Goal: Task Accomplishment & Management: Use online tool/utility

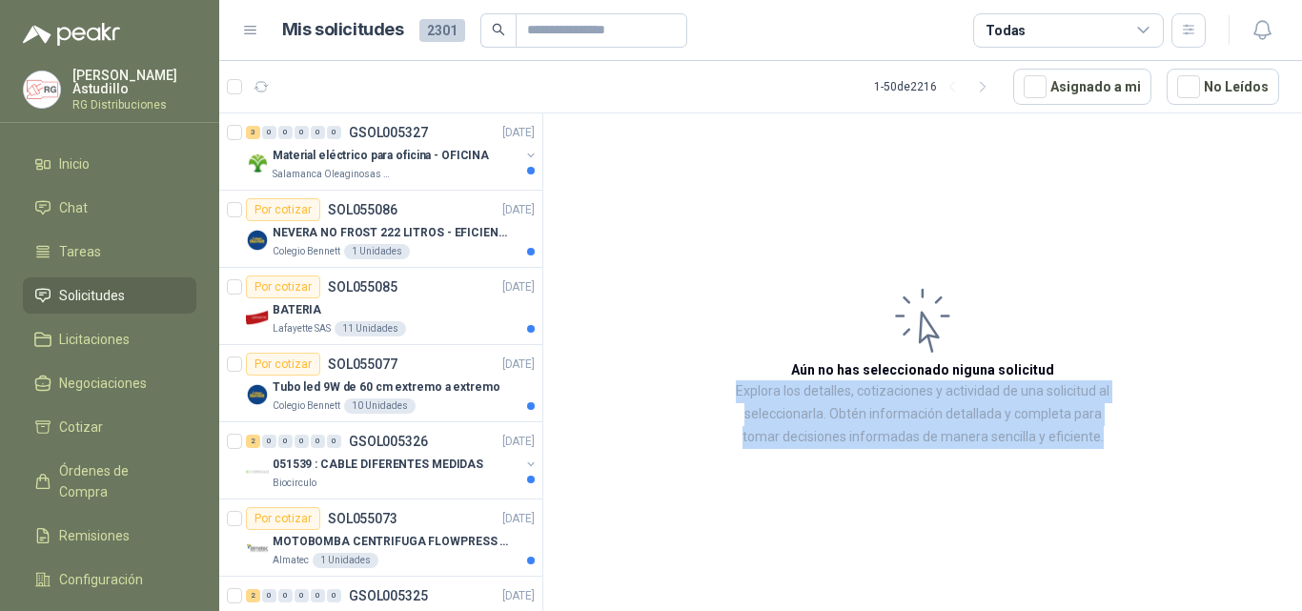
drag, startPoint x: 1105, startPoint y: 438, endPoint x: 716, endPoint y: 387, distance: 392.3
click at [716, 387] on article "Aún no has seleccionado niguna solicitud Explora los detalles, cotizaciones y a…" at bounding box center [922, 365] width 759 height 504
drag, startPoint x: 1136, startPoint y: 355, endPoint x: 1115, endPoint y: 389, distance: 40.2
click at [1136, 357] on article "Aún no has seleccionado niguna solicitud Explora los detalles, cotizaciones y a…" at bounding box center [922, 365] width 759 height 504
click at [1104, 423] on p "Explora los detalles, cotizaciones y actividad de una solicitud al seleccionarl…" at bounding box center [922, 414] width 377 height 69
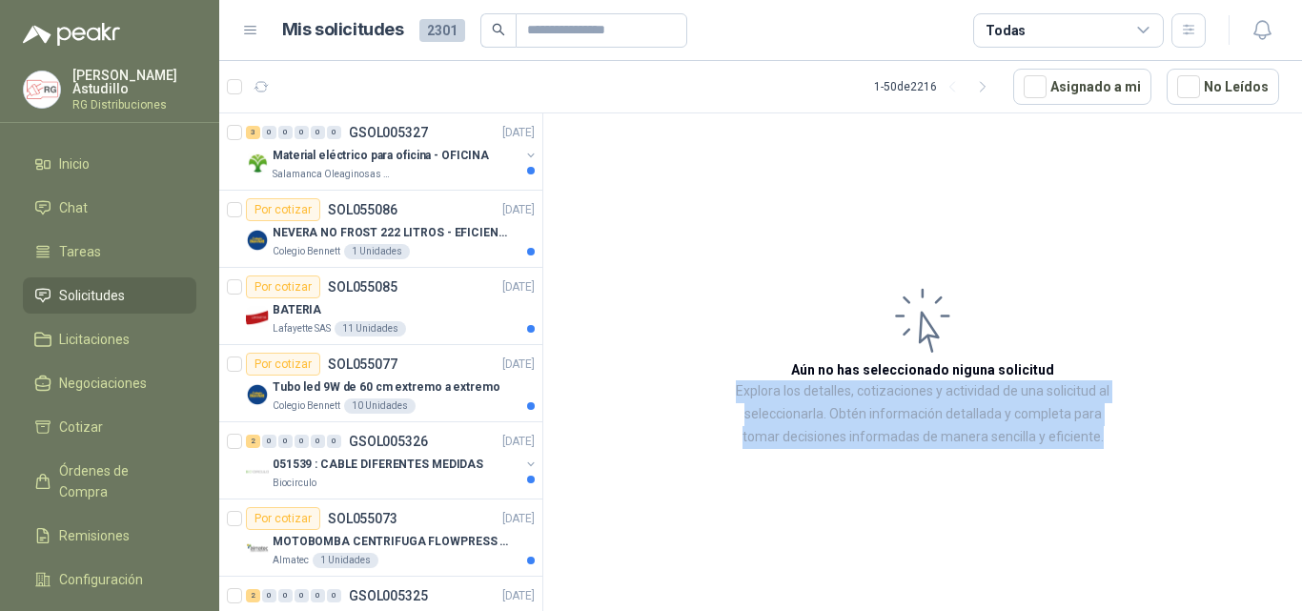
drag, startPoint x: 1101, startPoint y: 442, endPoint x: 726, endPoint y: 400, distance: 377.0
click at [726, 400] on article "Aún no has seleccionado niguna solicitud Explora los detalles, cotizaciones y a…" at bounding box center [922, 365] width 759 height 504
click at [978, 394] on p "Explora los detalles, cotizaciones y actividad de una solicitud al seleccionarl…" at bounding box center [922, 414] width 377 height 69
click at [956, 439] on p "Explora los detalles, cotizaciones y actividad de una solicitud al seleccionarl…" at bounding box center [922, 414] width 377 height 69
click at [1103, 443] on p "Explora los detalles, cotizaciones y actividad de una solicitud al seleccionarl…" at bounding box center [922, 414] width 377 height 69
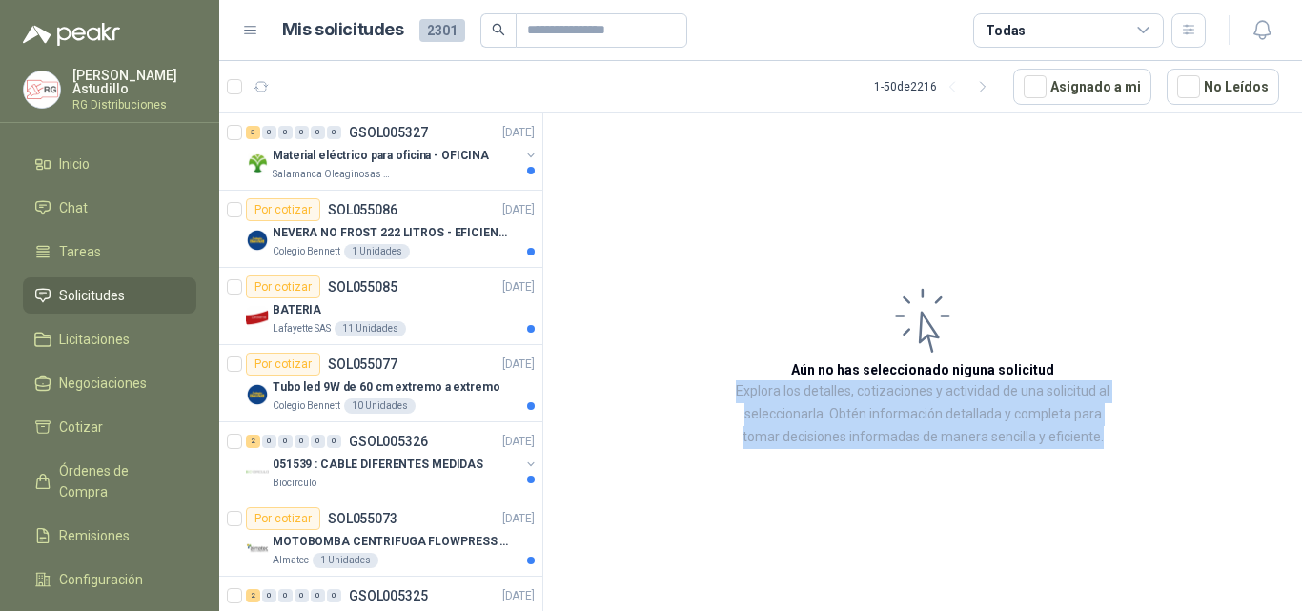
click at [1104, 444] on p "Explora los detalles, cotizaciones y actividad de una solicitud al seleccionarl…" at bounding box center [922, 414] width 377 height 69
drag, startPoint x: 1090, startPoint y: 441, endPoint x: 733, endPoint y: 390, distance: 360.2
click at [730, 390] on article "Aún no has seleccionado niguna solicitud Explora los detalles, cotizaciones y a…" at bounding box center [922, 365] width 759 height 504
click at [739, 391] on p "Explora los detalles, cotizaciones y actividad de una solicitud al seleccionarl…" at bounding box center [922, 414] width 377 height 69
drag, startPoint x: 733, startPoint y: 390, endPoint x: 1115, endPoint y: 432, distance: 384.5
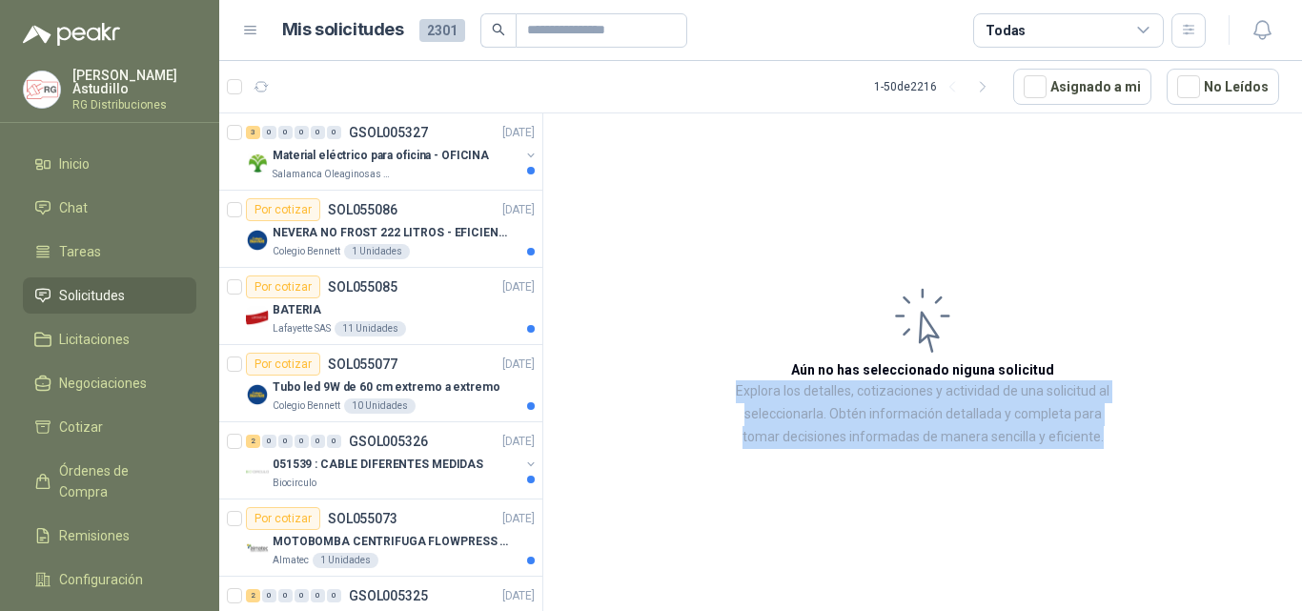
click at [1112, 432] on article "Aún no has seleccionado niguna solicitud Explora los detalles, cotizaciones y a…" at bounding box center [922, 365] width 759 height 504
click at [1115, 432] on article "Aún no has seleccionado niguna solicitud Explora los detalles, cotizaciones y a…" at bounding box center [922, 365] width 759 height 504
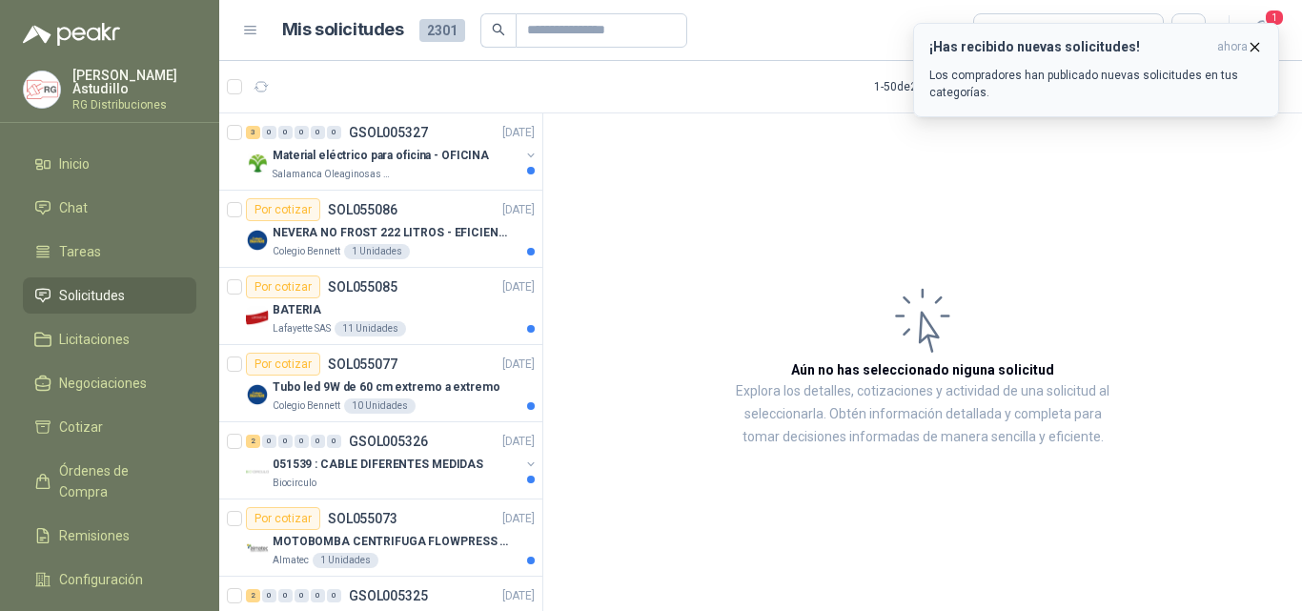
click at [1253, 45] on icon "button" at bounding box center [1256, 47] width 8 height 8
click at [1256, 50] on icon "button" at bounding box center [1255, 47] width 16 height 16
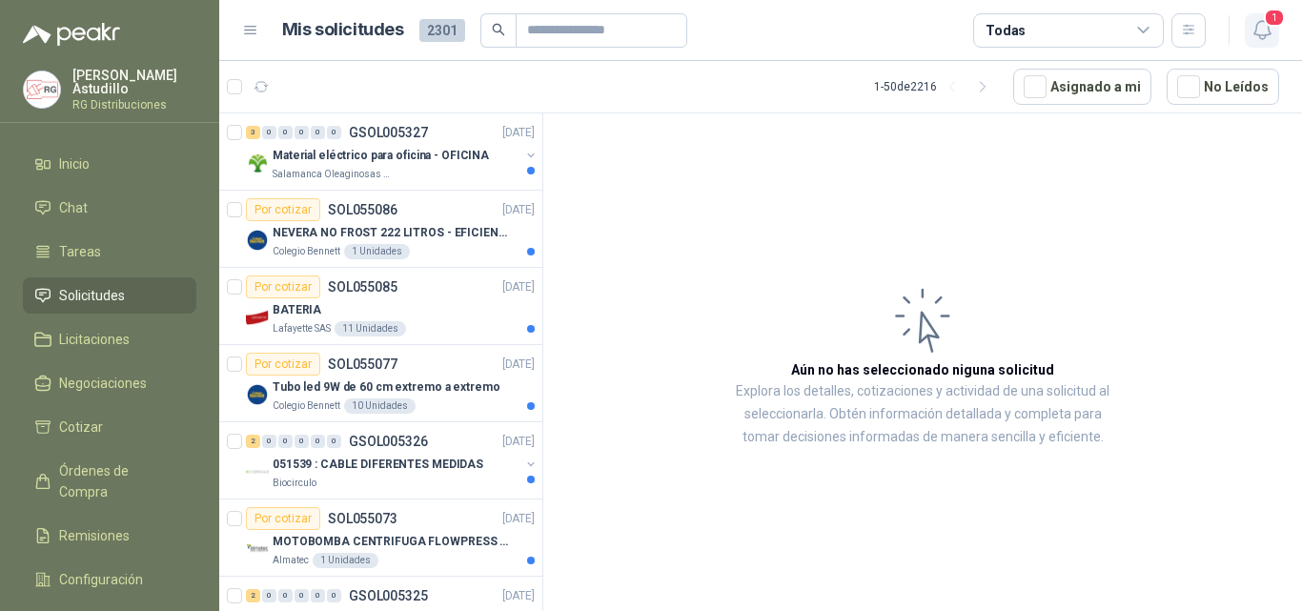
click at [1274, 27] on span "1" at bounding box center [1274, 18] width 21 height 18
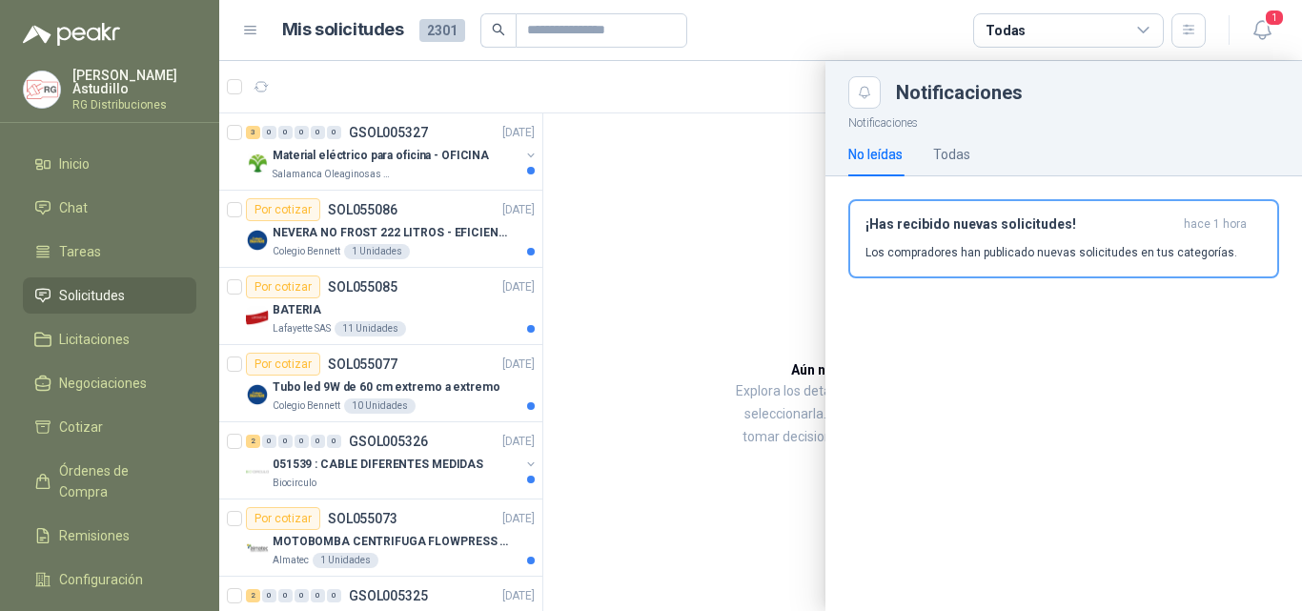
click at [1039, 250] on p "Los compradores han publicado nuevas solicitudes en tus categorías." at bounding box center [1052, 252] width 372 height 17
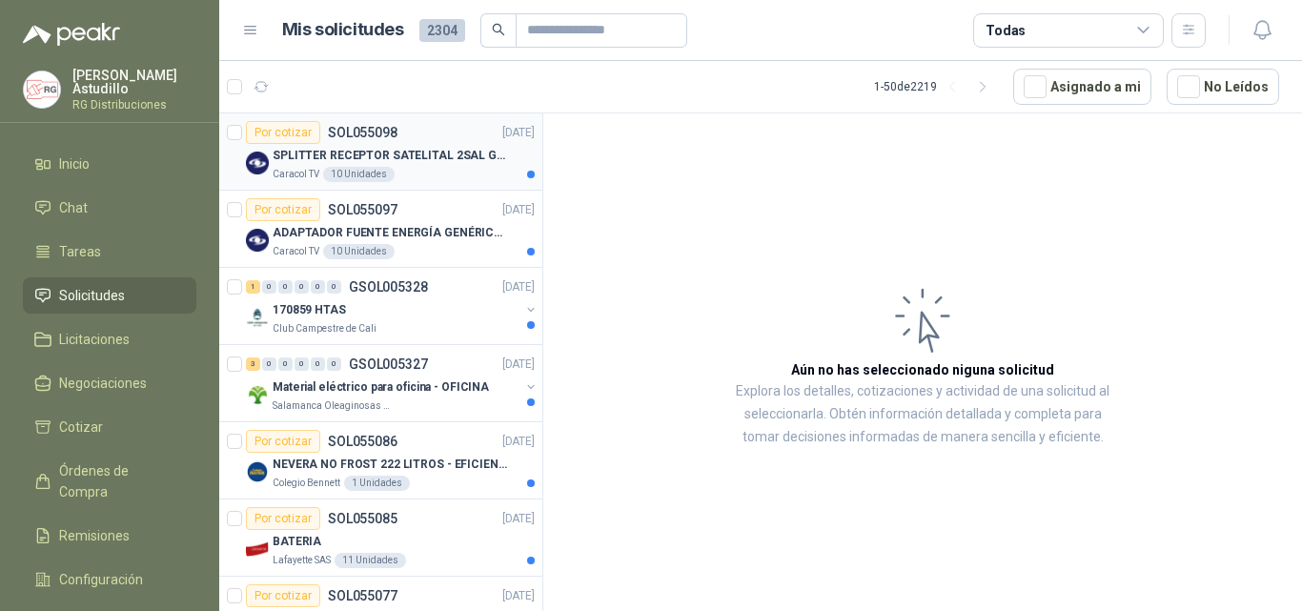
click at [449, 158] on p "SPLITTER RECEPTOR SATELITAL 2SAL GT-SP21" at bounding box center [391, 156] width 237 height 18
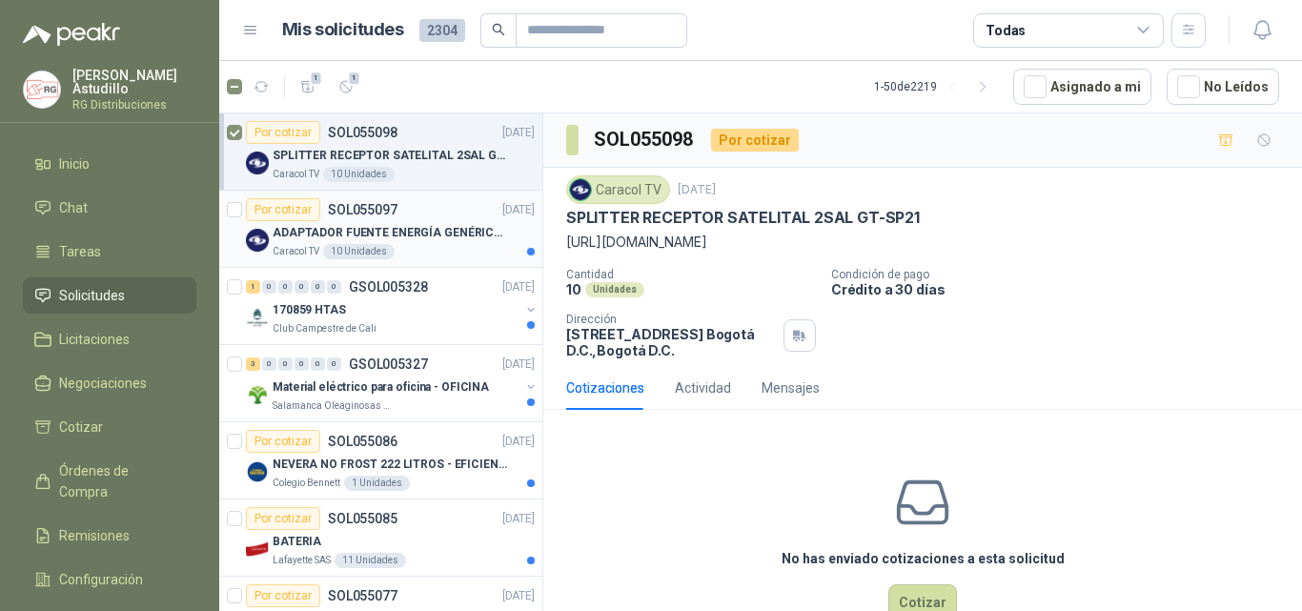
click at [434, 219] on div "Por cotizar SOL055097 [DATE]" at bounding box center [390, 209] width 289 height 23
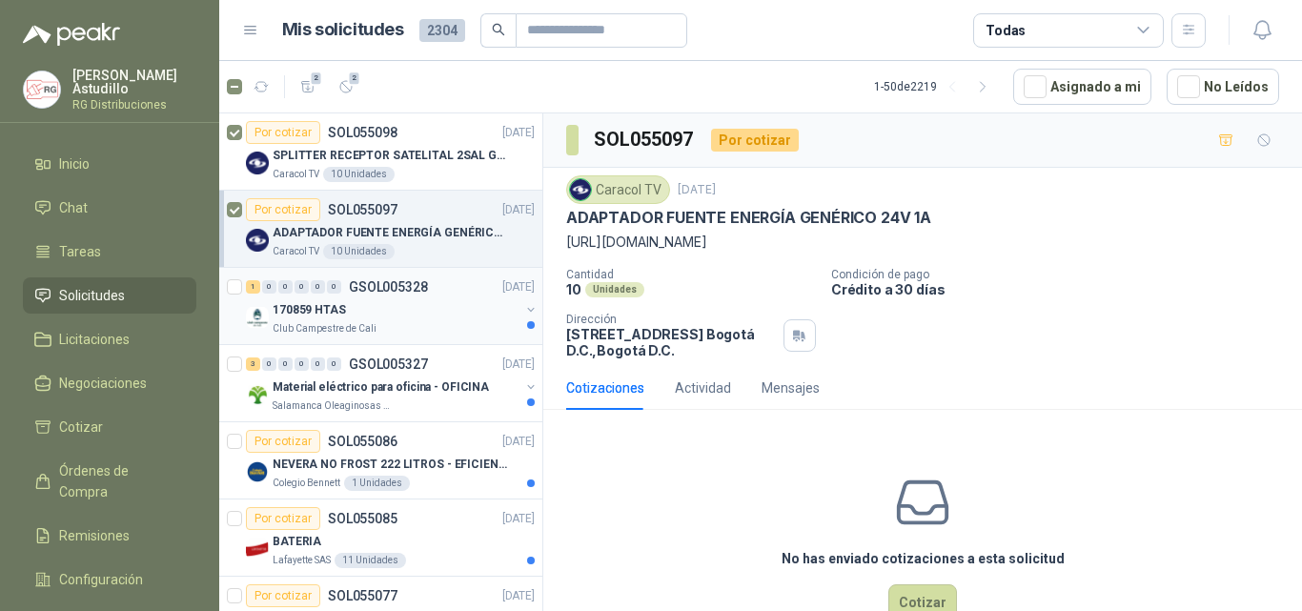
click at [421, 294] on p "GSOL005328" at bounding box center [388, 286] width 79 height 13
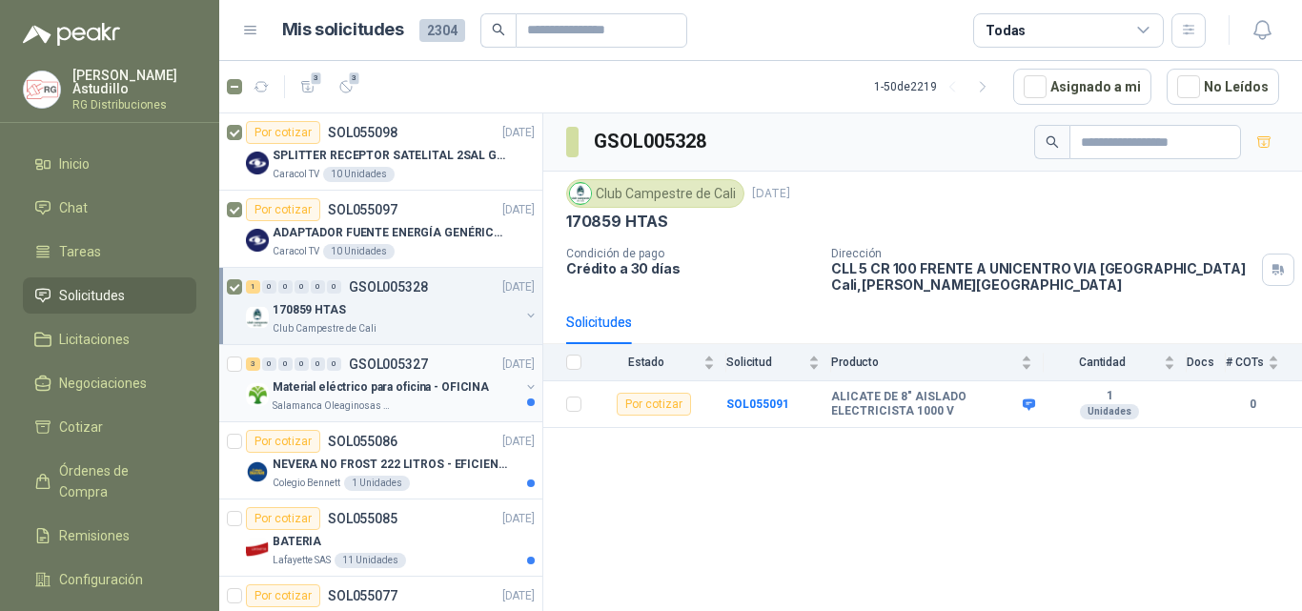
click at [422, 396] on p "Material eléctrico para oficina - OFICINA" at bounding box center [381, 387] width 216 height 18
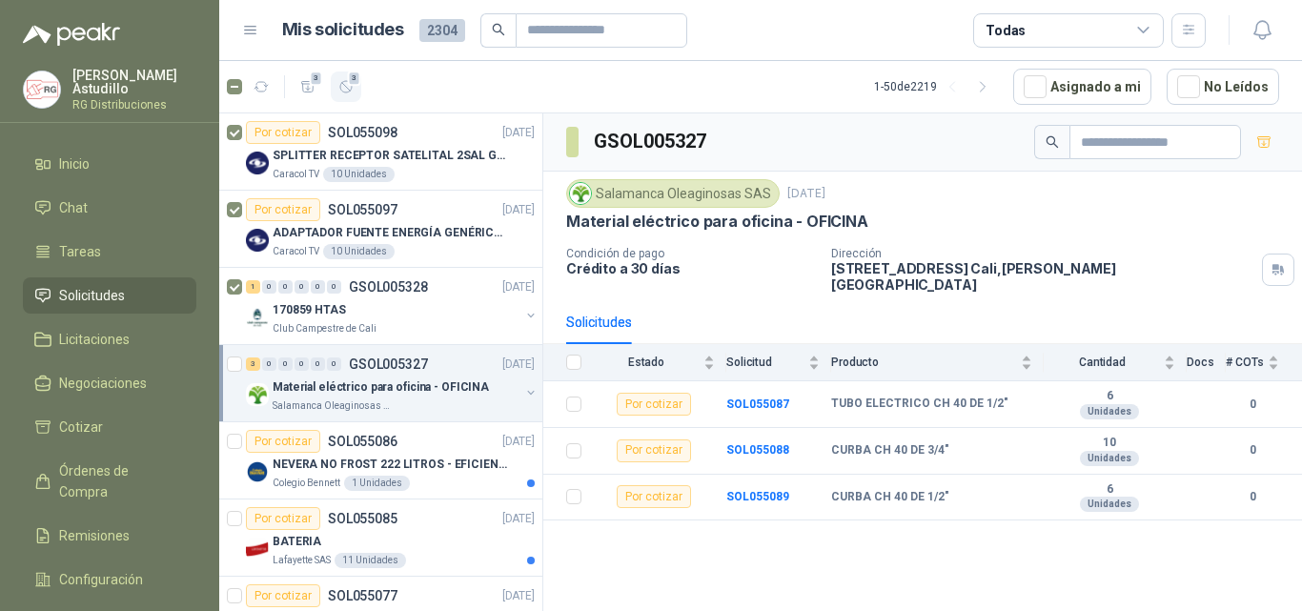
click at [352, 77] on span "3" at bounding box center [354, 78] width 13 height 15
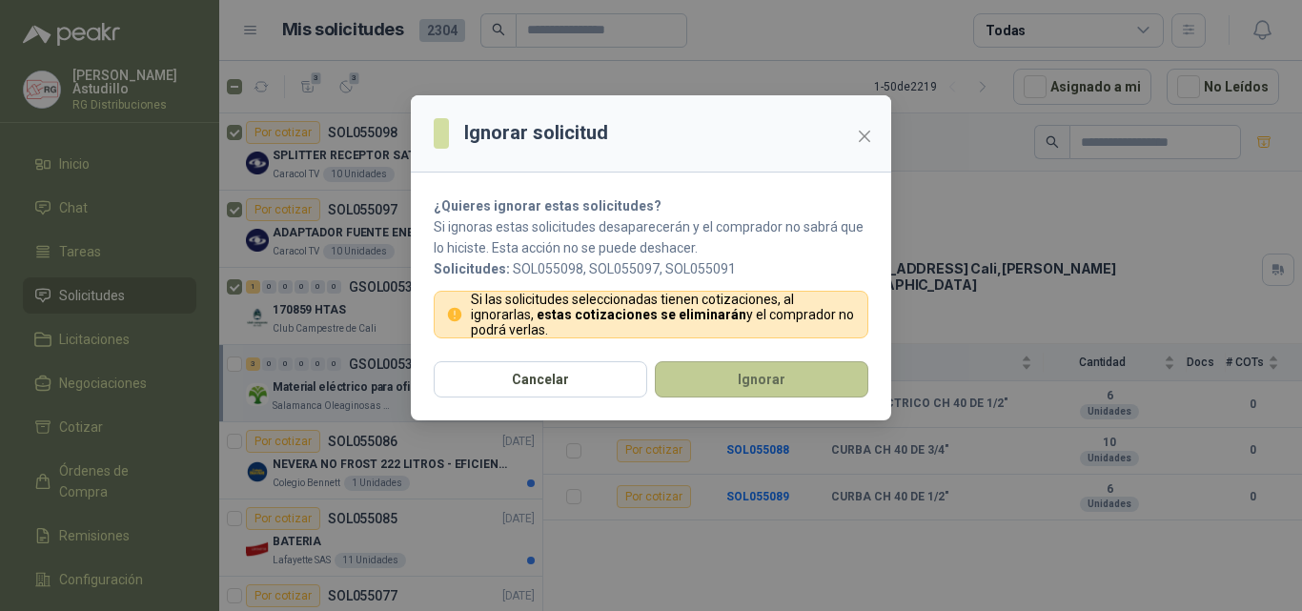
click at [717, 377] on button "Ignorar" at bounding box center [762, 379] width 214 height 36
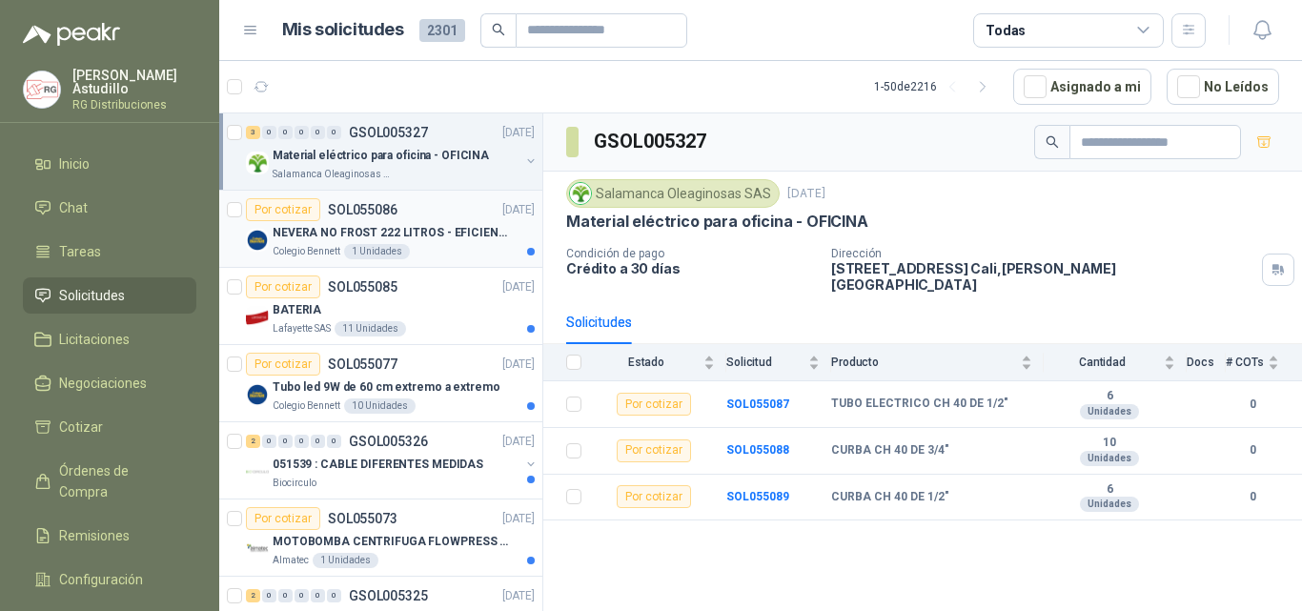
click at [458, 251] on div "Colegio [PERSON_NAME] 1 Unidades" at bounding box center [404, 251] width 262 height 15
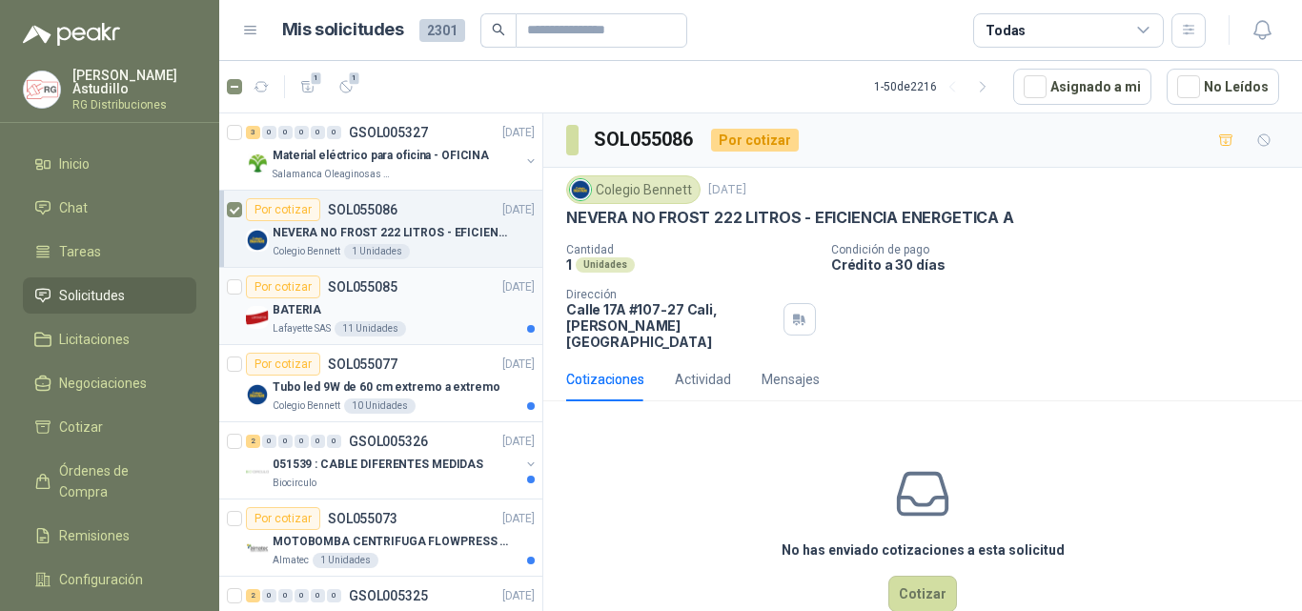
click at [401, 294] on div "Por cotizar SOL055085 [DATE]" at bounding box center [390, 286] width 289 height 23
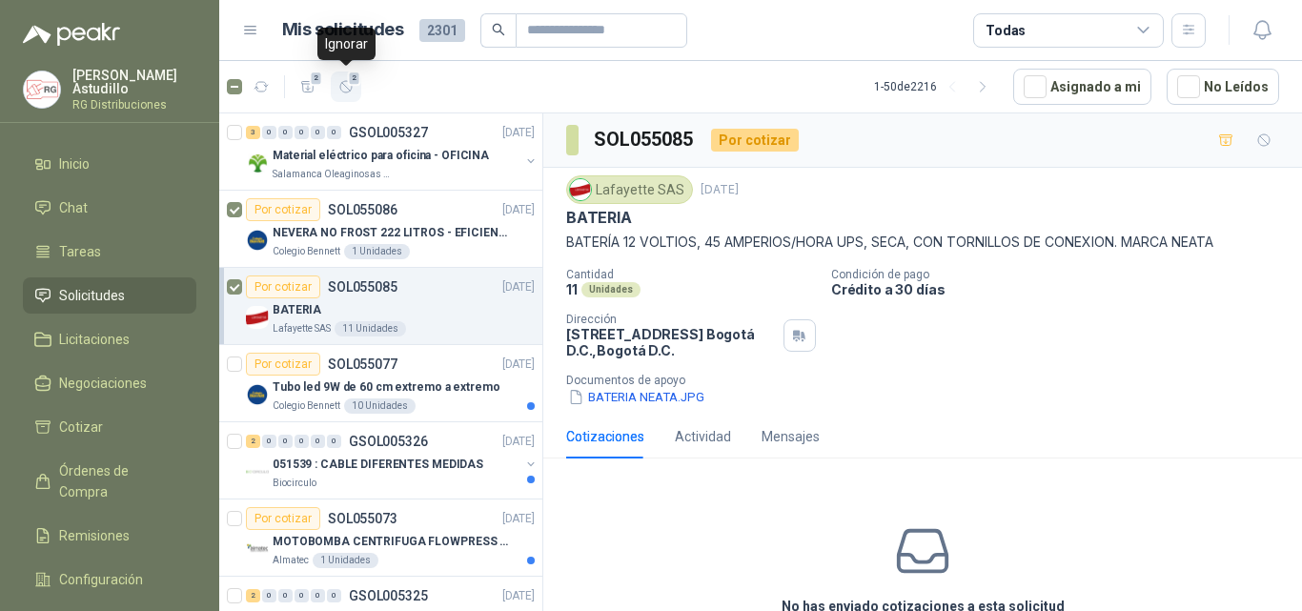
click at [352, 90] on icon "button" at bounding box center [345, 86] width 11 height 11
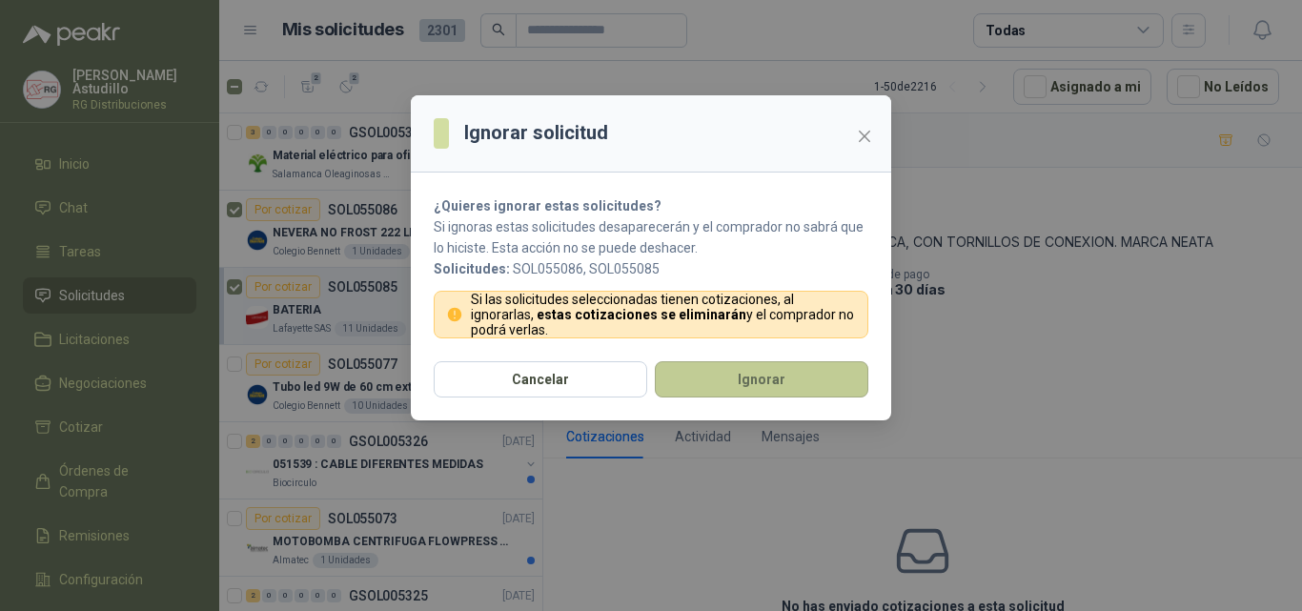
click at [693, 371] on button "Ignorar" at bounding box center [762, 379] width 214 height 36
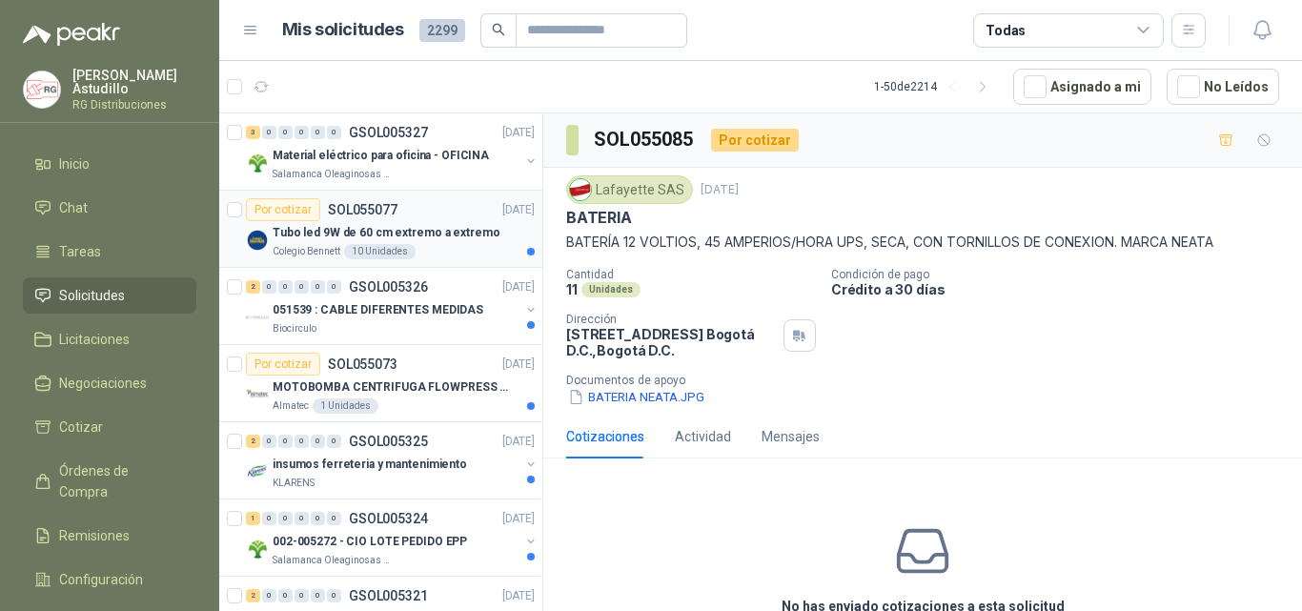
click at [456, 236] on p "Tubo led 9W de 60 cm extremo a extremo" at bounding box center [386, 233] width 227 height 18
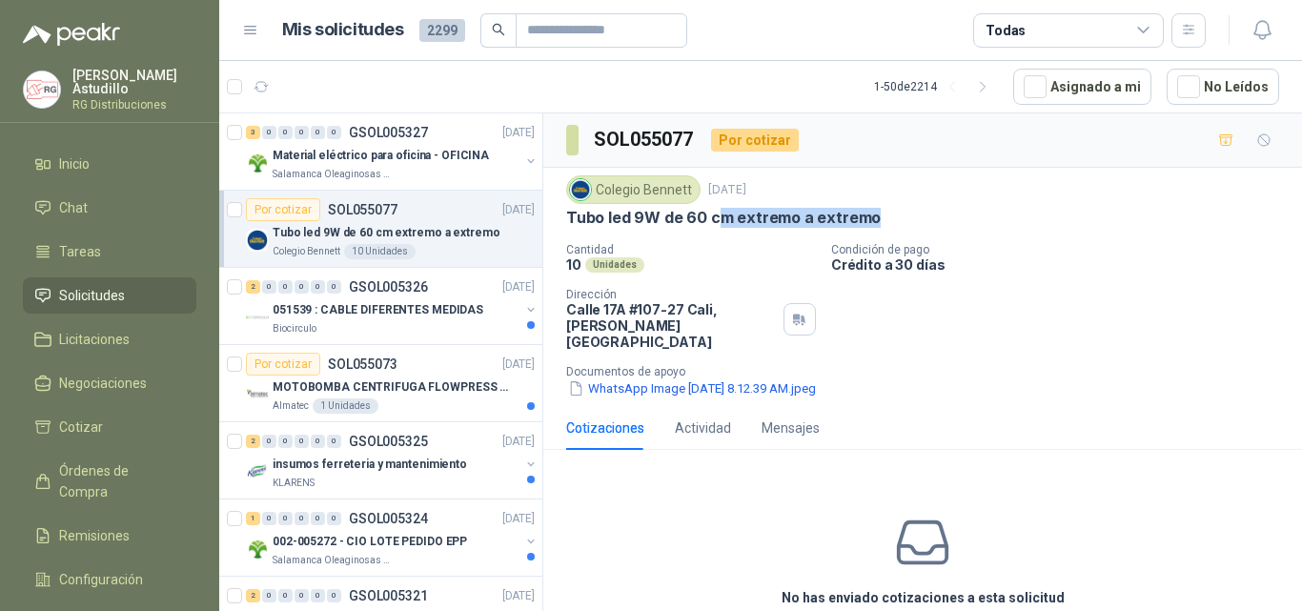
drag, startPoint x: 711, startPoint y: 220, endPoint x: 923, endPoint y: 208, distance: 212.0
click at [922, 208] on div "Tubo led 9W de 60 cm extremo a extremo" at bounding box center [922, 218] width 713 height 20
click at [1038, 223] on div "Tubo led 9W de 60 cm extremo a extremo" at bounding box center [922, 218] width 713 height 20
click at [755, 378] on button "WhatsApp Image [DATE] 8.12.39 AM.jpeg" at bounding box center [692, 388] width 252 height 20
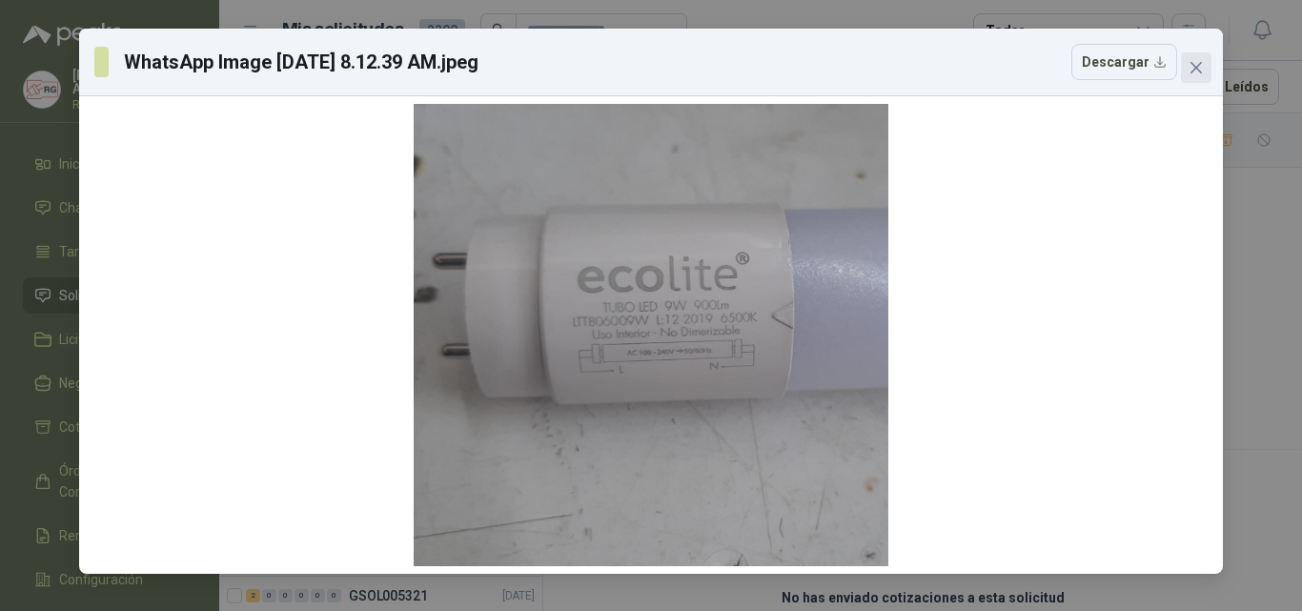
click at [1193, 69] on icon "close" at bounding box center [1196, 67] width 15 height 15
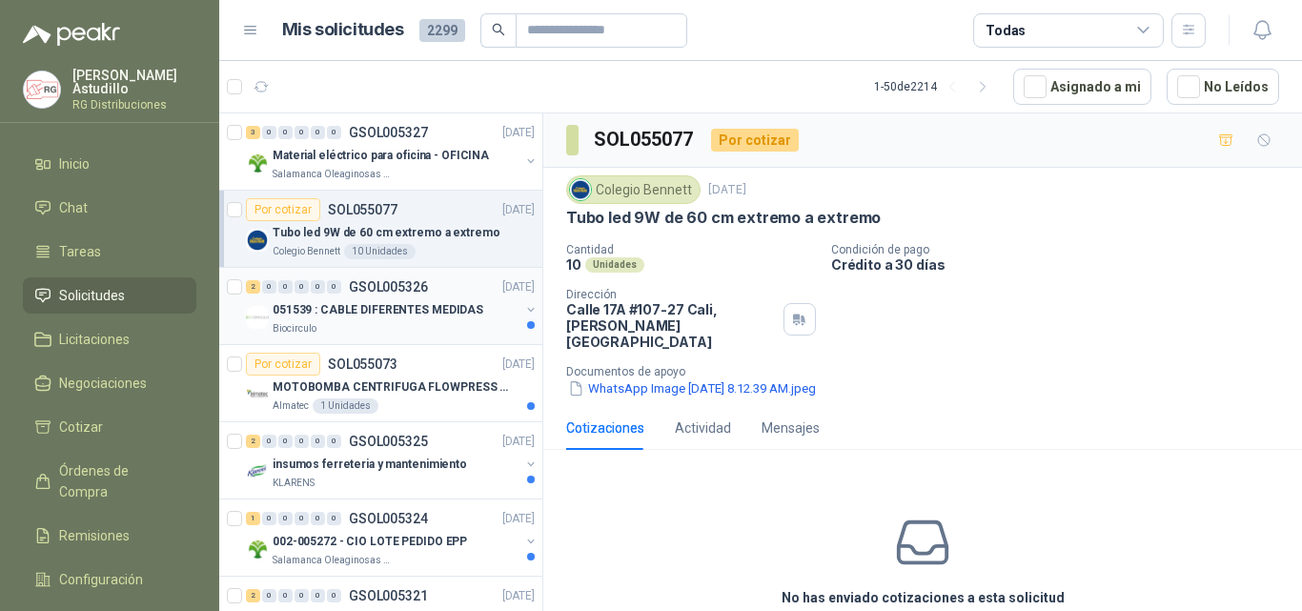
click at [457, 319] on div "051539 : CABLE DIFERENTES MEDIDAS" at bounding box center [396, 309] width 247 height 23
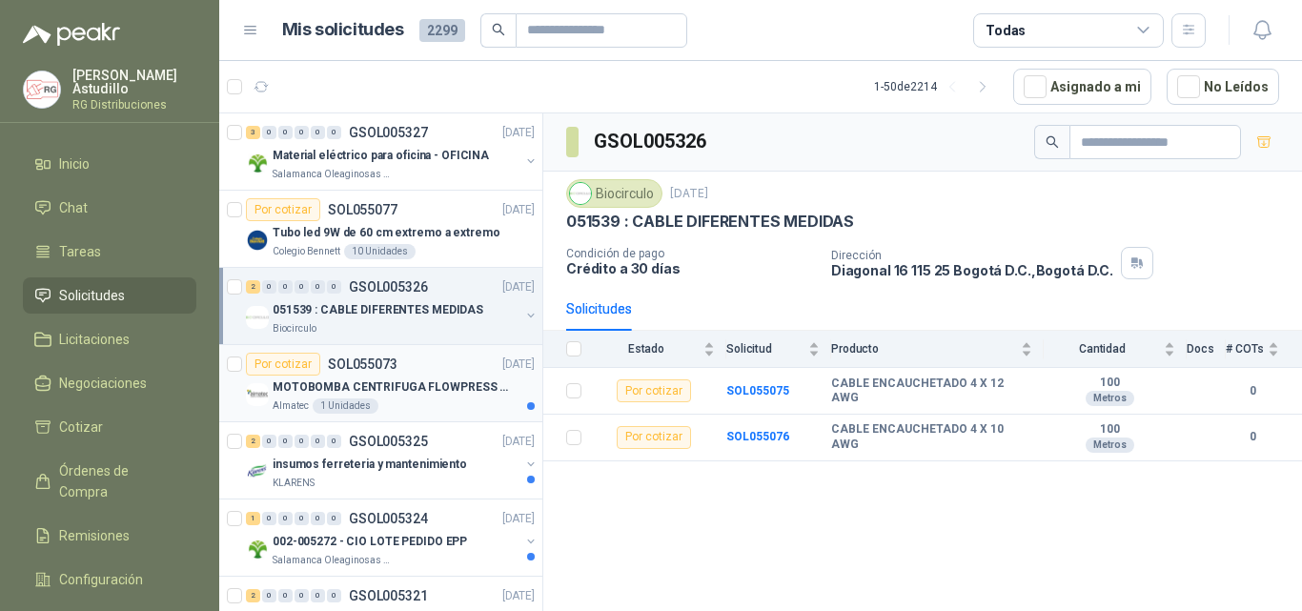
click at [418, 386] on p "MOTOBOMBA CENTRIFUGA FLOWPRESS 1.5HP-220" at bounding box center [391, 387] width 237 height 18
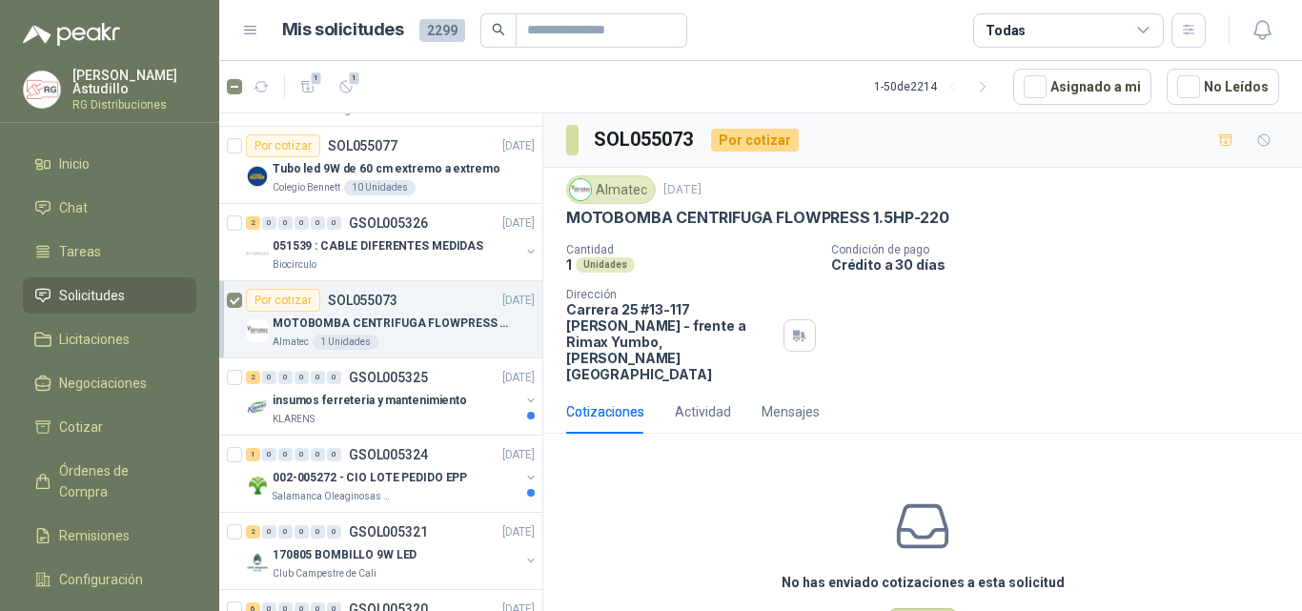
scroll to position [95, 0]
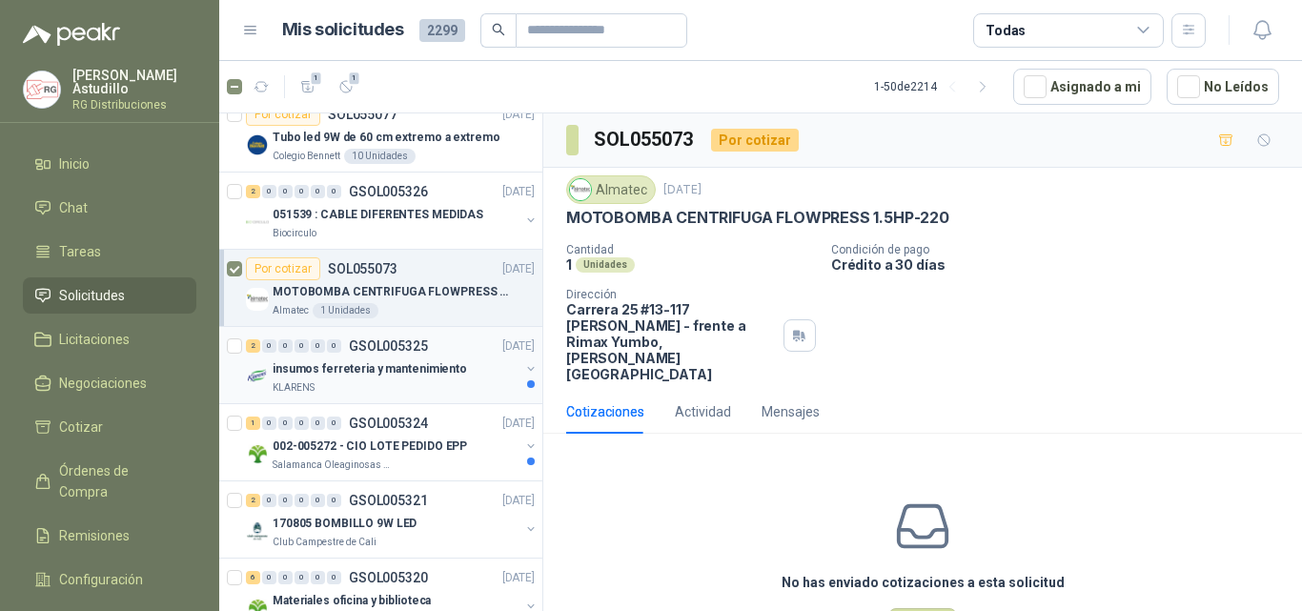
click at [416, 360] on p "insumos ferreteria y mantenimiento" at bounding box center [370, 369] width 194 height 18
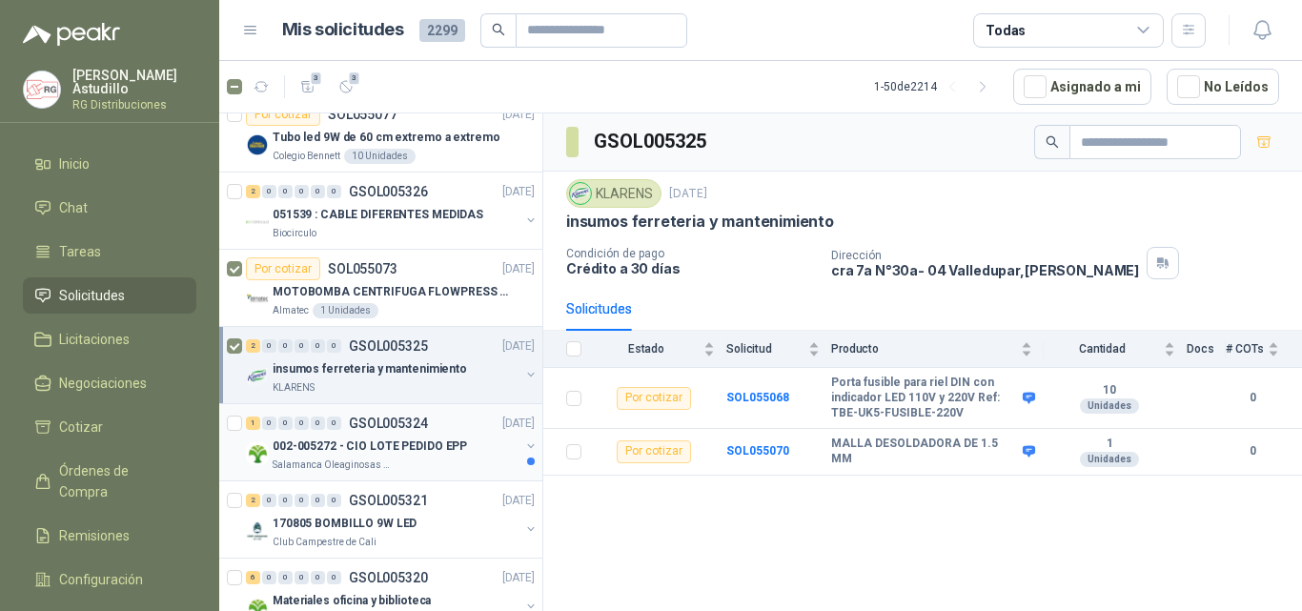
click at [441, 441] on p "002-005272 - CIO LOTE PEDIDO EPP" at bounding box center [370, 447] width 194 height 18
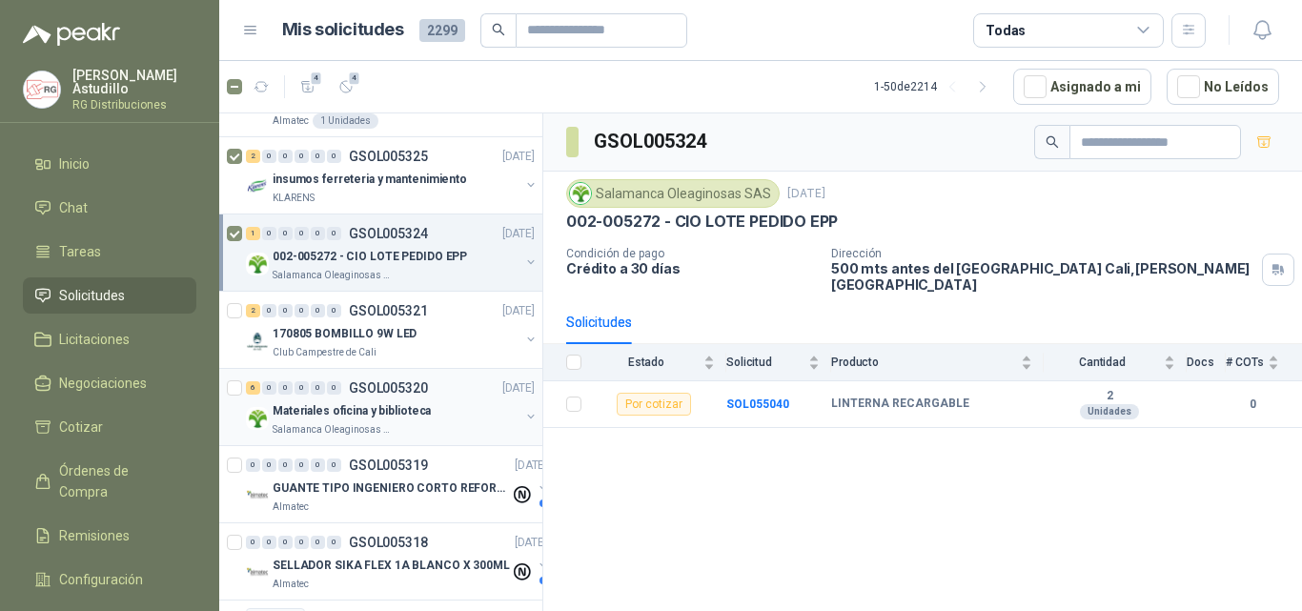
scroll to position [286, 0]
click at [399, 346] on div "Club Campestre de Cali" at bounding box center [396, 351] width 247 height 15
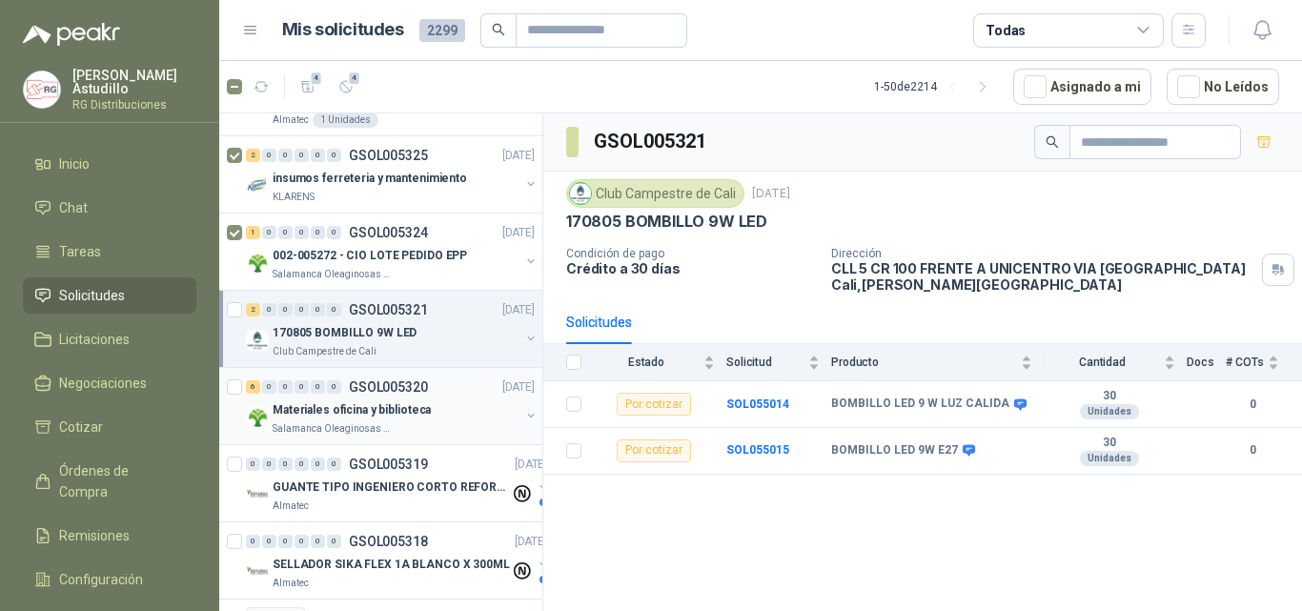
click at [401, 411] on p "Materiales oficina y biblioteca" at bounding box center [352, 410] width 158 height 18
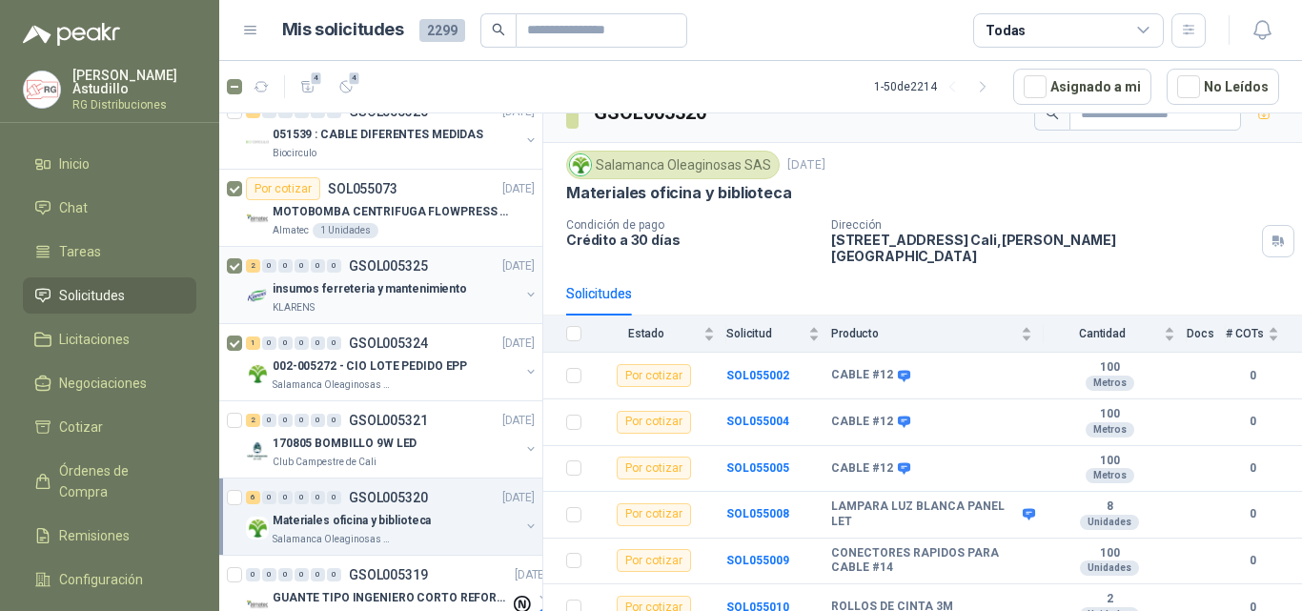
scroll to position [95, 0]
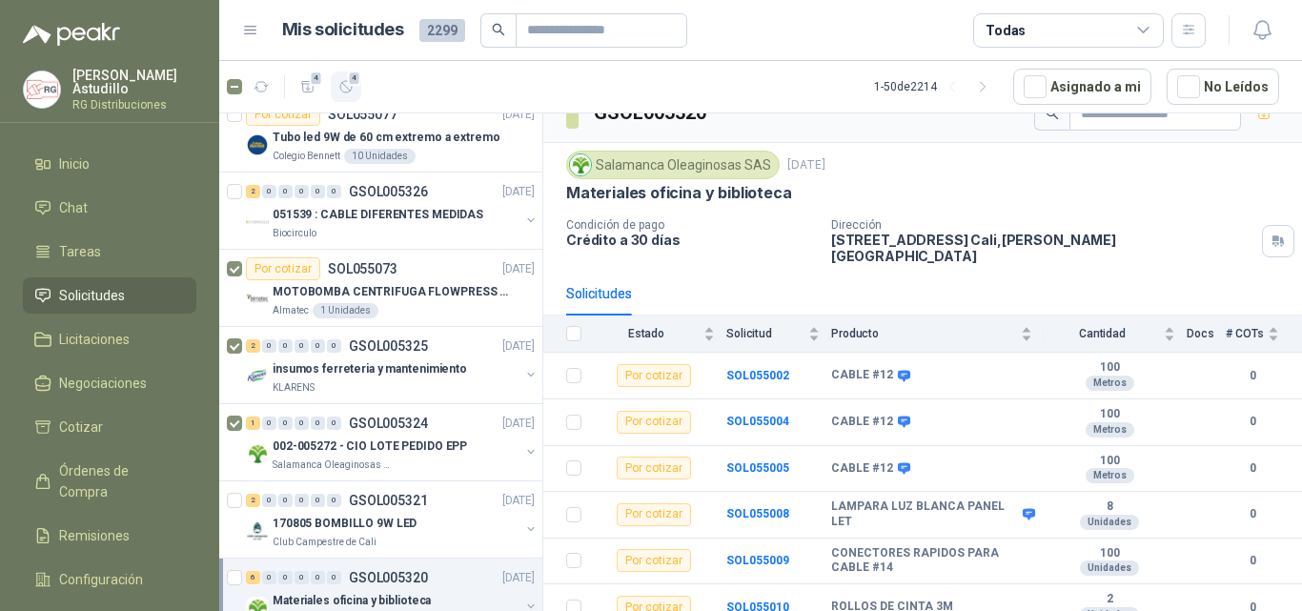
click at [341, 83] on icon "button" at bounding box center [346, 87] width 16 height 16
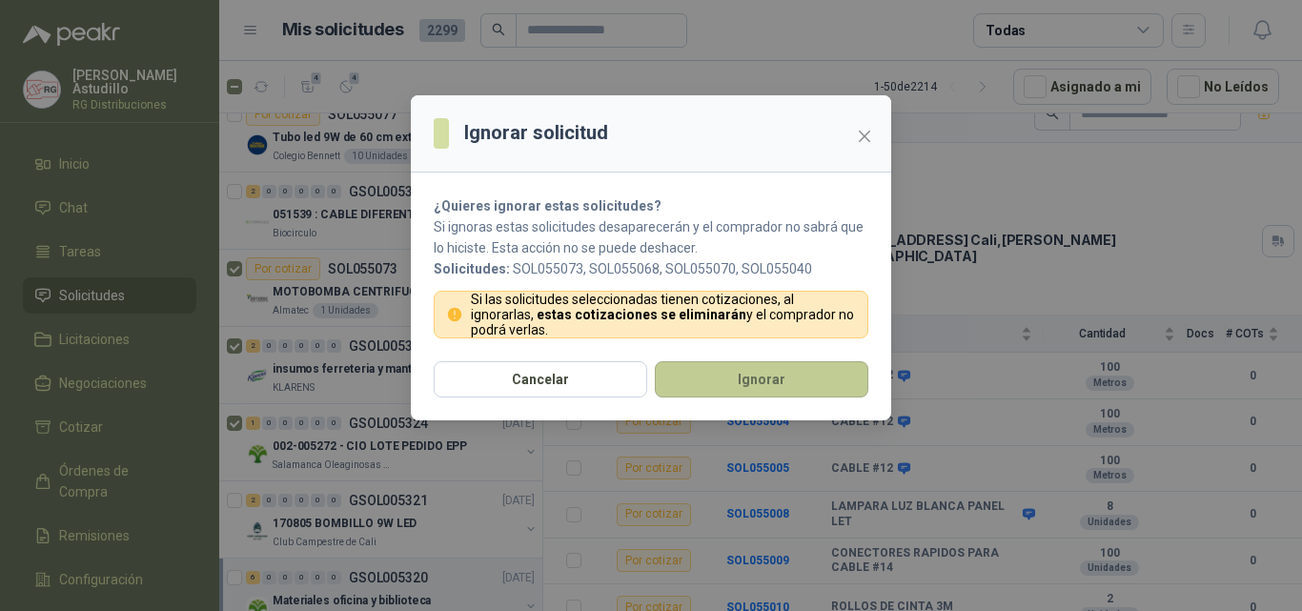
click at [718, 371] on button "Ignorar" at bounding box center [762, 379] width 214 height 36
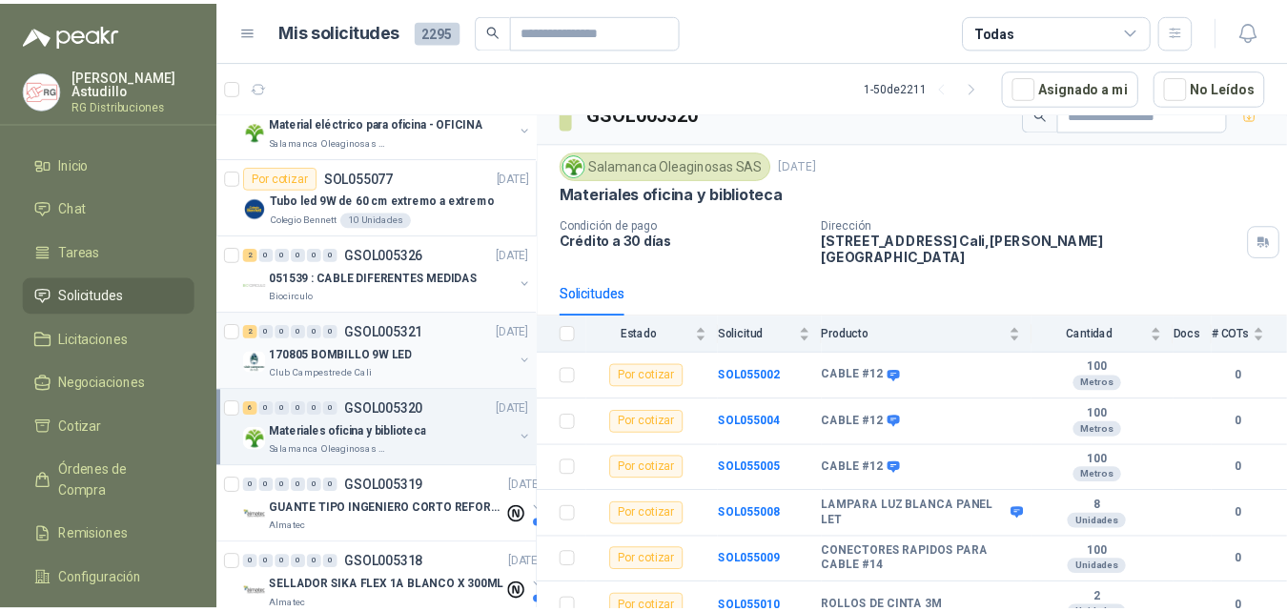
scroll to position [0, 0]
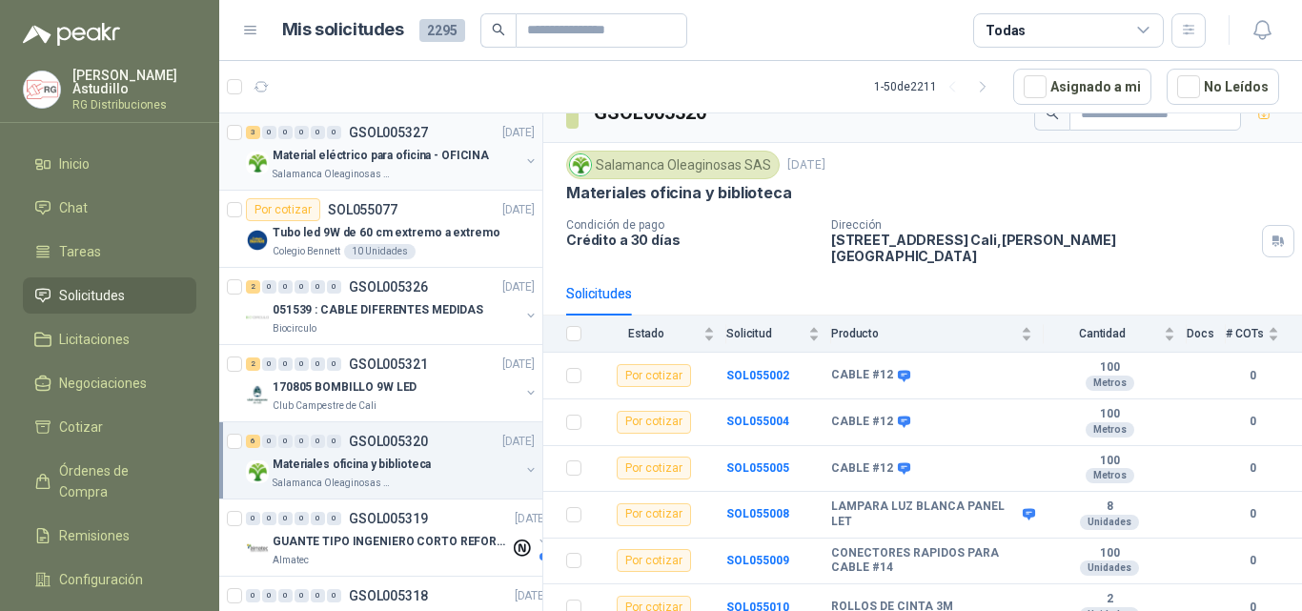
click at [420, 144] on div "Material eléctrico para oficina - OFICINA" at bounding box center [396, 155] width 247 height 23
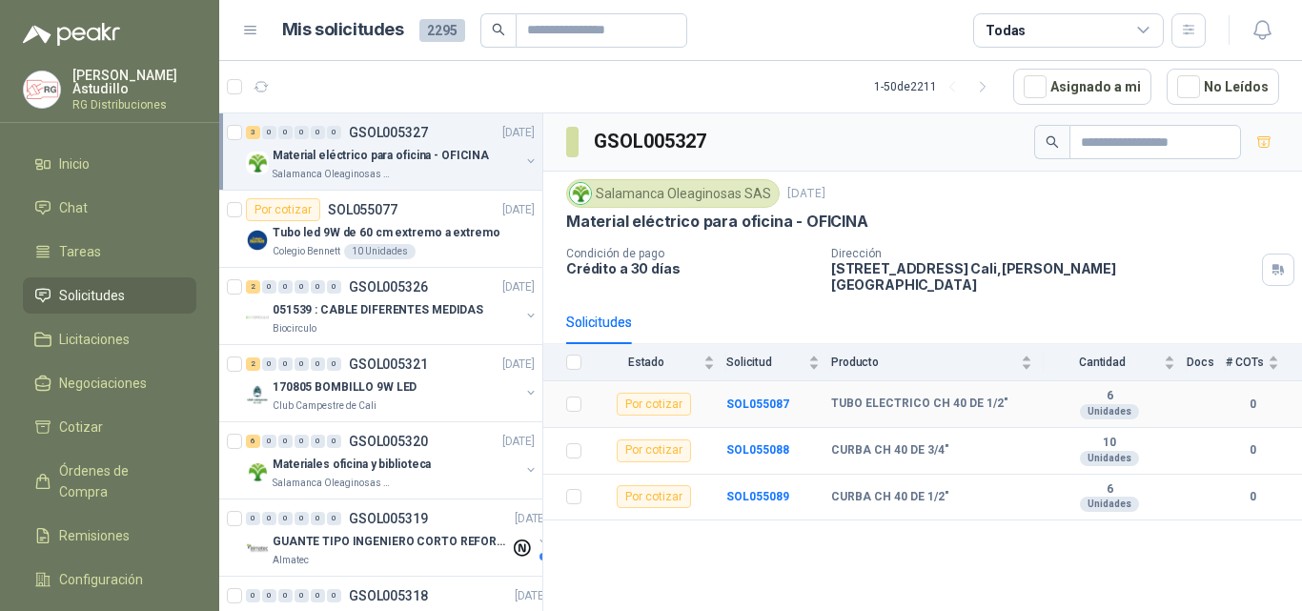
click at [741, 381] on td "SOL055087" at bounding box center [778, 404] width 105 height 47
click at [752, 398] on b "SOL055087" at bounding box center [757, 404] width 63 height 13
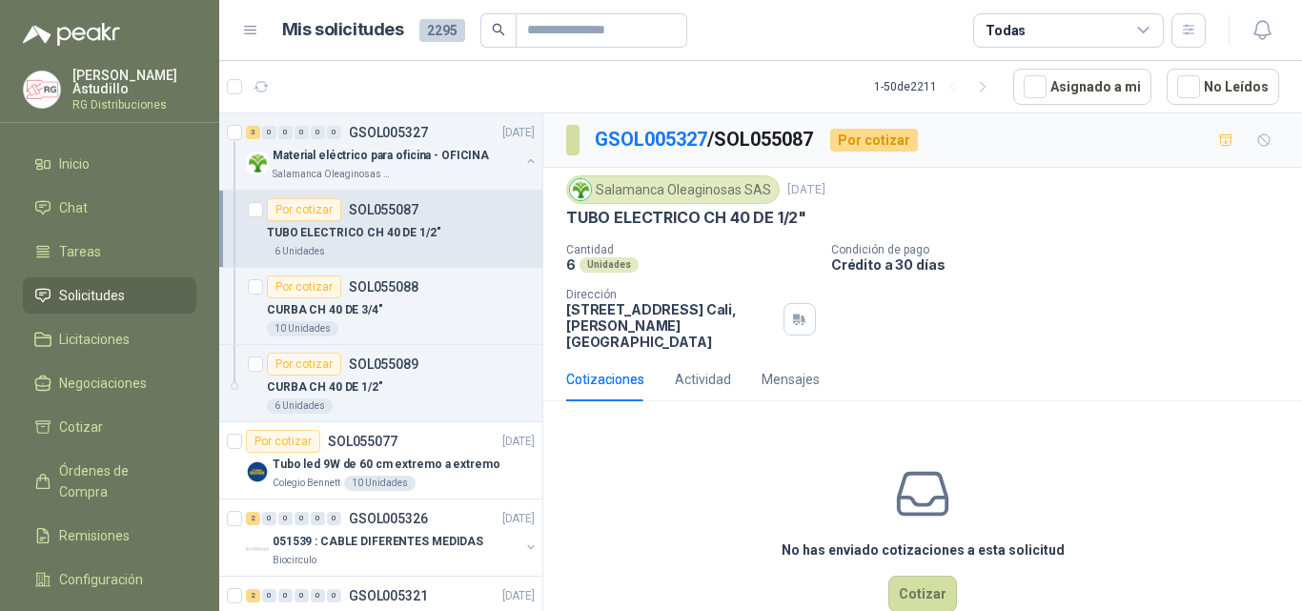
click at [680, 203] on div "Salamanca Oleaginosas SAS" at bounding box center [673, 189] width 214 height 29
click at [678, 218] on p "TUBO ELECTRICO CH 40 DE 1/2"" at bounding box center [686, 218] width 240 height 20
click at [677, 220] on p "TUBO ELECTRICO CH 40 DE 1/2"" at bounding box center [686, 218] width 240 height 20
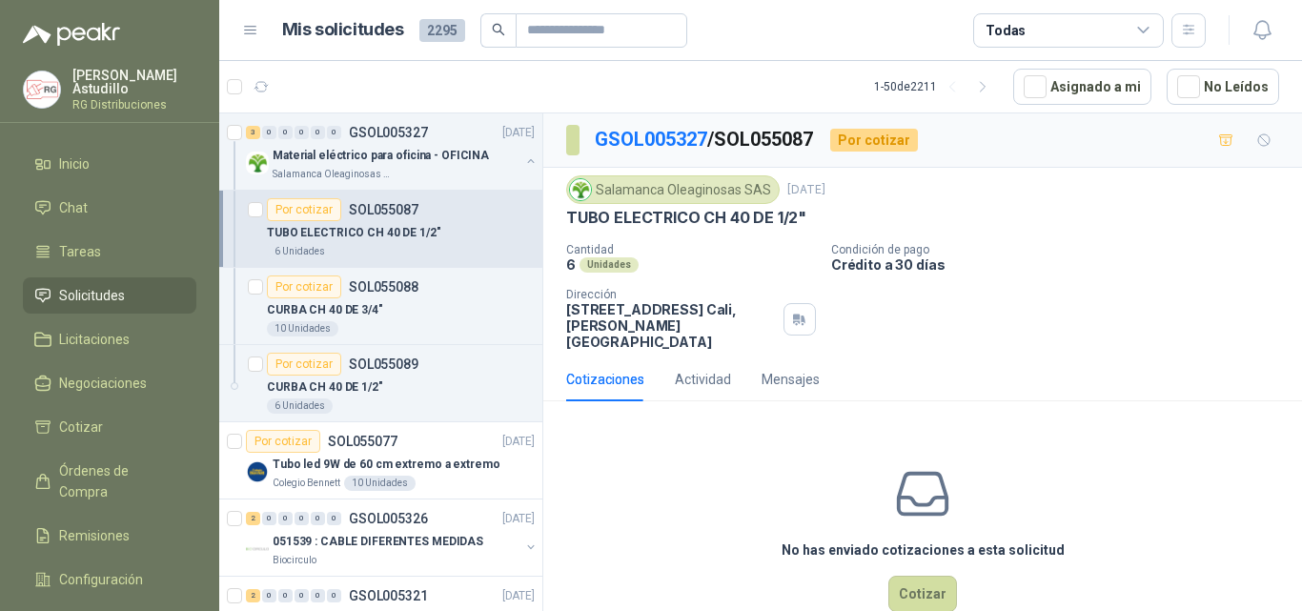
click at [1160, 246] on p "Condición de pago" at bounding box center [1062, 249] width 463 height 13
drag, startPoint x: 723, startPoint y: 223, endPoint x: 842, endPoint y: 226, distance: 119.2
click at [833, 226] on div "TUBO ELECTRICO CH 40 DE 1/2"" at bounding box center [922, 218] width 713 height 20
click at [1153, 229] on div "Salamanca Oleaginosas SAS [DATE] TUBO ELECTRICO CH 40 DE 1/2" Cantidad 6 Unidad…" at bounding box center [922, 262] width 713 height 174
click at [912, 587] on button "Cotizar" at bounding box center [922, 594] width 69 height 36
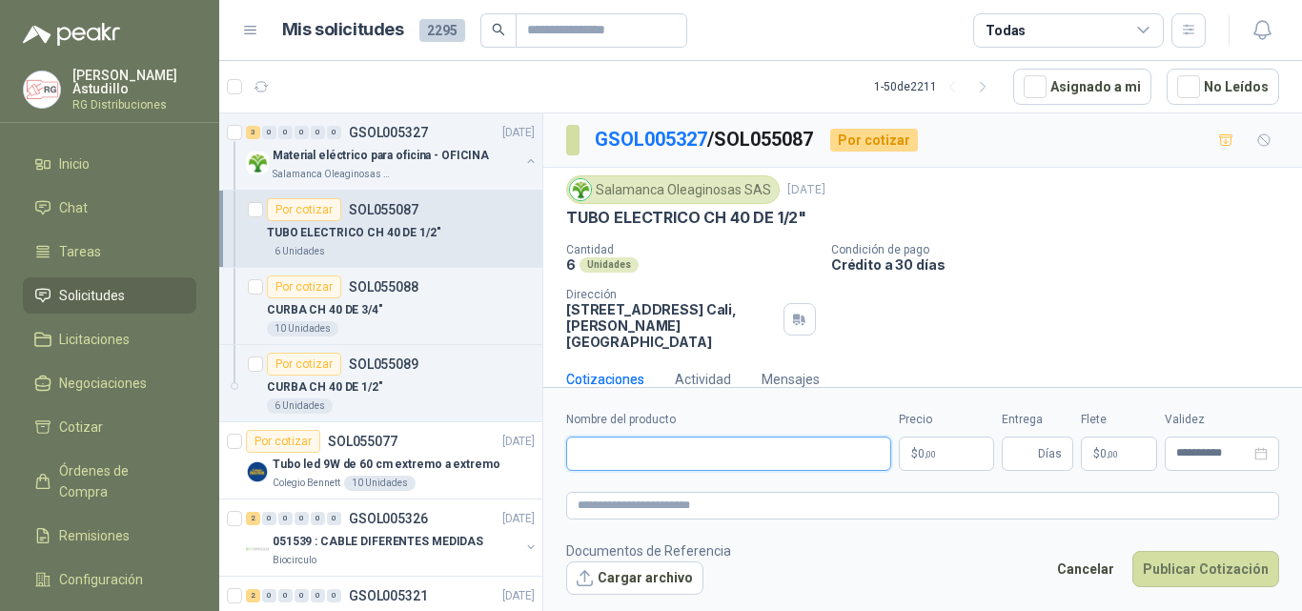
click at [730, 461] on input "Nombre del producto" at bounding box center [728, 454] width 325 height 34
paste input "**********"
type input "**********"
click at [934, 461] on body "[PERSON_NAME] RG Distribuciones Inicio Chat Tareas Solicitudes Licitaciones Neg…" at bounding box center [651, 305] width 1302 height 611
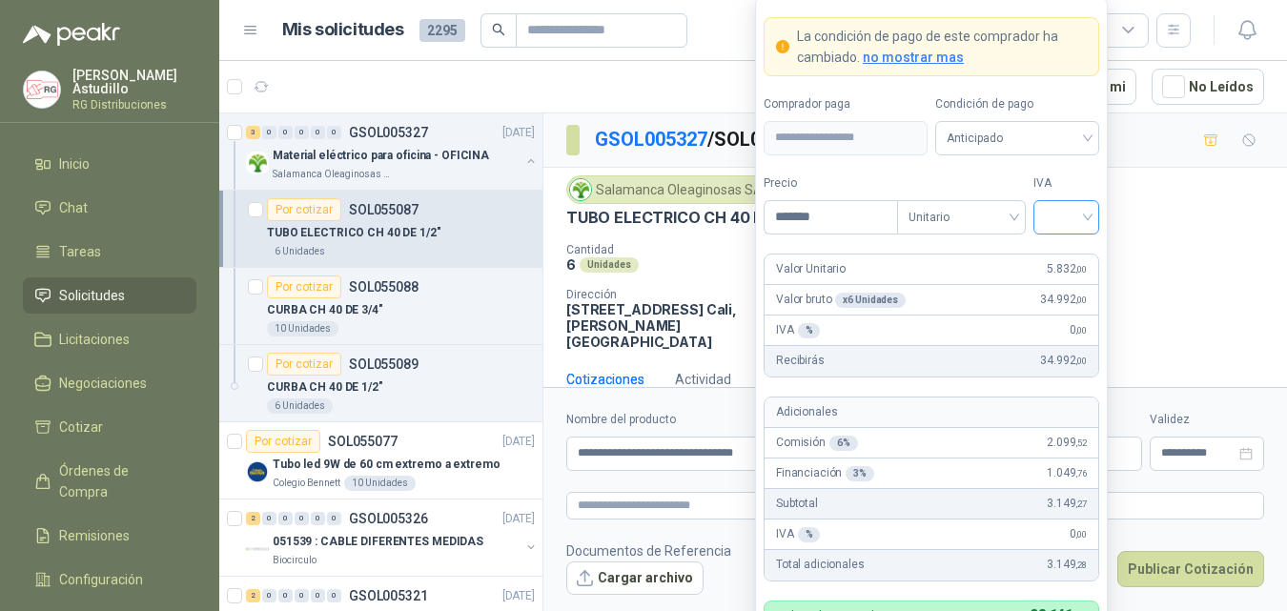
type input "*******"
click at [1084, 219] on input "search" at bounding box center [1066, 215] width 43 height 29
click at [1060, 255] on div "19%" at bounding box center [1066, 256] width 35 height 21
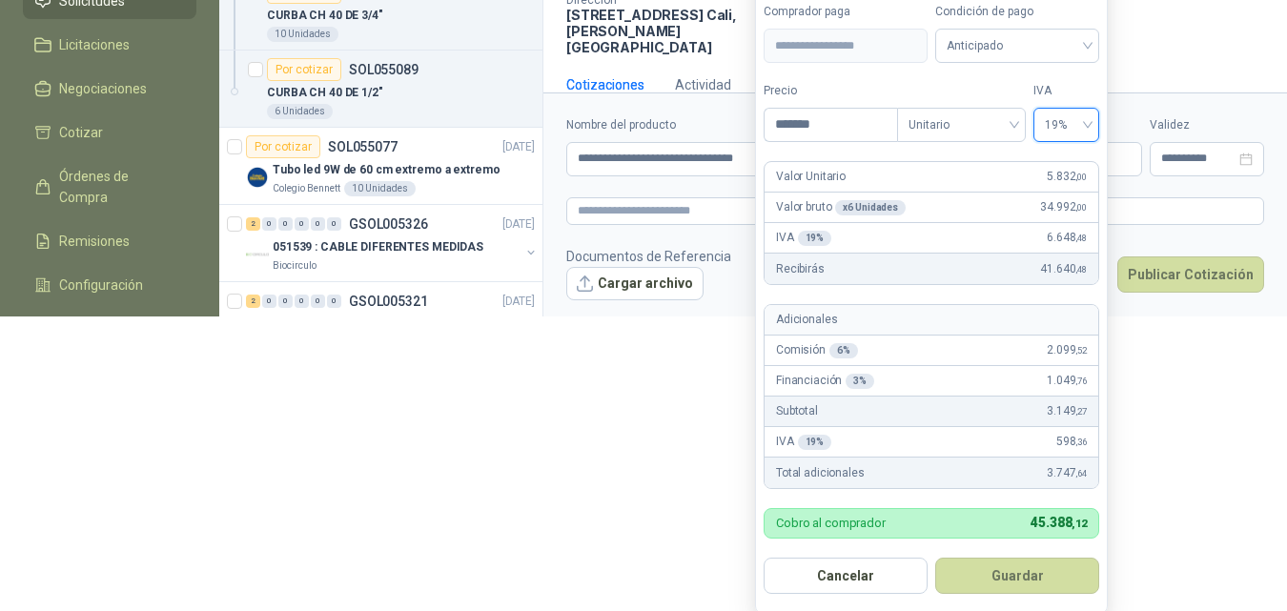
click at [1014, 581] on button "Guardar" at bounding box center [1017, 576] width 164 height 36
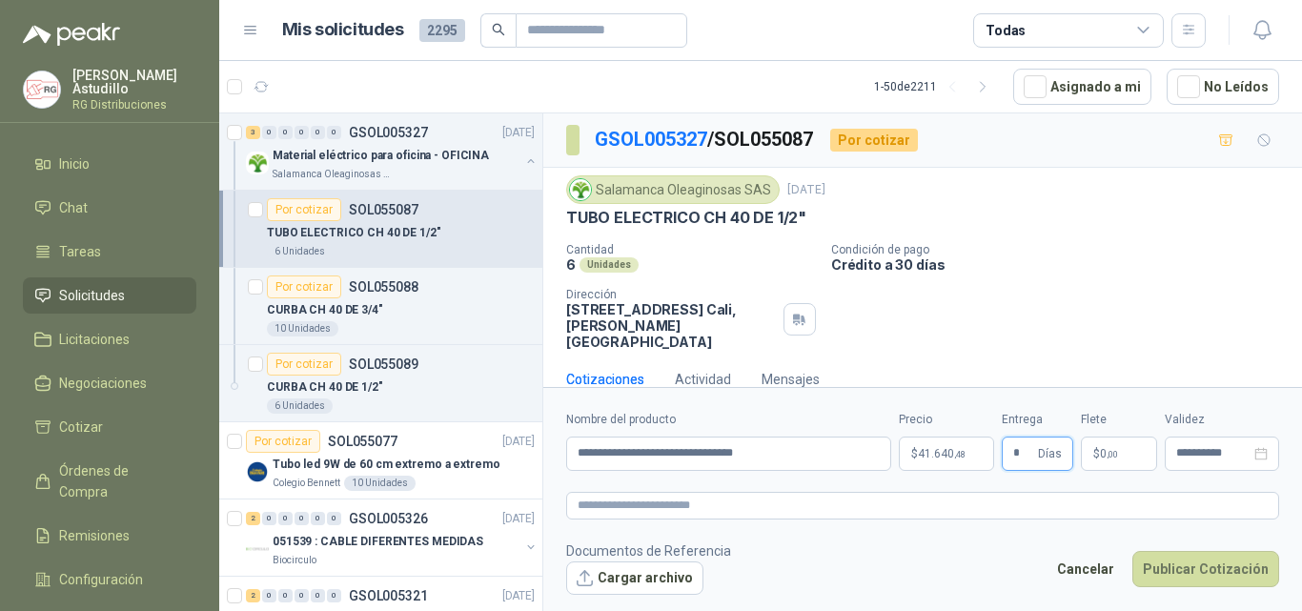
type input "*"
drag, startPoint x: 1214, startPoint y: 258, endPoint x: 1203, endPoint y: 349, distance: 91.3
click at [1216, 258] on p "Crédito a 30 días" at bounding box center [1062, 264] width 463 height 16
click at [1215, 462] on div "**********" at bounding box center [1222, 454] width 114 height 34
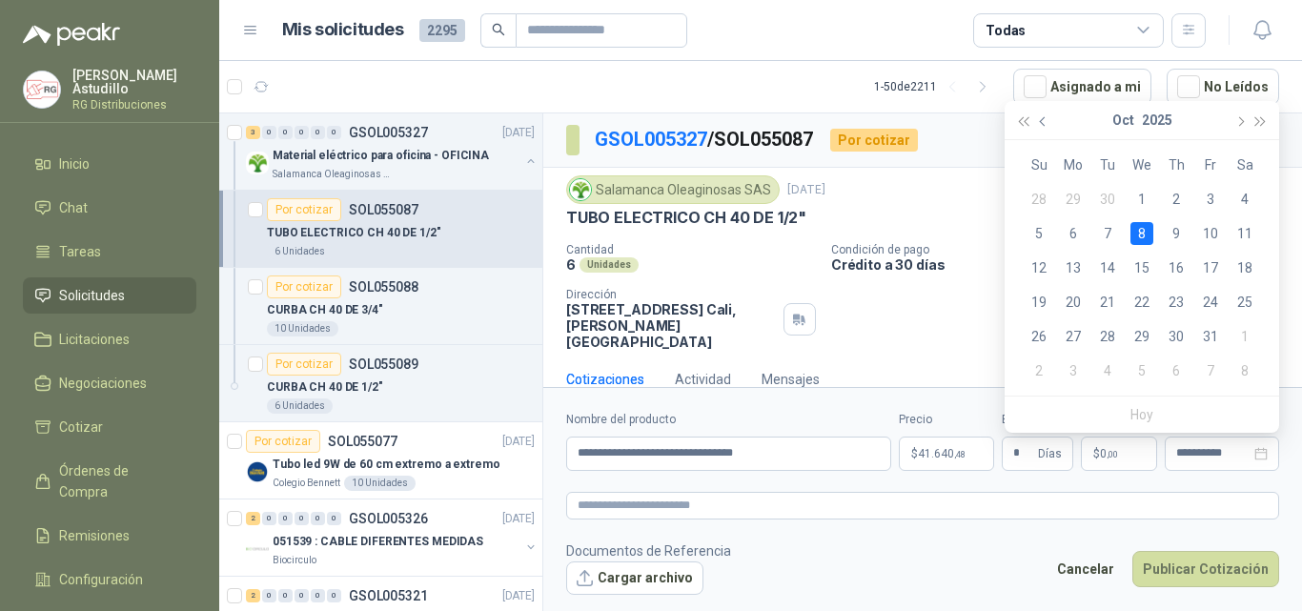
click at [1043, 122] on span "button" at bounding box center [1045, 121] width 10 height 10
click at [1109, 268] on div "16" at bounding box center [1107, 267] width 23 height 23
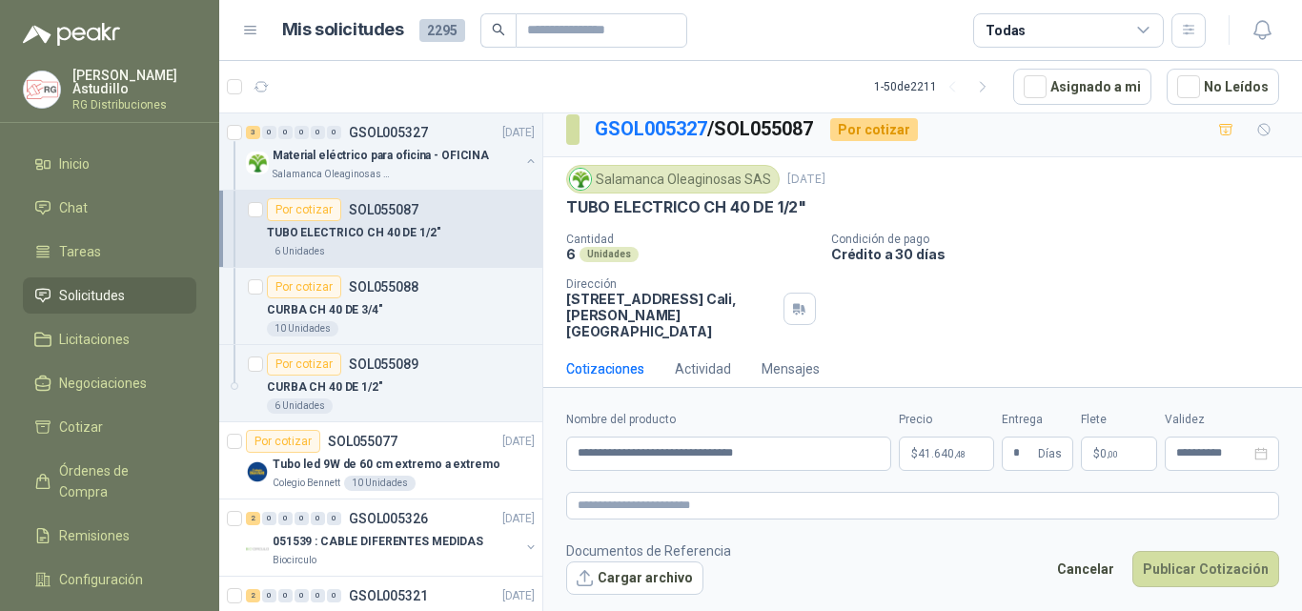
scroll to position [13, 0]
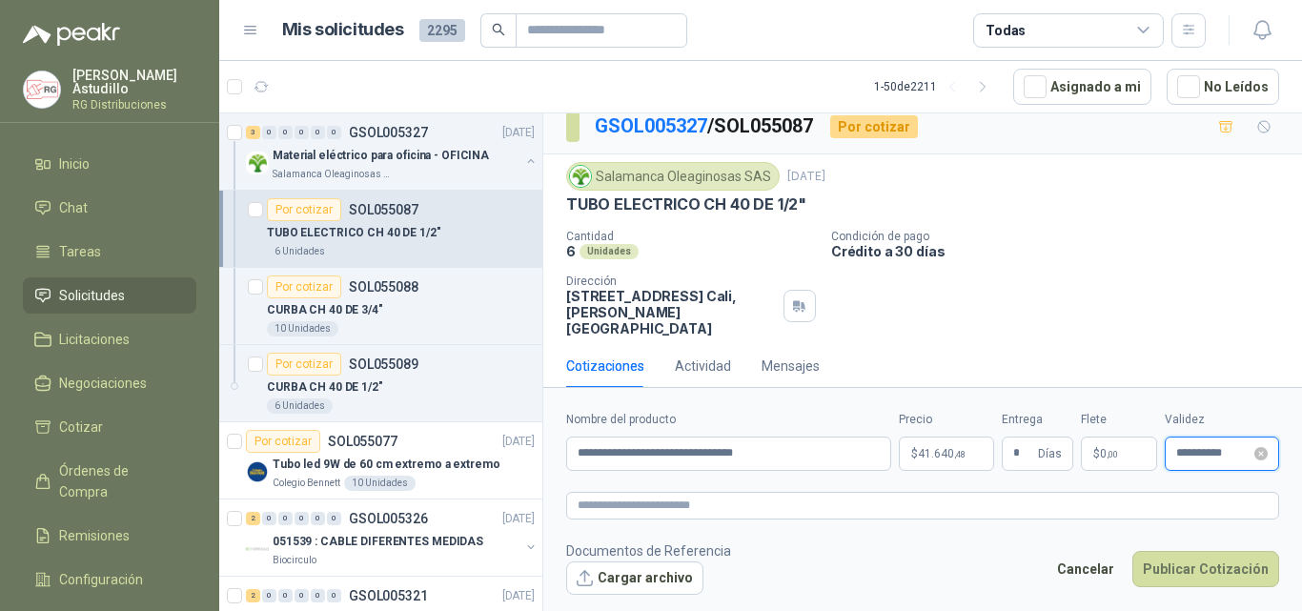
click at [1195, 459] on input "**********" at bounding box center [1213, 453] width 74 height 12
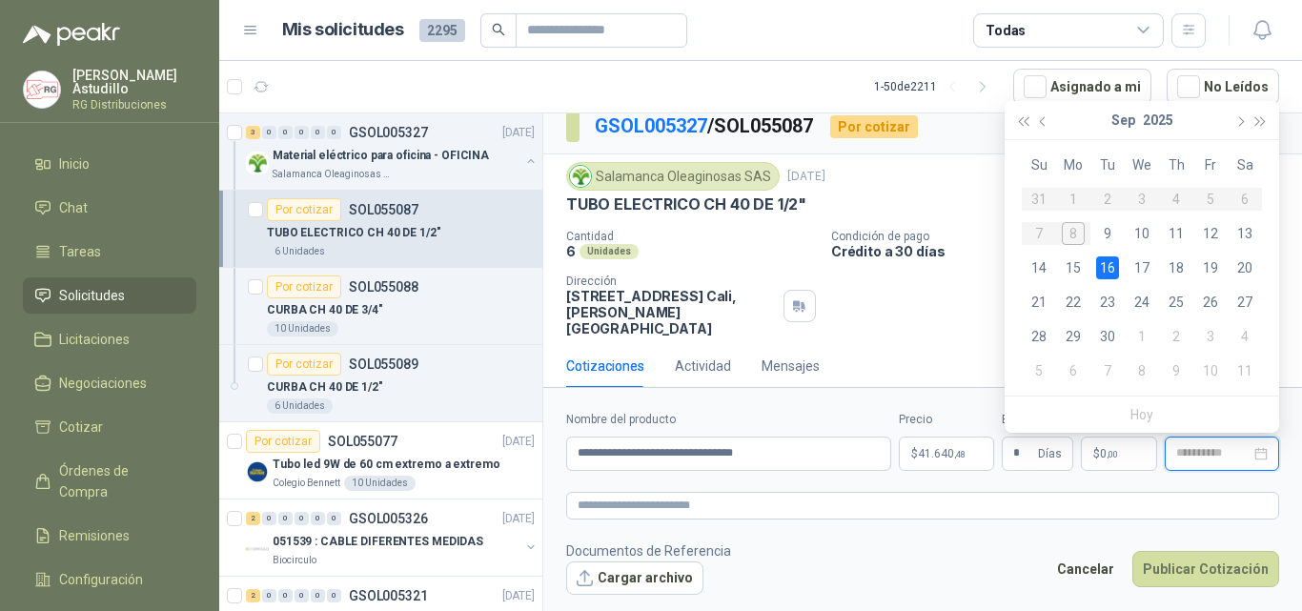
type input "**********"
click at [1106, 266] on div "16" at bounding box center [1107, 267] width 23 height 23
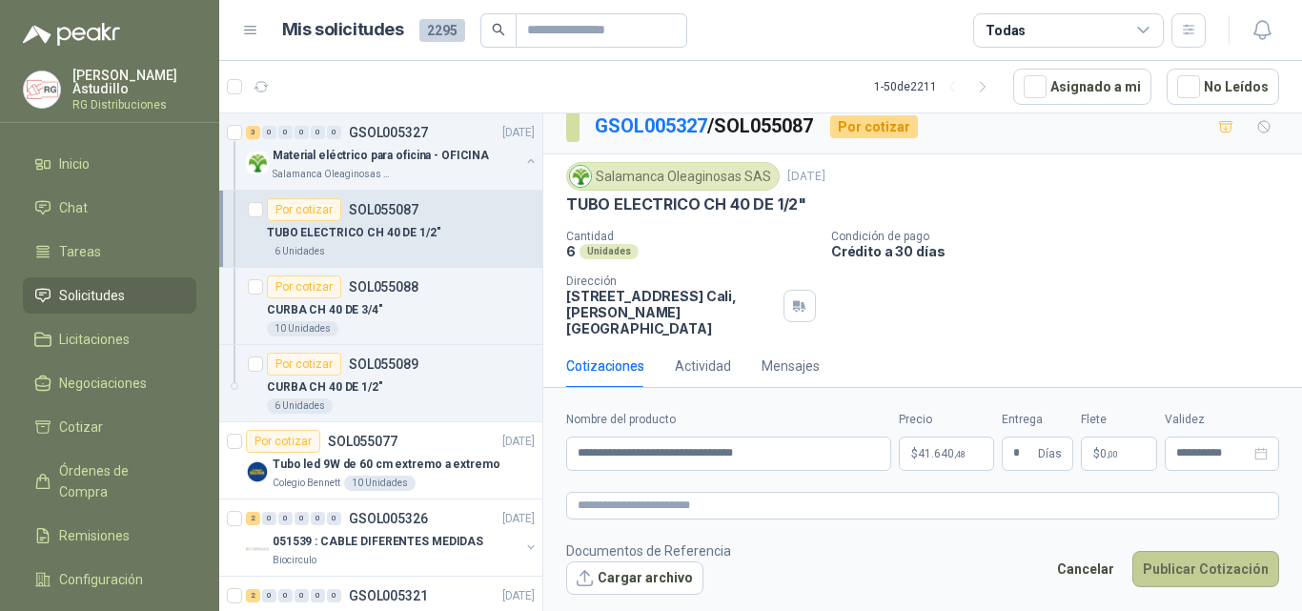
click at [1186, 578] on button "Publicar Cotización" at bounding box center [1205, 569] width 147 height 36
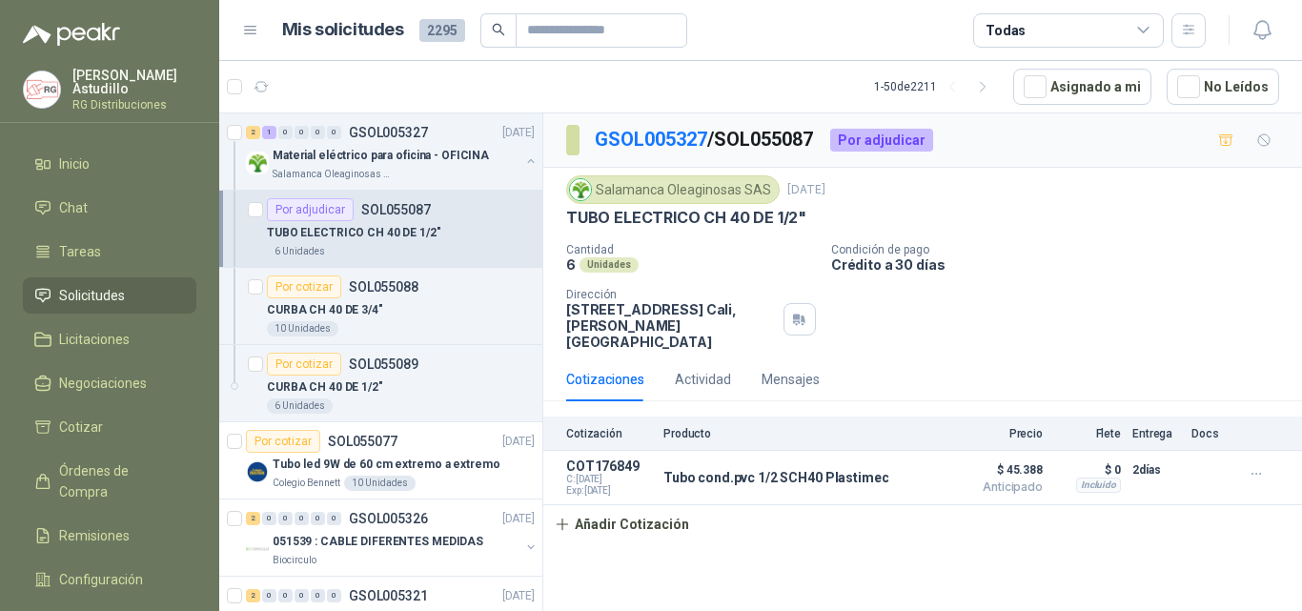
scroll to position [0, 0]
click at [861, 471] on icon "button" at bounding box center [859, 478] width 14 height 14
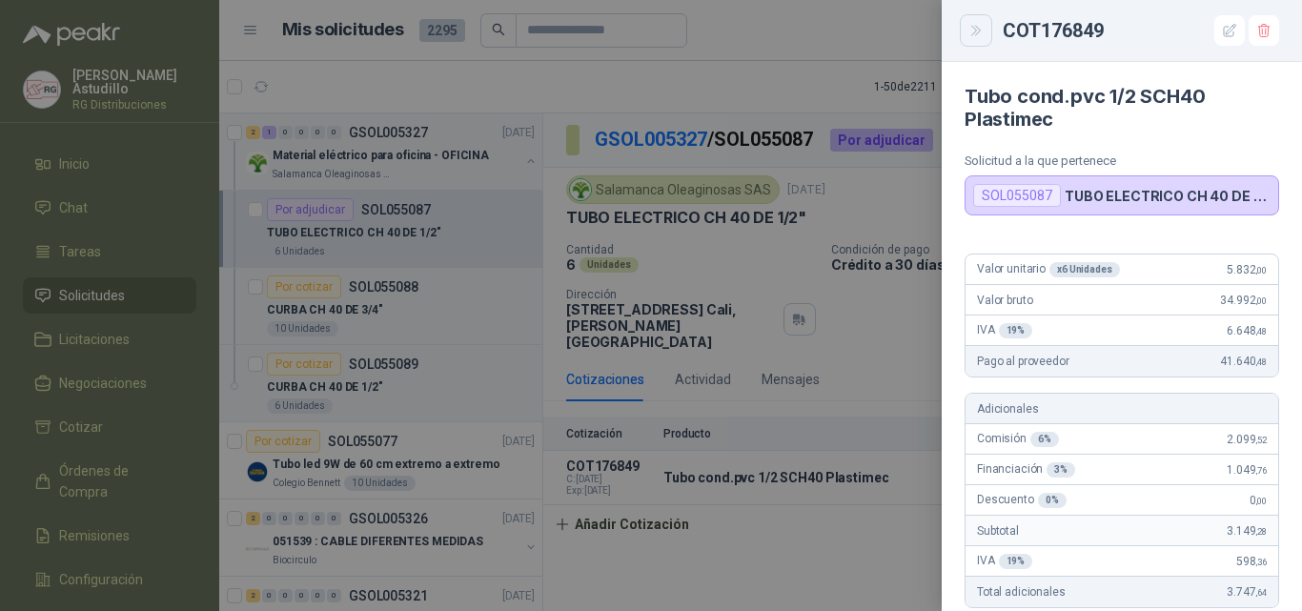
click at [971, 28] on icon "Close" at bounding box center [976, 31] width 16 height 16
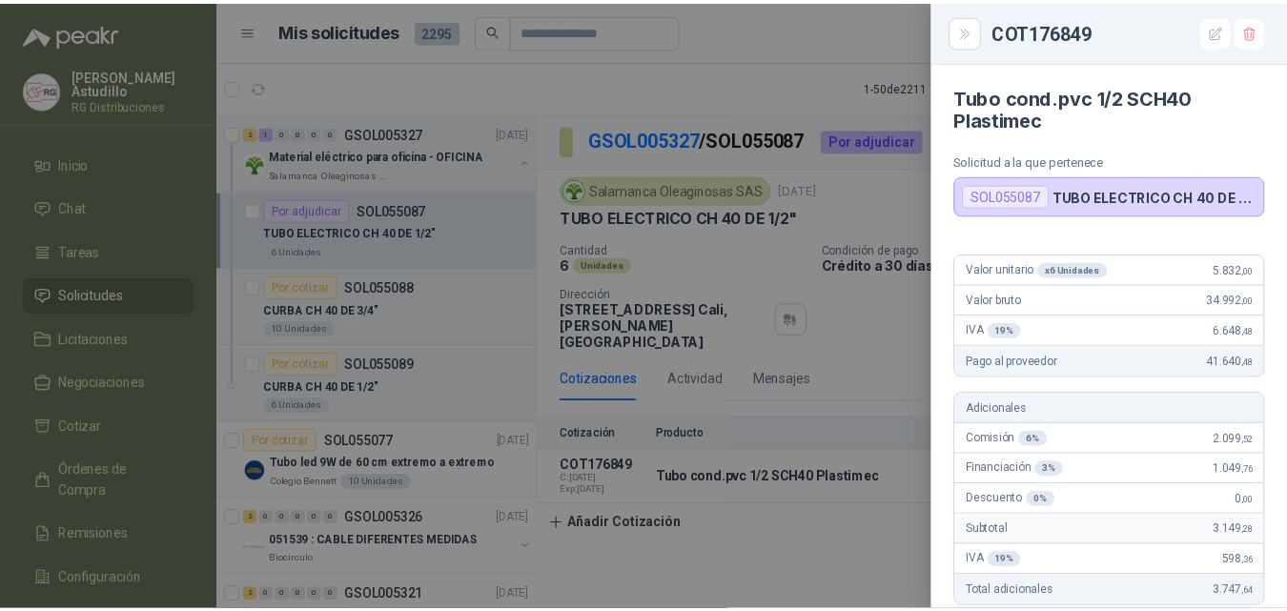
scroll to position [620, 0]
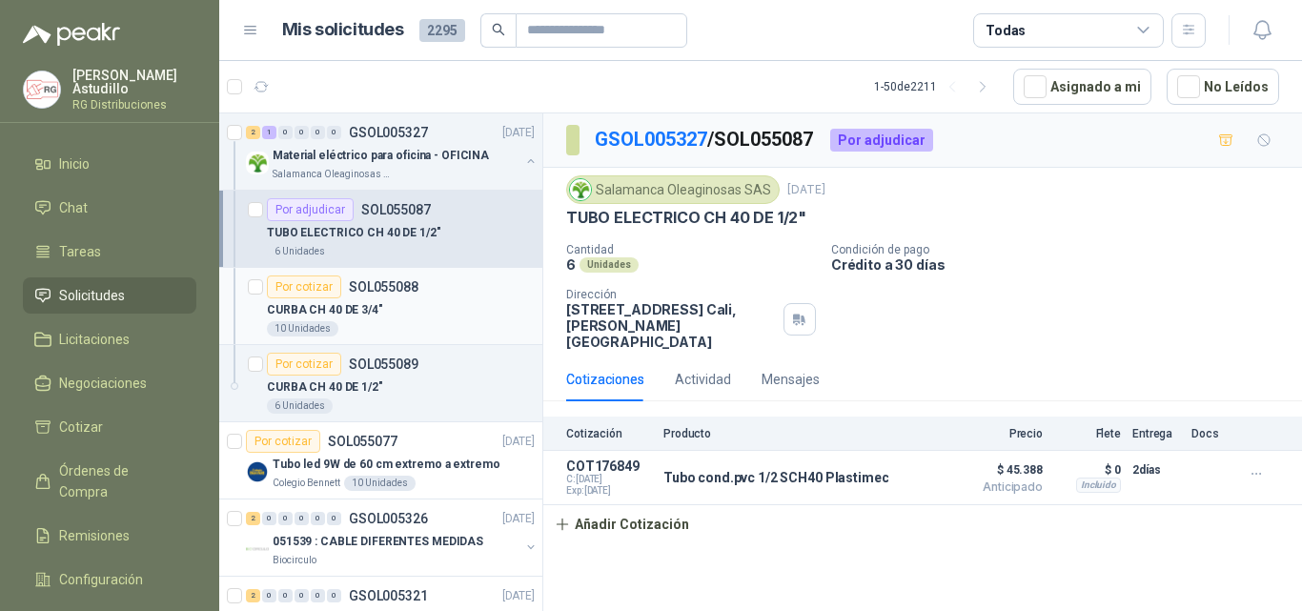
click at [412, 305] on div "CURBA CH 40 DE 3/4"" at bounding box center [401, 309] width 268 height 23
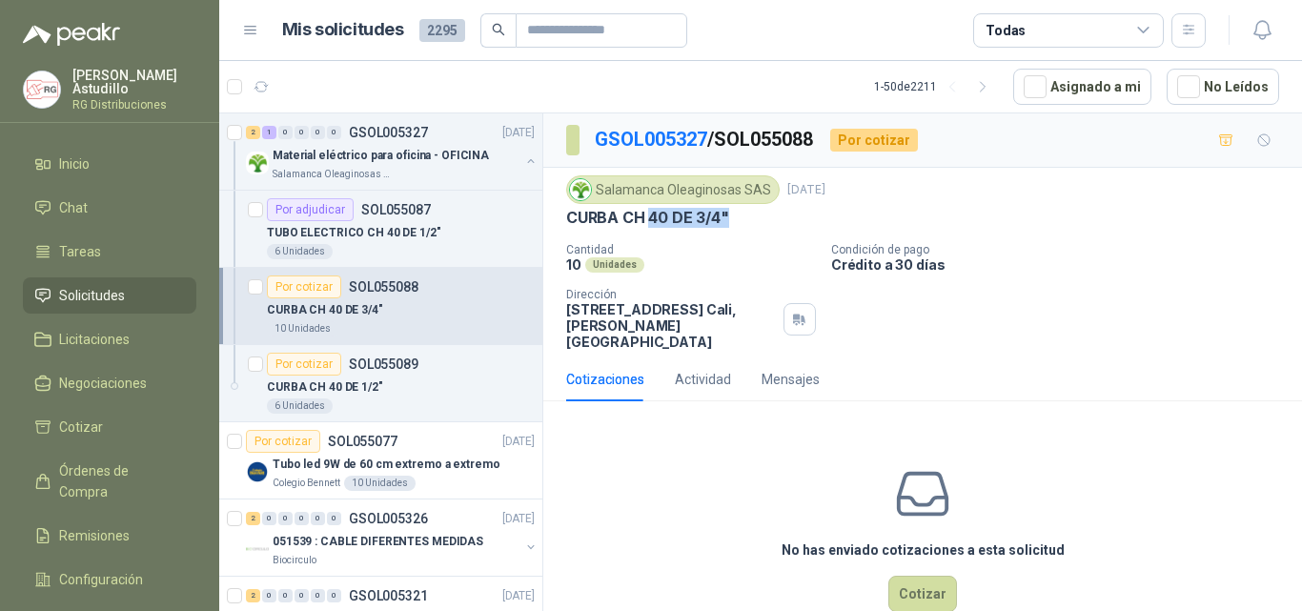
drag, startPoint x: 652, startPoint y: 214, endPoint x: 737, endPoint y: 219, distance: 85.0
click at [737, 219] on div "CURBA CH 40 DE 3/4"" at bounding box center [922, 218] width 713 height 20
drag, startPoint x: 987, startPoint y: 203, endPoint x: 1001, endPoint y: 206, distance: 14.6
click at [992, 204] on div "Salamanca Oleaginosas SAS [DATE] CURBA CH 40 DE 3/4"" at bounding box center [922, 201] width 713 height 52
click at [917, 576] on button "Cotizar" at bounding box center [922, 594] width 69 height 36
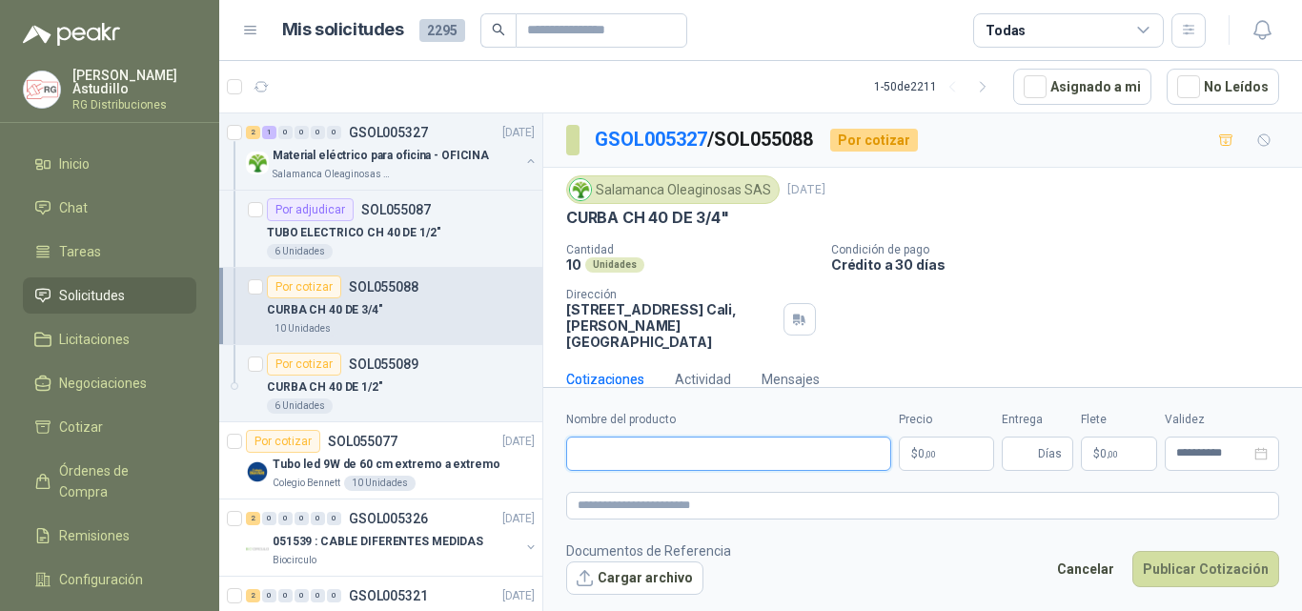
click at [740, 458] on input "Nombre del producto" at bounding box center [728, 454] width 325 height 34
paste input "**********"
type input "**********"
click at [938, 461] on body "[PERSON_NAME] RG Distribuciones Inicio Chat Tareas Solicitudes Licitaciones Neg…" at bounding box center [651, 305] width 1302 height 611
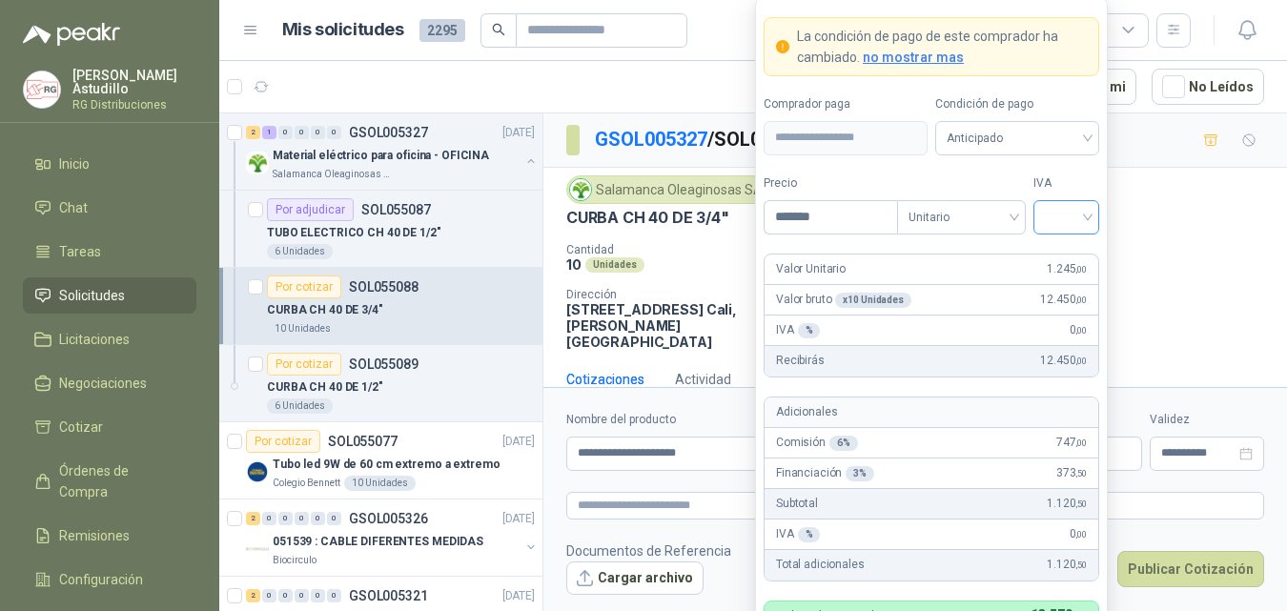
type input "*******"
click at [1070, 210] on input "search" at bounding box center [1066, 215] width 43 height 29
click at [1068, 260] on div "19%" at bounding box center [1066, 256] width 35 height 21
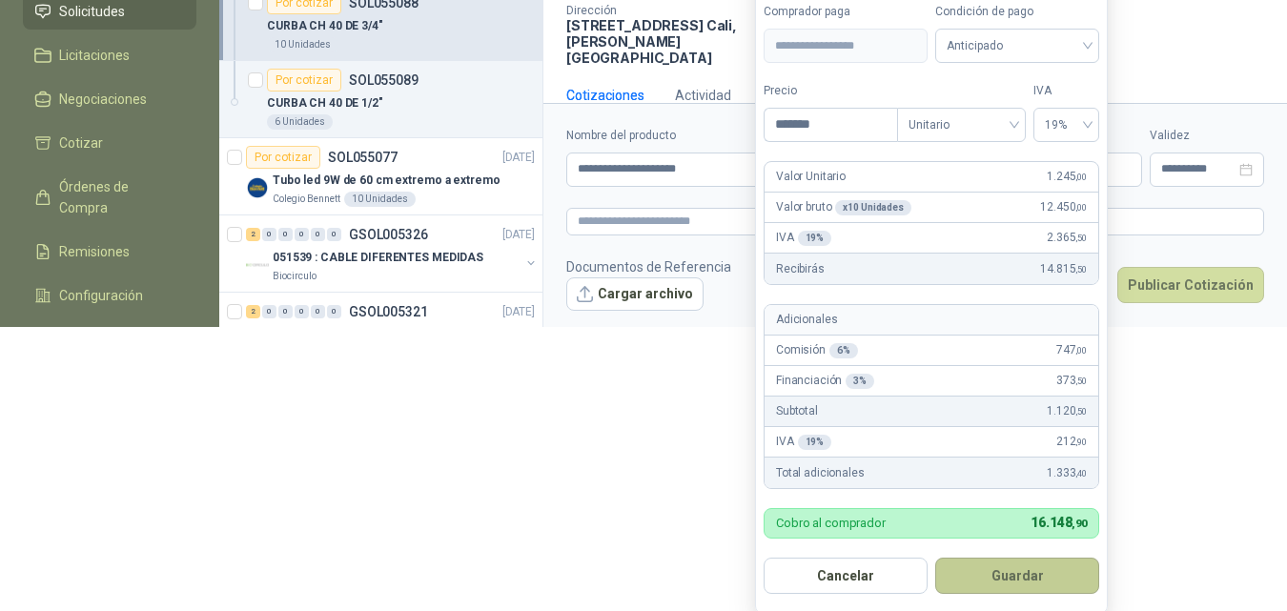
click at [1010, 581] on button "Guardar" at bounding box center [1017, 576] width 164 height 36
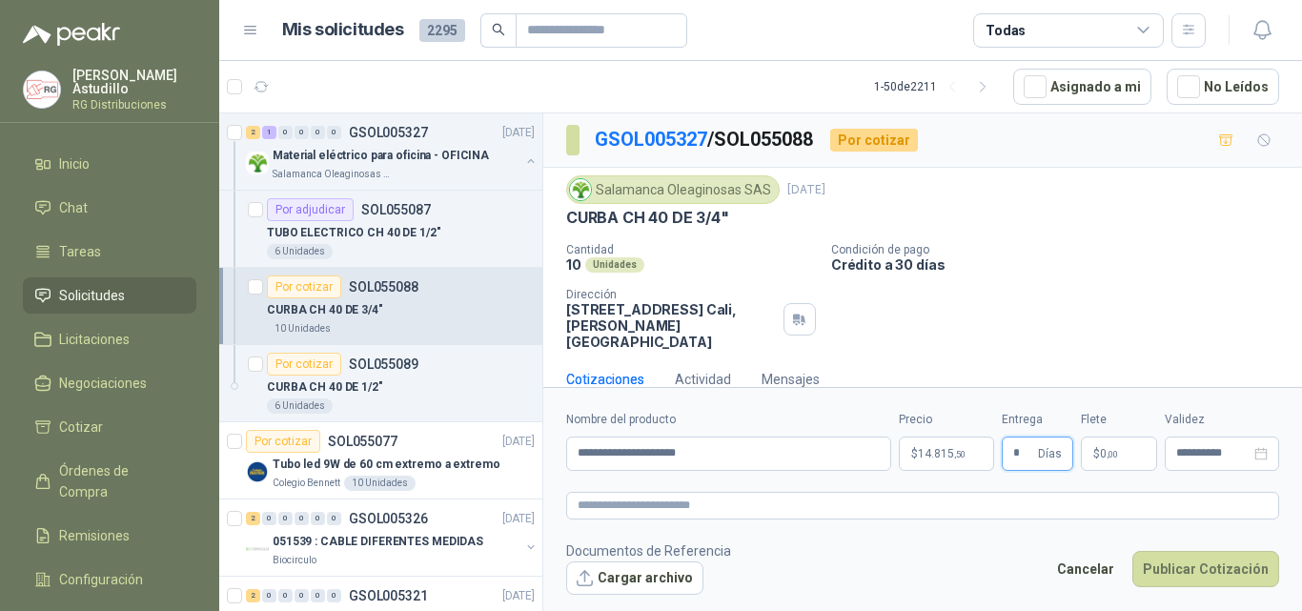
type input "*"
drag, startPoint x: 1027, startPoint y: 312, endPoint x: 1186, endPoint y: 413, distance: 188.6
click at [1029, 314] on div "Cantidad 10 Unidades Condición de pago Crédito a 30 días Dirección [STREET_ADDR…" at bounding box center [922, 296] width 713 height 107
click at [1211, 453] on input "**********" at bounding box center [1213, 453] width 74 height 12
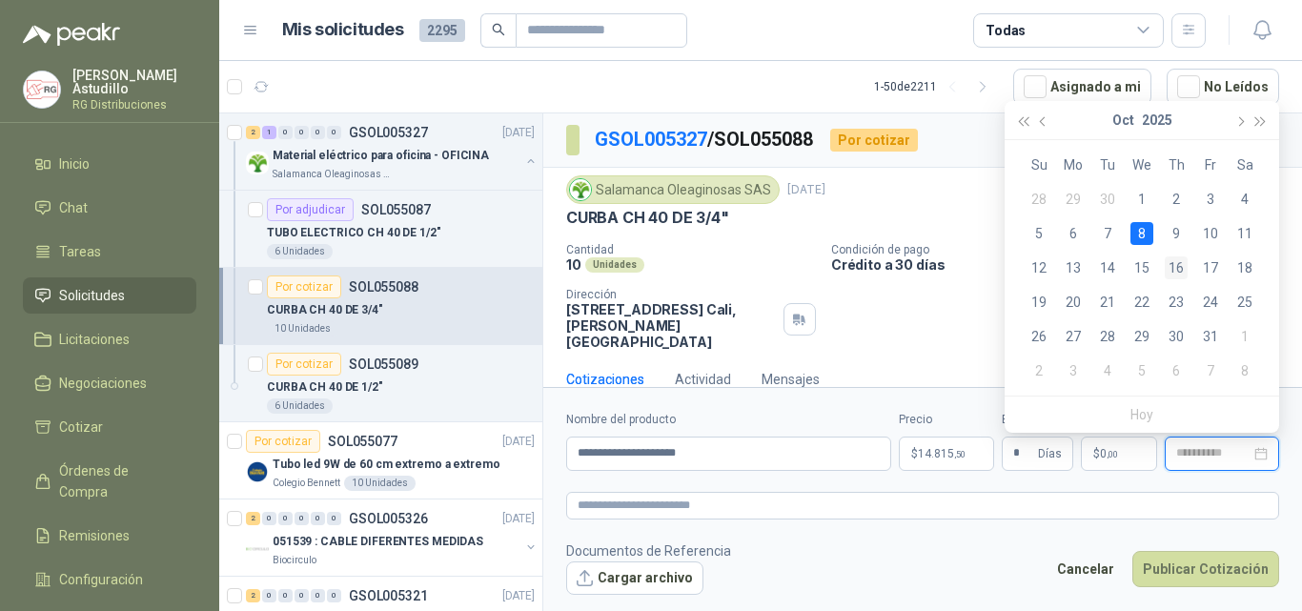
type input "**********"
click at [1172, 270] on div "16" at bounding box center [1176, 267] width 23 height 23
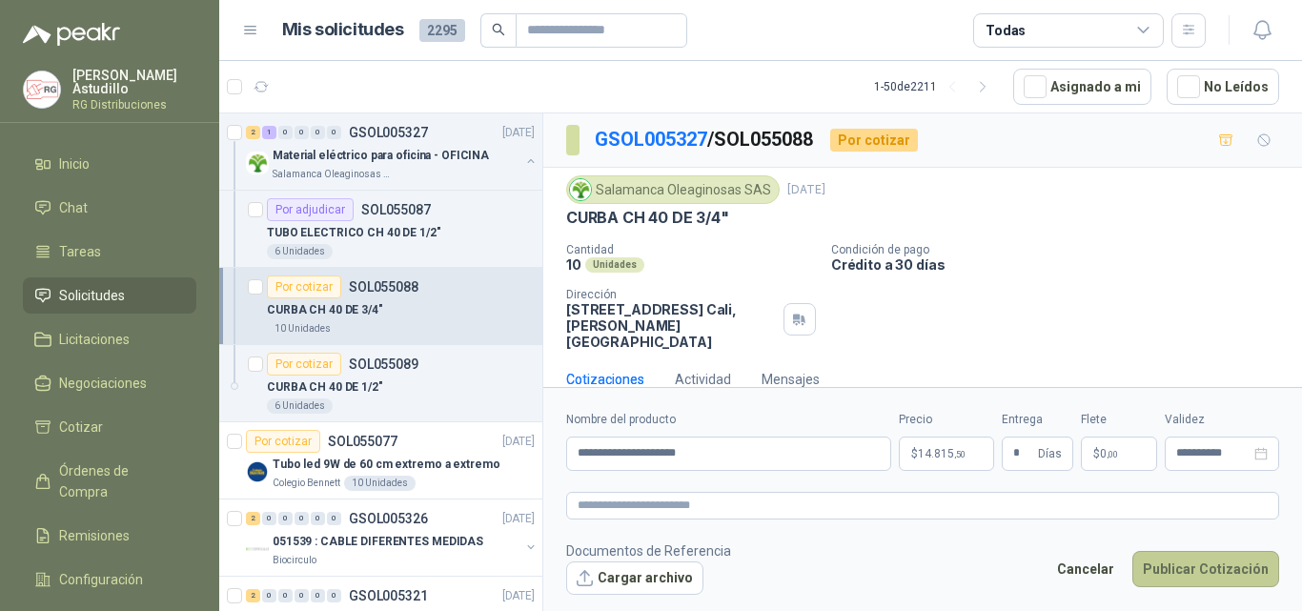
click at [1199, 574] on button "Publicar Cotización" at bounding box center [1205, 569] width 147 height 36
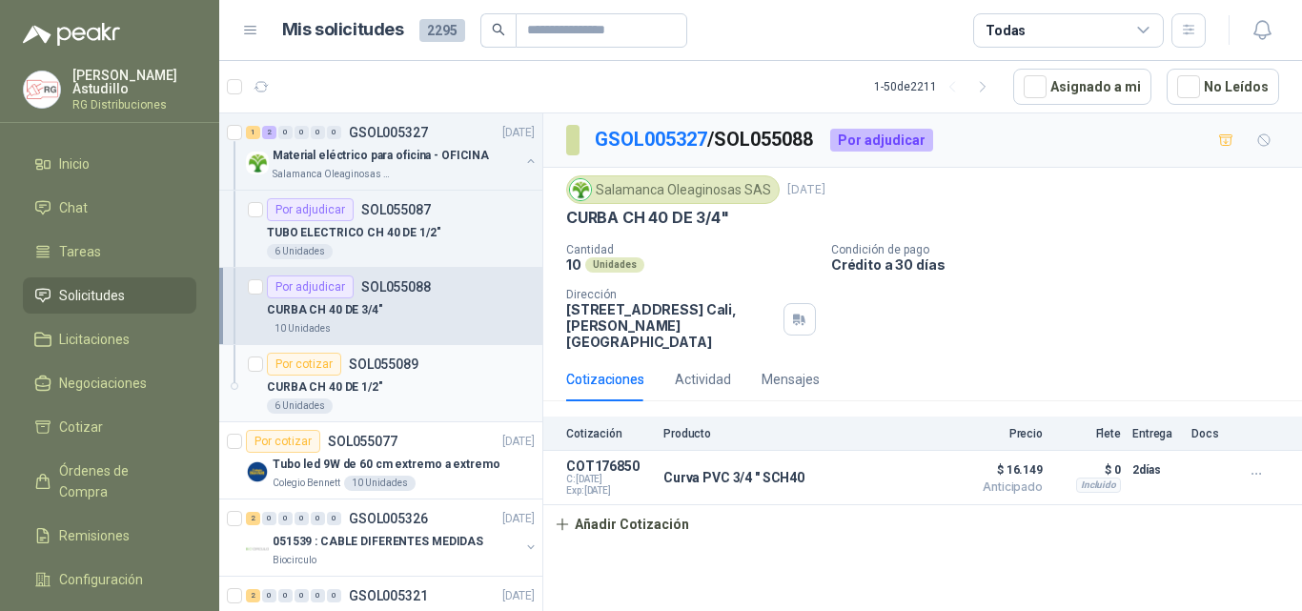
click at [395, 376] on div "CURBA CH 40 DE 1/2"" at bounding box center [401, 387] width 268 height 23
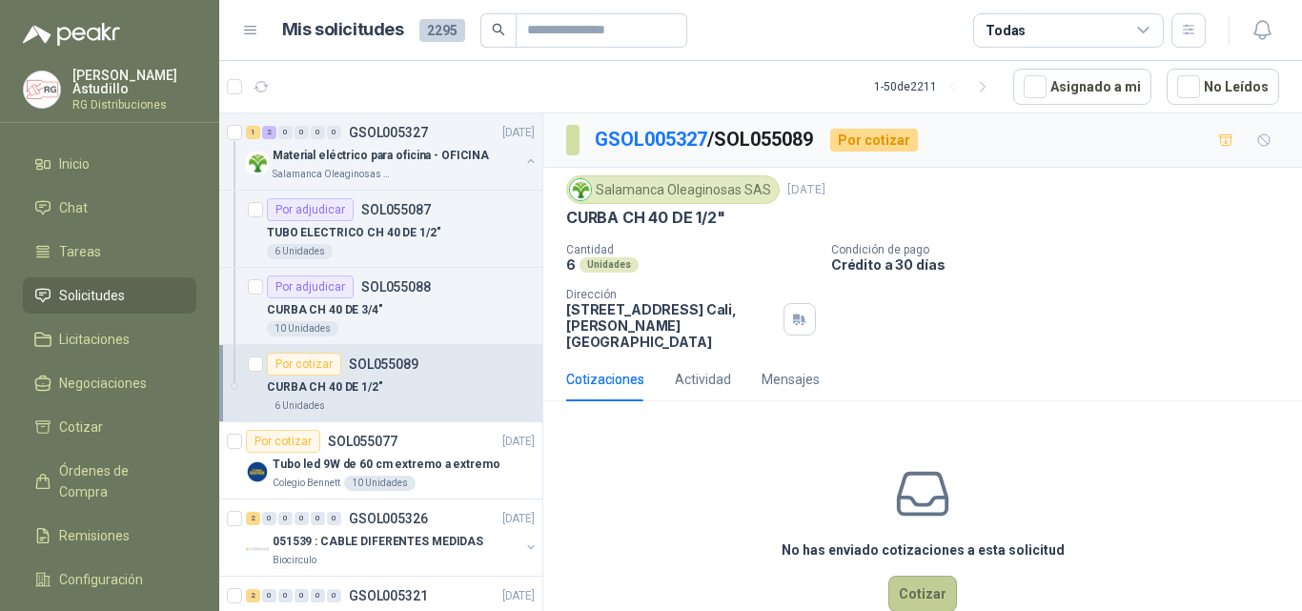
click at [921, 579] on button "Cotizar" at bounding box center [922, 594] width 69 height 36
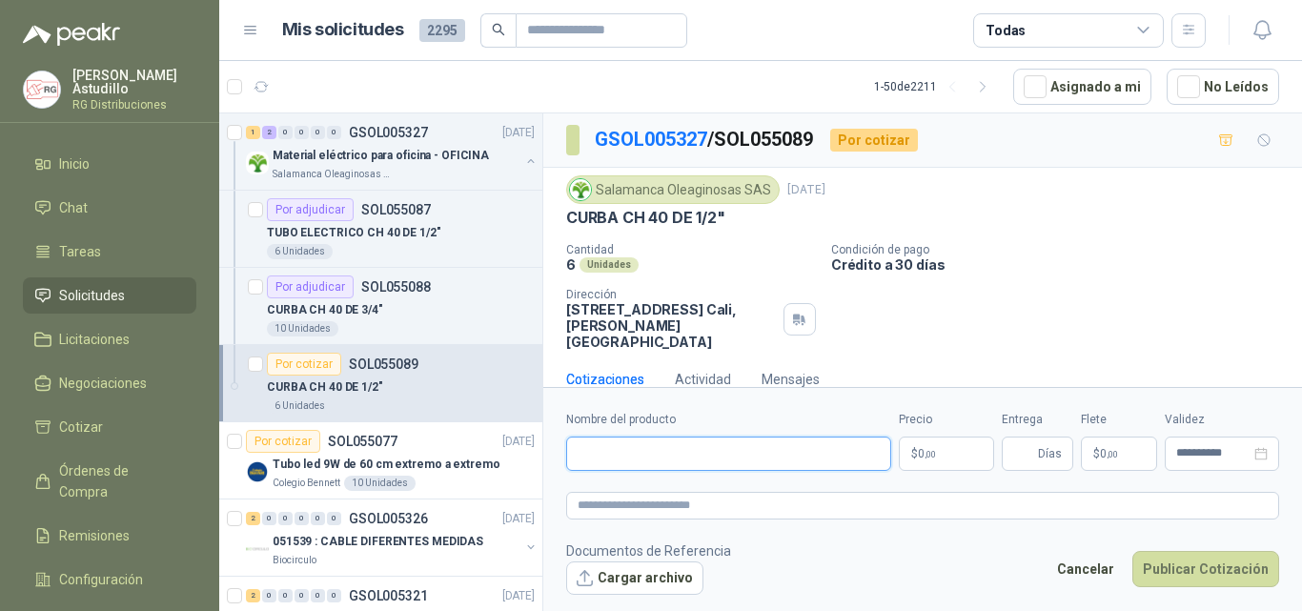
click at [714, 442] on input "Nombre del producto" at bounding box center [728, 454] width 325 height 34
paste input "**********"
type input "**********"
click at [956, 456] on body "[PERSON_NAME] RG Distribuciones Inicio Chat Tareas Solicitudes Licitaciones Neg…" at bounding box center [651, 305] width 1302 height 611
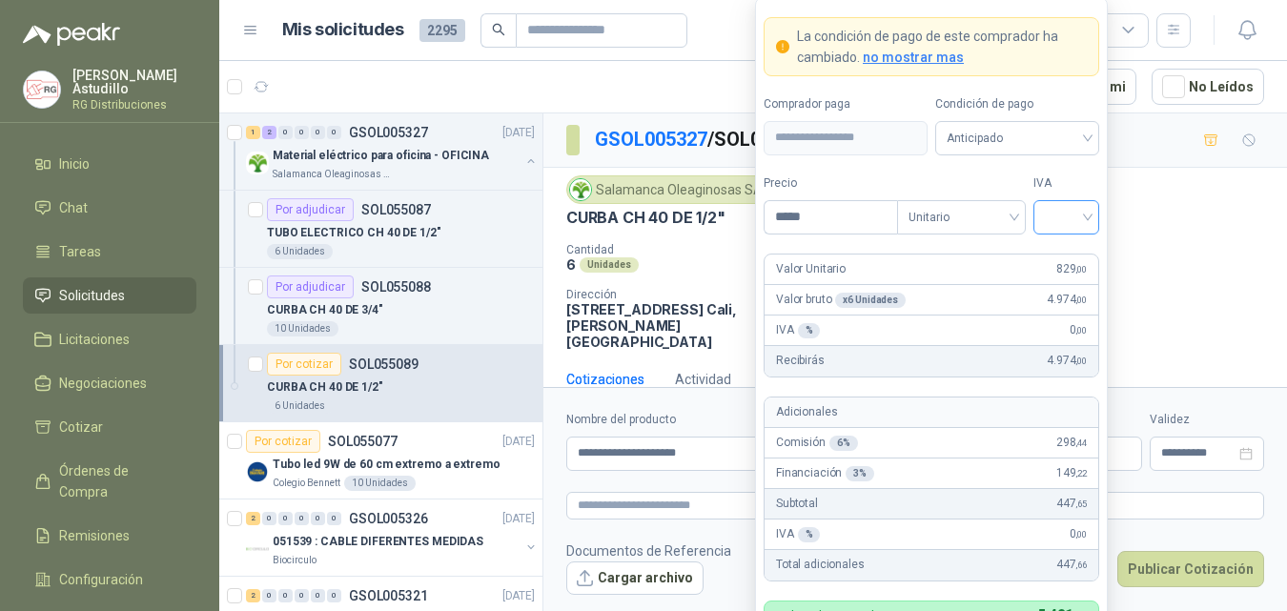
type input "*****"
click at [1053, 214] on input "search" at bounding box center [1066, 215] width 43 height 29
click at [1064, 257] on div "19%" at bounding box center [1066, 256] width 35 height 21
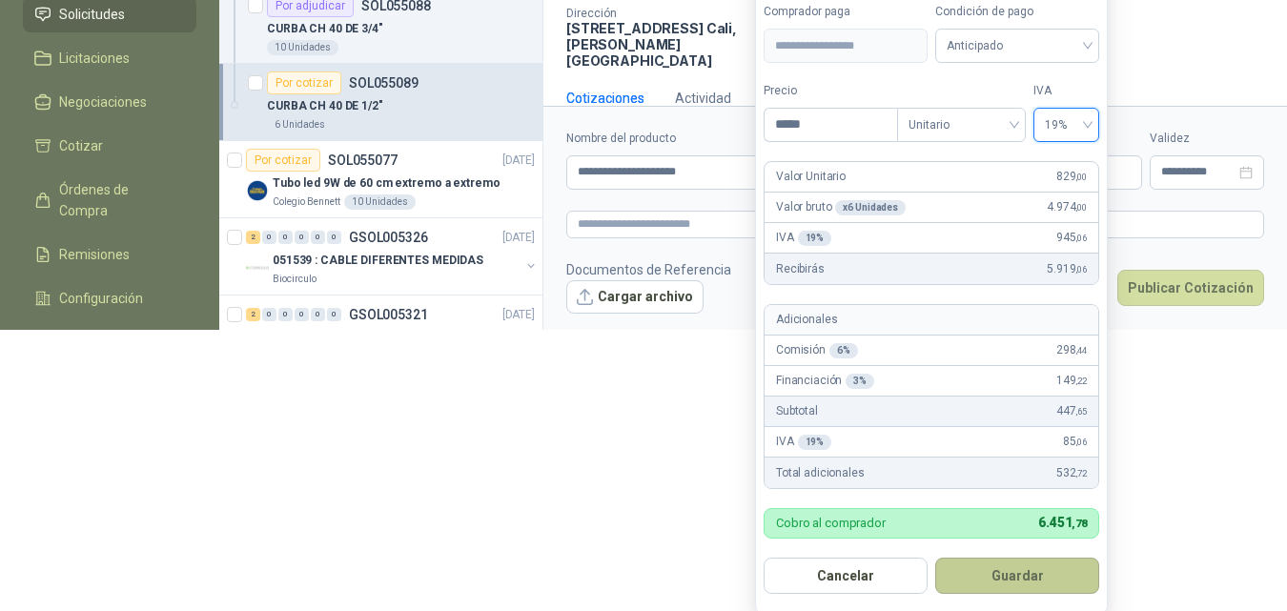
click at [1025, 584] on button "Guardar" at bounding box center [1017, 576] width 164 height 36
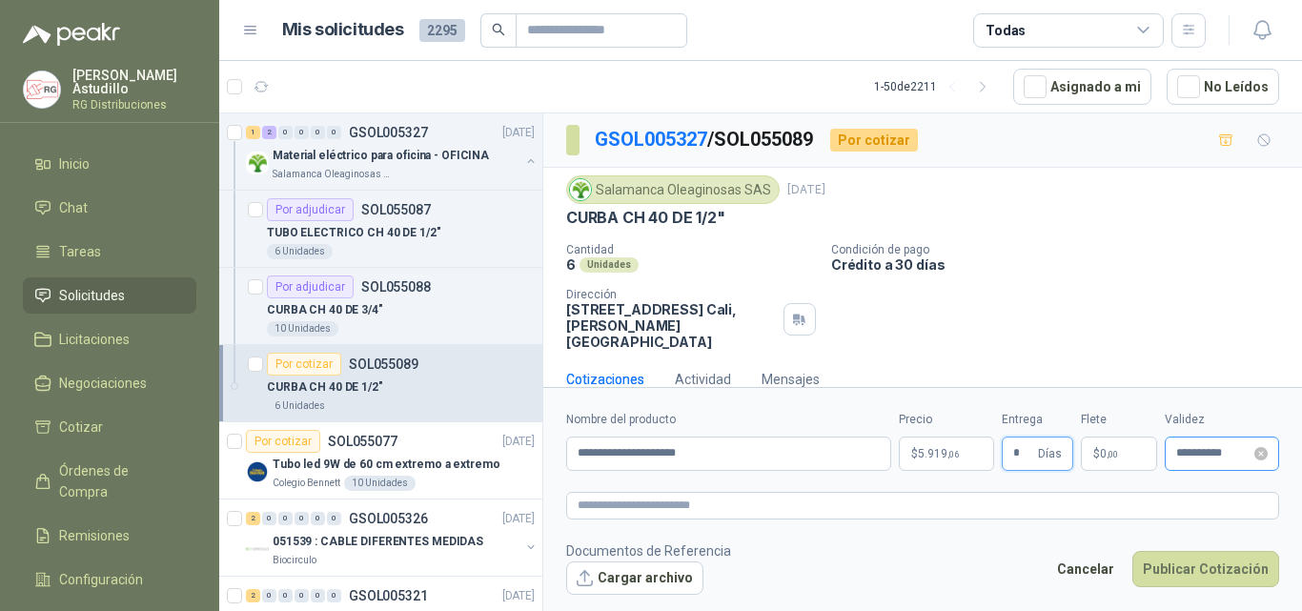
type input "*"
click at [1224, 452] on input "**********" at bounding box center [1213, 453] width 74 height 12
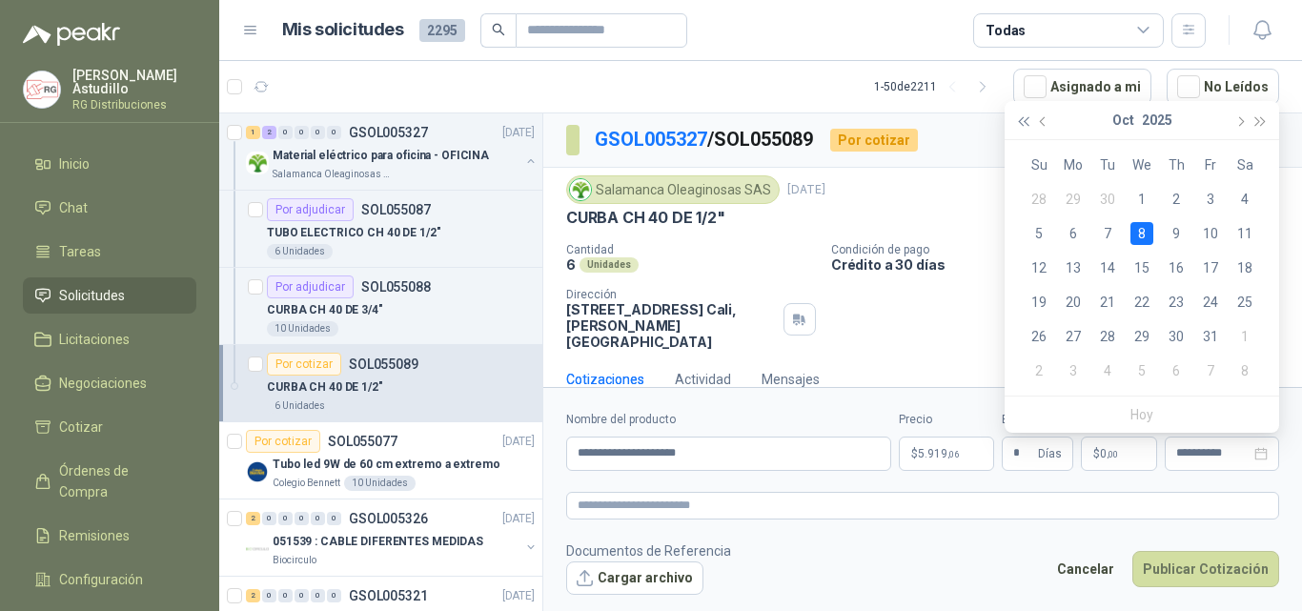
click at [1027, 118] on span "button" at bounding box center [1023, 121] width 10 height 10
click at [1044, 119] on span "button" at bounding box center [1045, 121] width 10 height 10
click at [1050, 559] on footer "Documentos de Referencia Cargar archivo Cancelar Publicar Cotización" at bounding box center [922, 567] width 713 height 55
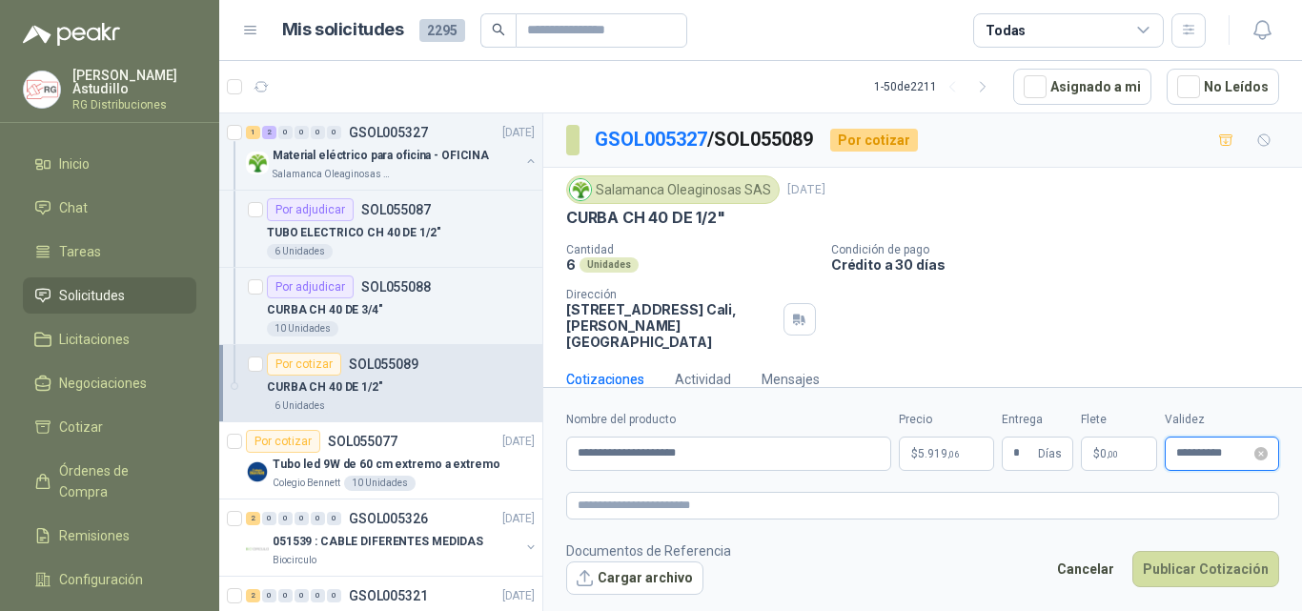
click at [1215, 454] on input "**********" at bounding box center [1213, 453] width 74 height 12
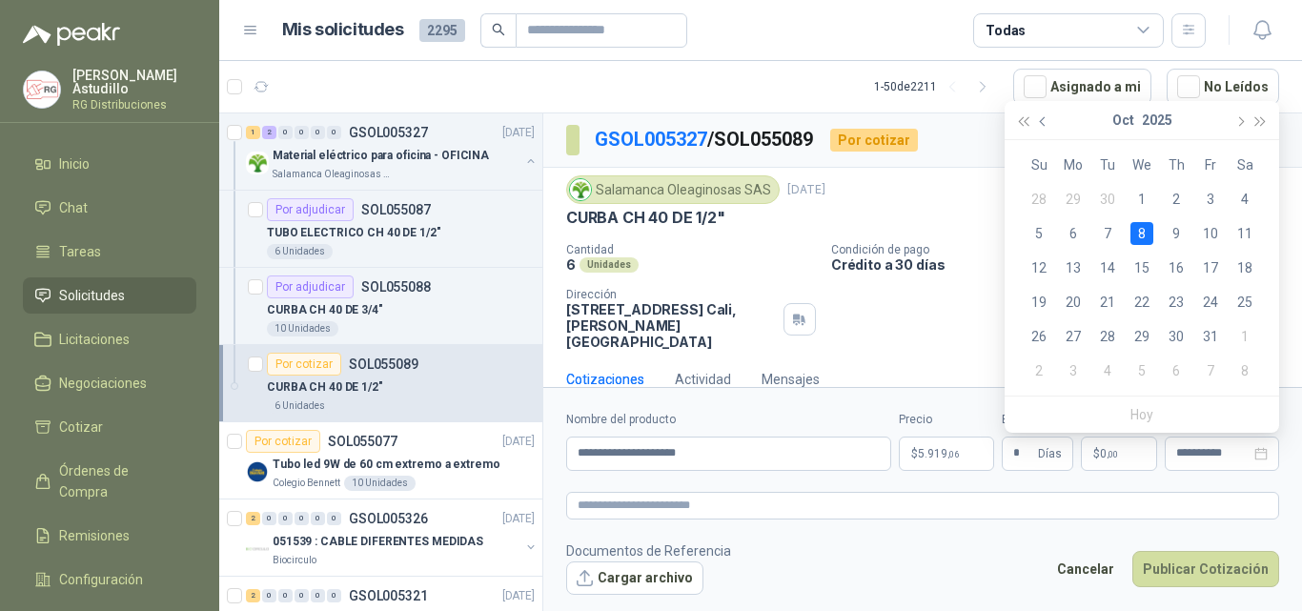
click at [1039, 128] on button "button" at bounding box center [1043, 120] width 21 height 38
type input "**********"
click at [1111, 265] on div "16" at bounding box center [1107, 267] width 23 height 23
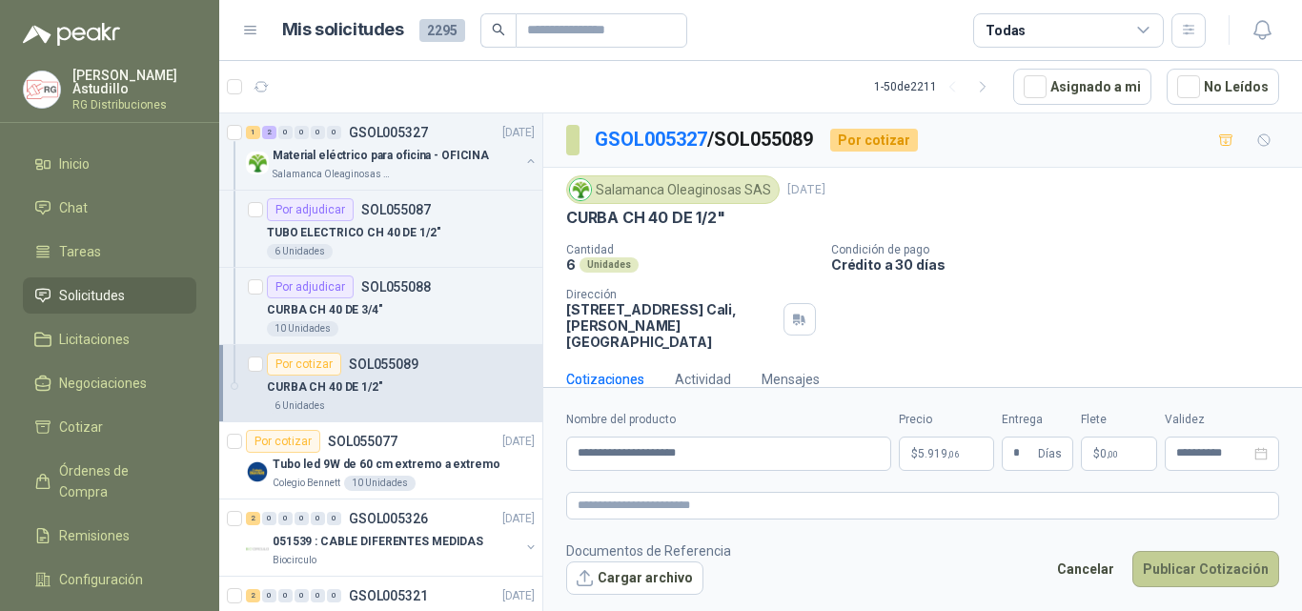
click at [1199, 584] on button "Publicar Cotización" at bounding box center [1205, 569] width 147 height 36
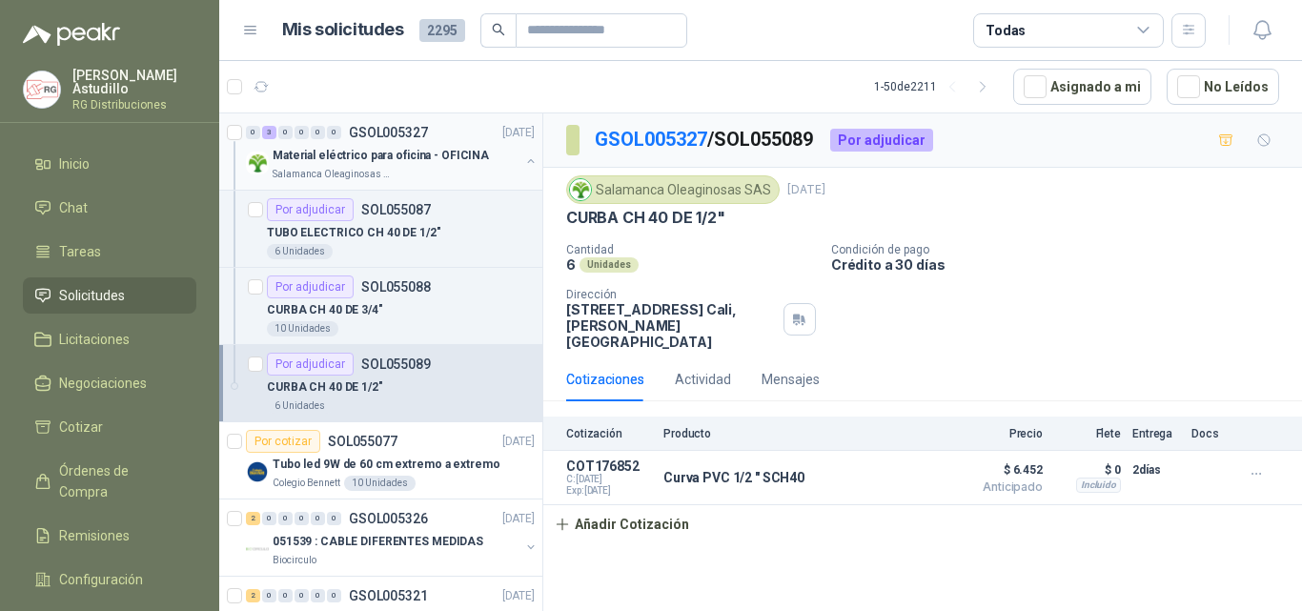
click at [523, 161] on button "button" at bounding box center [530, 160] width 15 height 15
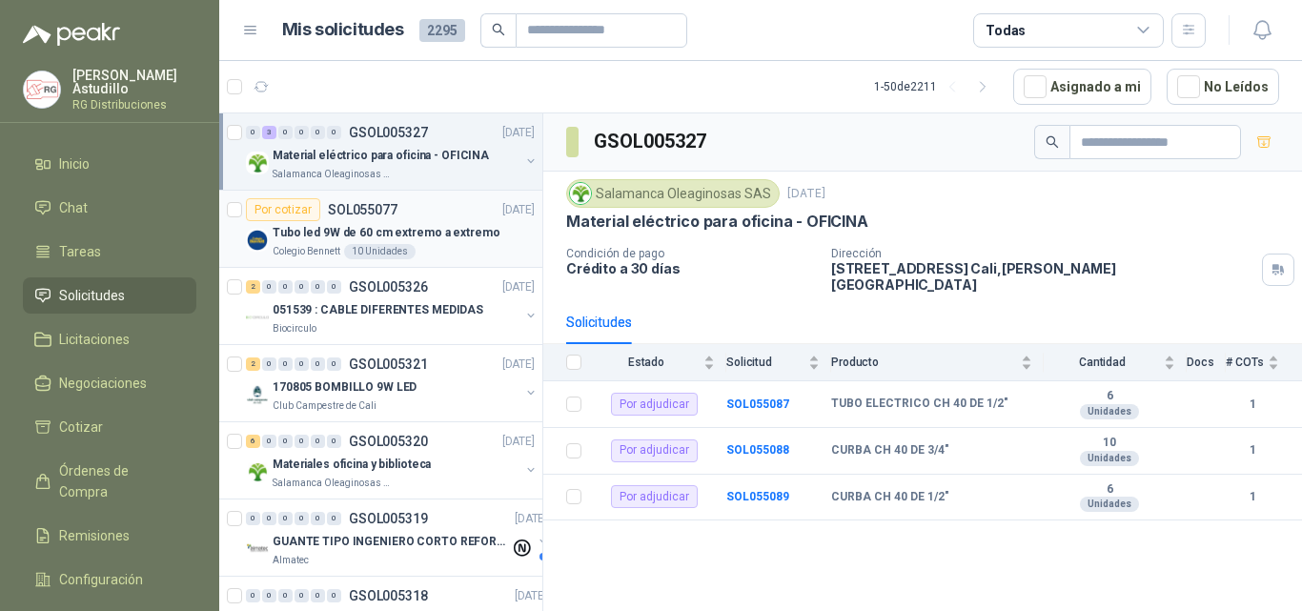
click at [478, 230] on p "Tubo led 9W de 60 cm extremo a extremo" at bounding box center [386, 233] width 227 height 18
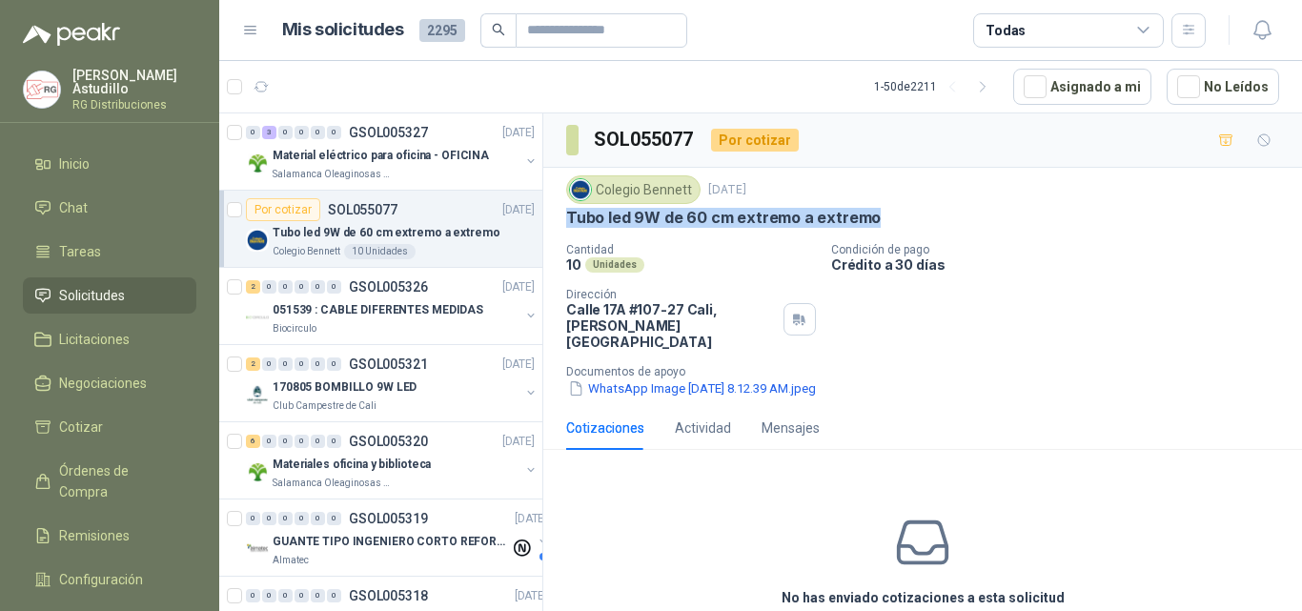
drag, startPoint x: 569, startPoint y: 216, endPoint x: 920, endPoint y: 219, distance: 350.8
click at [913, 216] on div "Tubo led 9W de 60 cm extremo a extremo" at bounding box center [922, 218] width 713 height 20
click at [978, 252] on p "Condición de pago" at bounding box center [1062, 249] width 463 height 13
click at [731, 215] on p "Tubo led 9W de 60 cm extremo a extremo" at bounding box center [723, 218] width 315 height 20
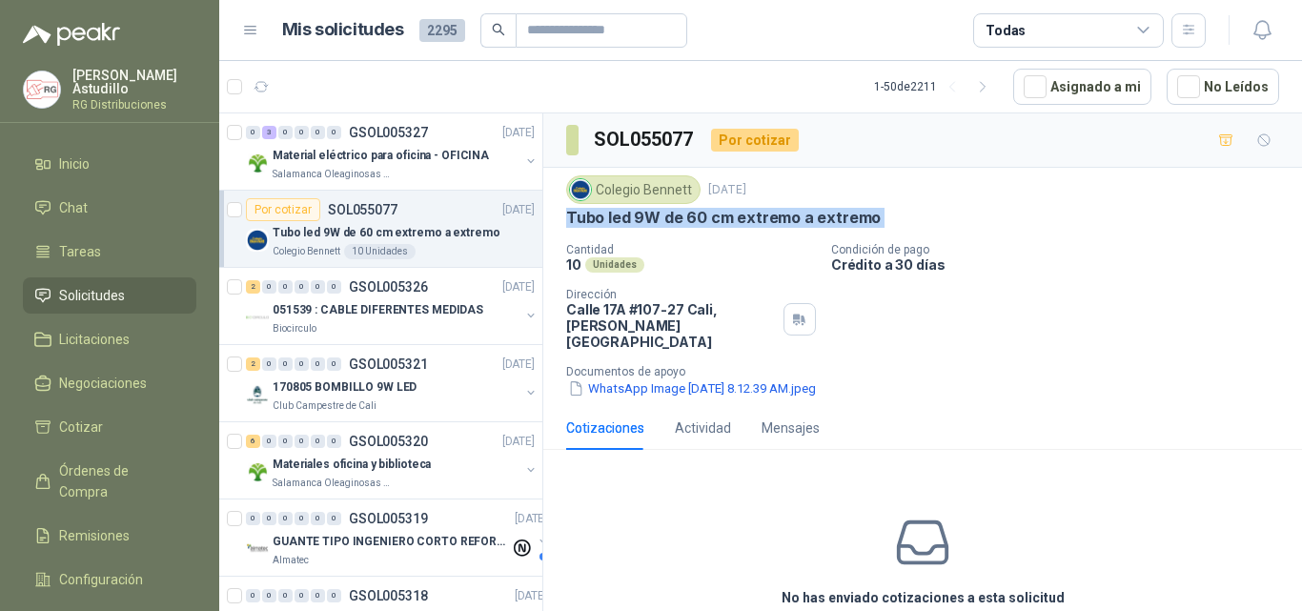
click at [731, 215] on p "Tubo led 9W de 60 cm extremo a extremo" at bounding box center [723, 218] width 315 height 20
drag, startPoint x: 731, startPoint y: 215, endPoint x: 865, endPoint y: 245, distance: 136.7
click at [736, 216] on p "Tubo led 9W de 60 cm extremo a extremo" at bounding box center [723, 218] width 315 height 20
click at [1030, 264] on p "Crédito a 30 días" at bounding box center [1062, 264] width 463 height 16
click at [755, 208] on p "Tubo led 9W de 60 cm extremo a extremo" at bounding box center [723, 218] width 315 height 20
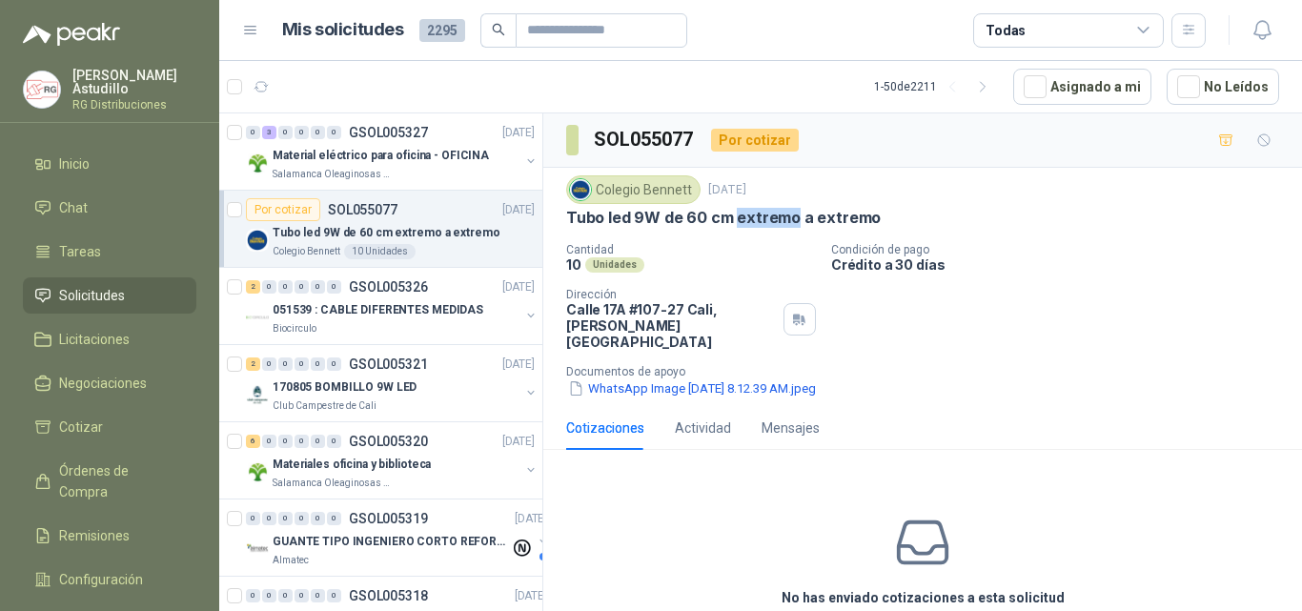
click at [755, 209] on p "Tubo led 9W de 60 cm extremo a extremo" at bounding box center [723, 218] width 315 height 20
drag, startPoint x: 755, startPoint y: 209, endPoint x: 764, endPoint y: 210, distance: 9.6
click at [757, 210] on p "Tubo led 9W de 60 cm extremo a extremo" at bounding box center [723, 218] width 315 height 20
click at [920, 213] on div "Tubo led 9W de 60 cm extremo a extremo" at bounding box center [922, 218] width 713 height 20
drag, startPoint x: 874, startPoint y: 221, endPoint x: 566, endPoint y: 219, distance: 307.9
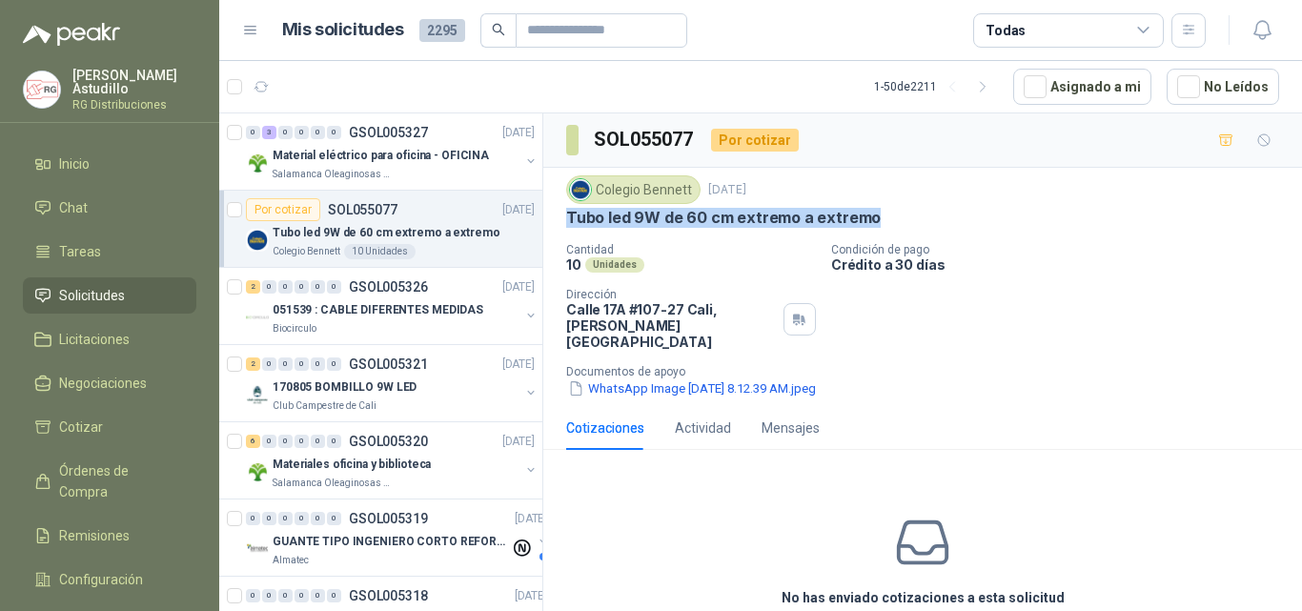
click at [564, 219] on div "Colegio [PERSON_NAME] [DATE] Tubo led 9W de 60 cm extremo a extremo Cantidad 10…" at bounding box center [922, 287] width 759 height 238
click at [710, 210] on p "Tubo led 9W de 60 cm extremo a extremo" at bounding box center [723, 218] width 315 height 20
click at [714, 220] on p "Tubo led 9W de 60 cm extremo a extremo" at bounding box center [723, 218] width 315 height 20
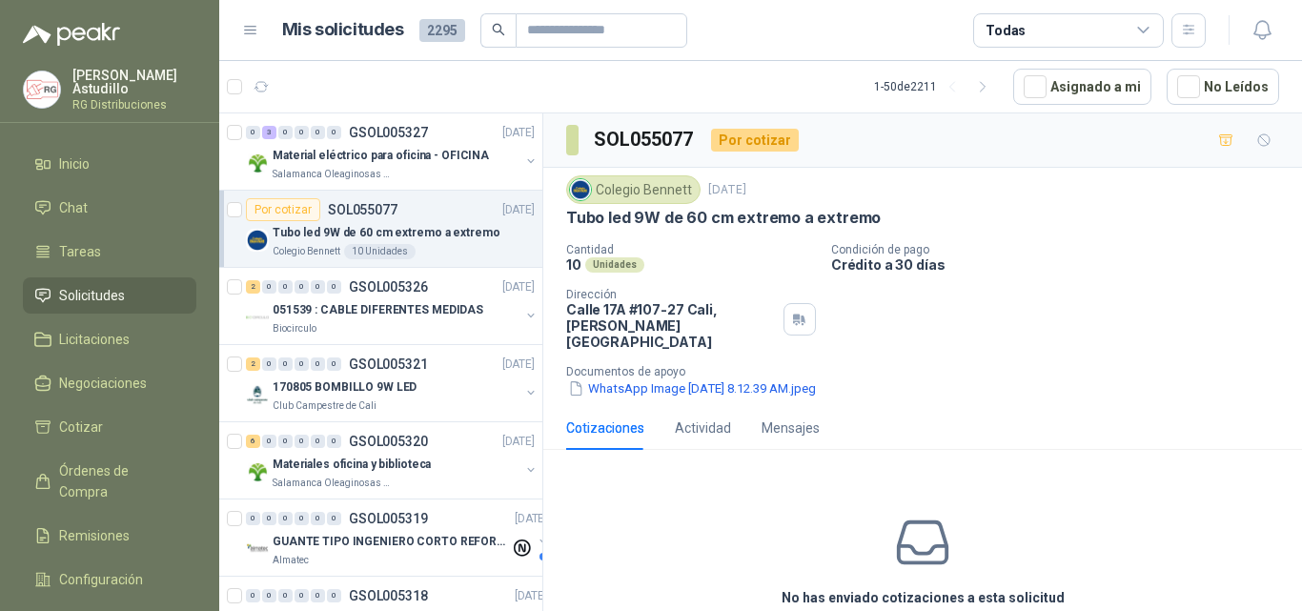
click at [896, 197] on div "Colegio [PERSON_NAME] [DATE]" at bounding box center [922, 189] width 713 height 29
drag, startPoint x: 876, startPoint y: 218, endPoint x: 589, endPoint y: 224, distance: 287.0
click at [561, 222] on div "Colegio [PERSON_NAME] [DATE] Tubo led 9W de 60 cm extremo a extremo Cantidad 10…" at bounding box center [922, 287] width 759 height 238
drag, startPoint x: 969, startPoint y: 289, endPoint x: 982, endPoint y: 288, distance: 12.4
click at [972, 289] on div "Cantidad 10 Unidades Condición de pago Crédito a 30 días Dirección [STREET_ADDR…" at bounding box center [922, 320] width 713 height 155
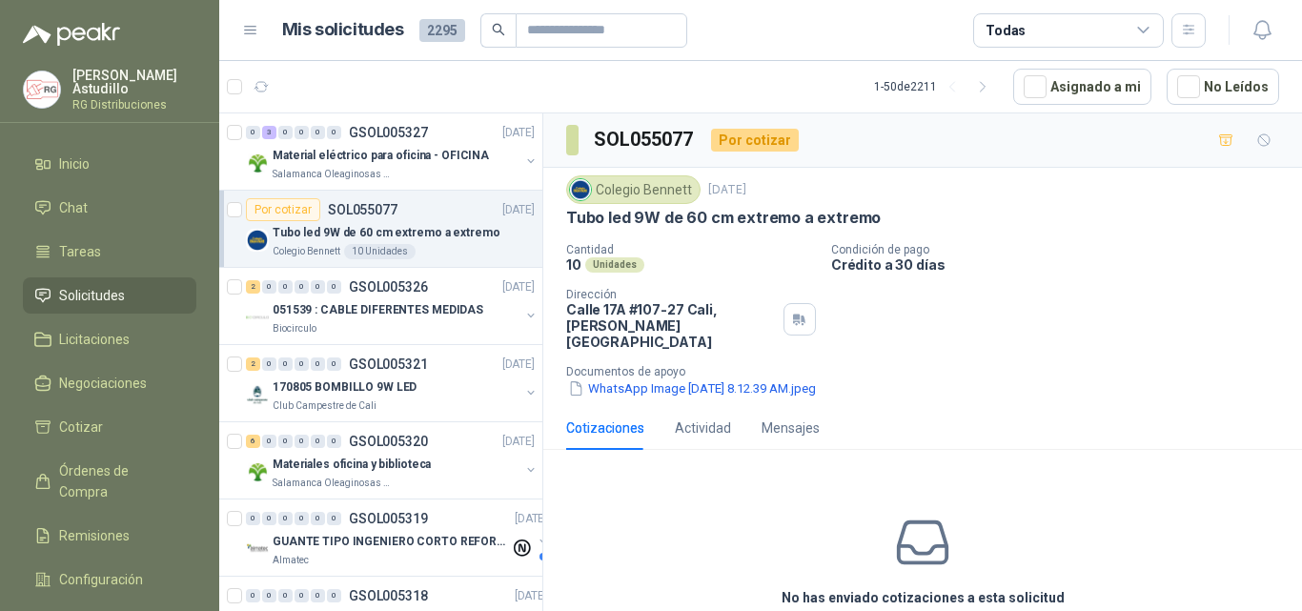
click at [776, 218] on p "Tubo led 9W de 60 cm extremo a extremo" at bounding box center [723, 218] width 315 height 20
click at [775, 217] on p "Tubo led 9W de 60 cm extremo a extremo" at bounding box center [723, 218] width 315 height 20
click at [773, 216] on p "Tubo led 9W de 60 cm extremo a extremo" at bounding box center [723, 218] width 315 height 20
click at [1059, 290] on div "Cantidad 10 Unidades Condición de pago Crédito a 30 días Dirección [STREET_ADDR…" at bounding box center [922, 320] width 713 height 155
click at [746, 211] on p "Tubo led 9W de 60 cm extremo a extremo" at bounding box center [723, 218] width 315 height 20
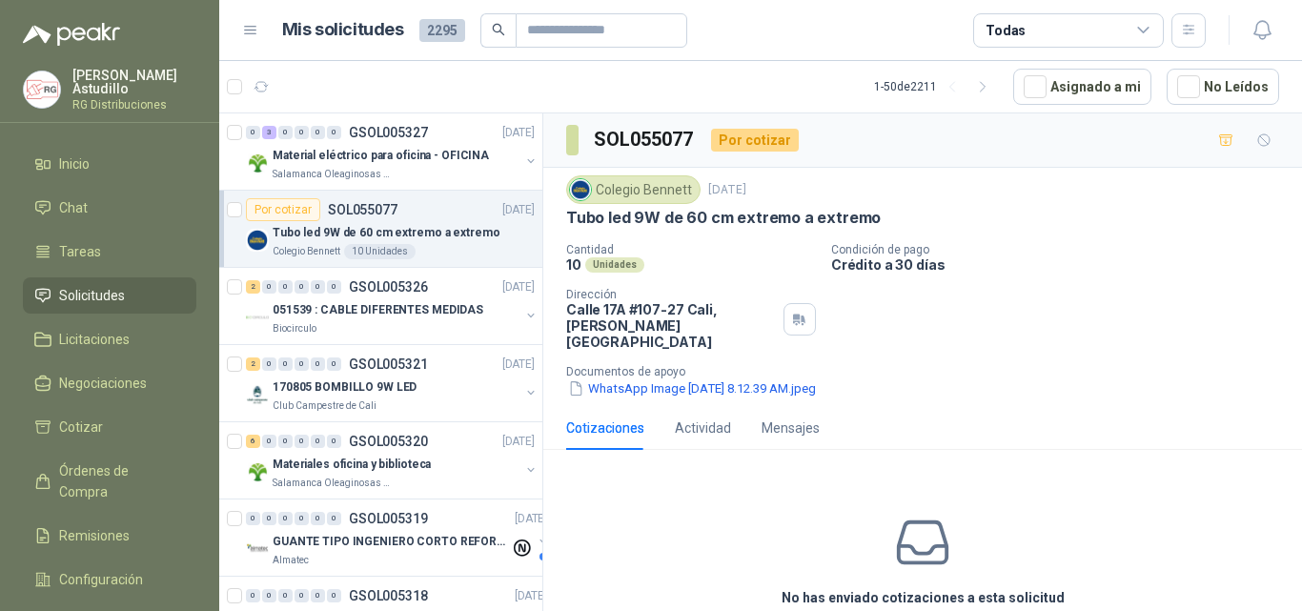
click at [744, 211] on p "Tubo led 9W de 60 cm extremo a extremo" at bounding box center [723, 218] width 315 height 20
click at [744, 212] on p "Tubo led 9W de 60 cm extremo a extremo" at bounding box center [723, 218] width 315 height 20
click at [1067, 275] on div "Cantidad 10 Unidades Condición de pago Crédito a 30 días Dirección [STREET_ADDR…" at bounding box center [922, 320] width 713 height 155
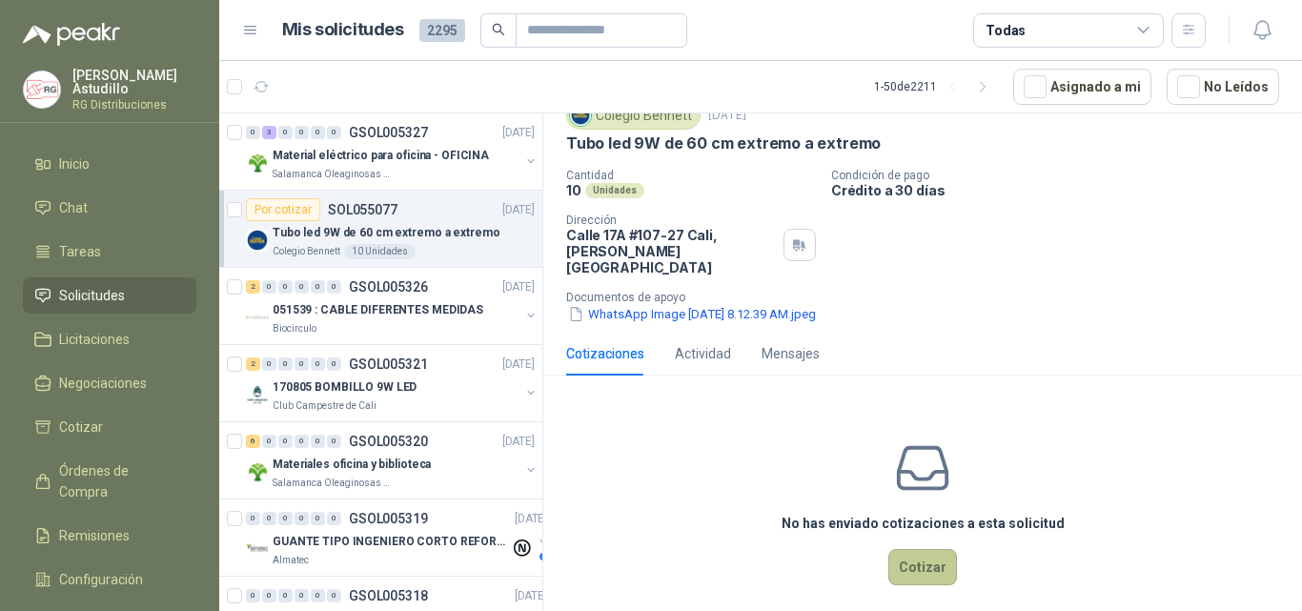
click at [927, 549] on button "Cotizar" at bounding box center [922, 567] width 69 height 36
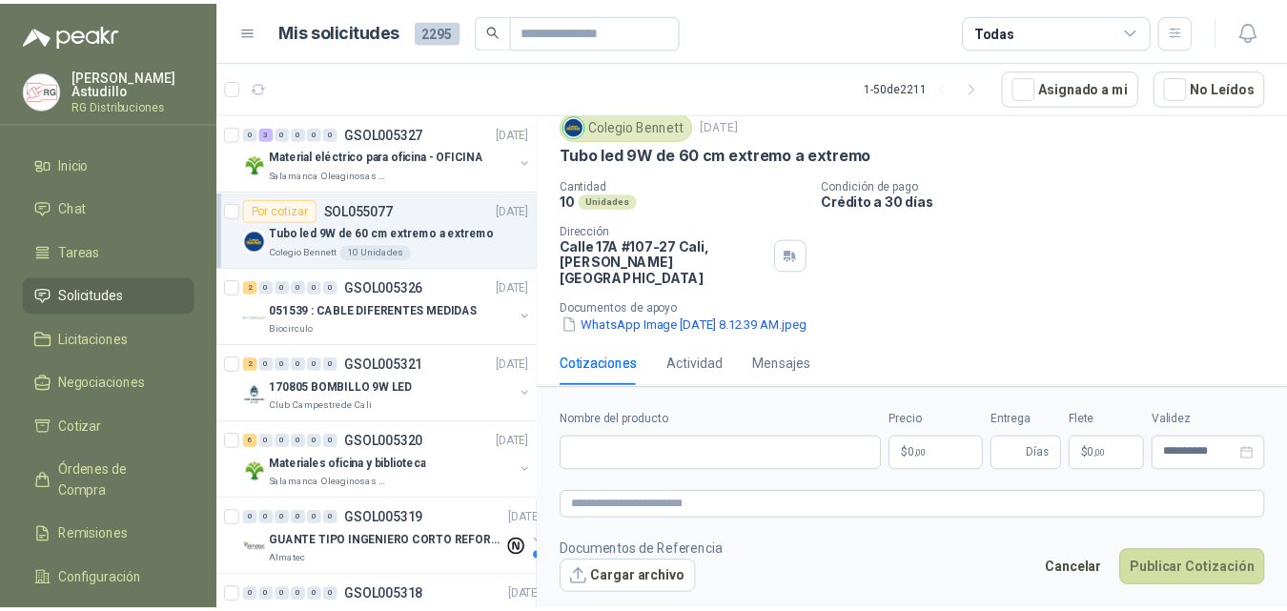
scroll to position [62, 0]
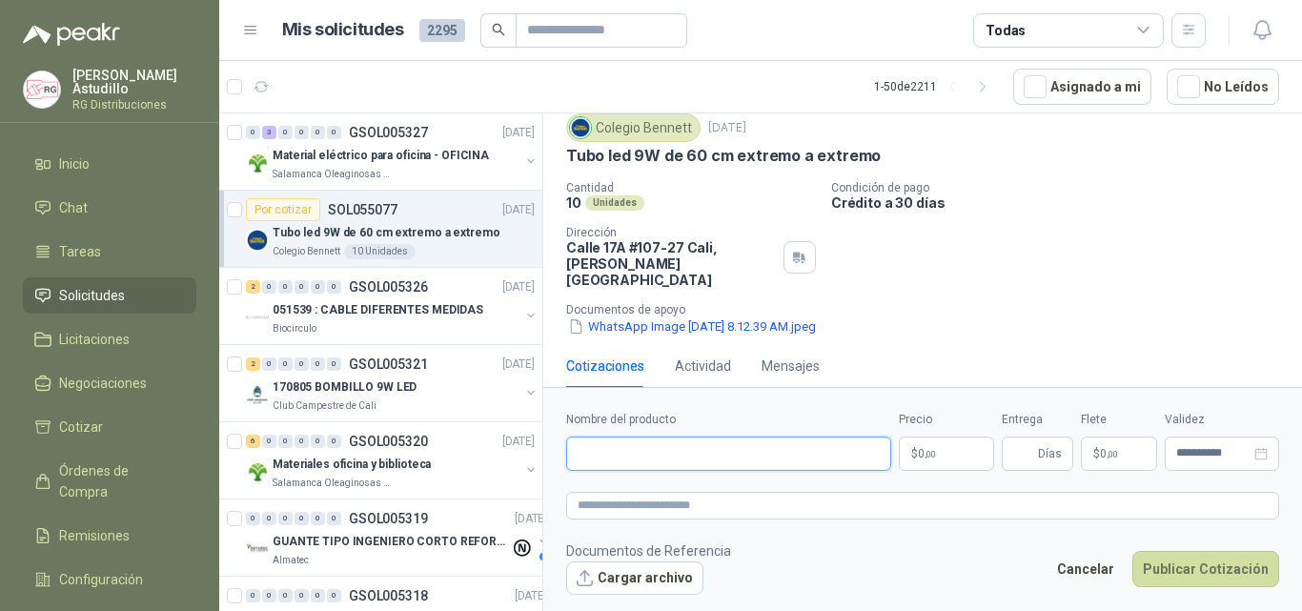
click at [680, 451] on input "Nombre del producto" at bounding box center [728, 454] width 325 height 34
paste input "**********"
type input "**********"
click at [1043, 316] on div "WhatsApp Image [DATE] 8.12.39 AM.jpeg" at bounding box center [930, 326] width 728 height 20
click at [938, 445] on body "[PERSON_NAME] RG Distribuciones Inicio Chat Tareas Solicitudes Licitaciones Neg…" at bounding box center [651, 305] width 1302 height 611
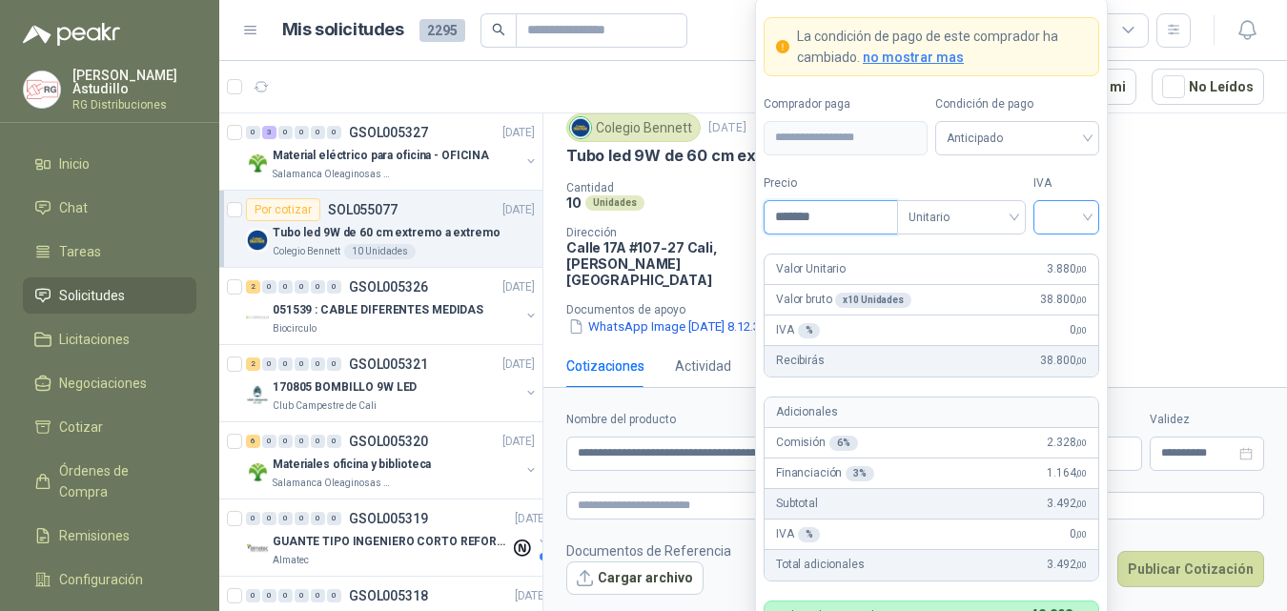
type input "*******"
click at [1059, 215] on input "search" at bounding box center [1066, 215] width 43 height 29
click at [1058, 267] on div "19%" at bounding box center [1066, 256] width 58 height 31
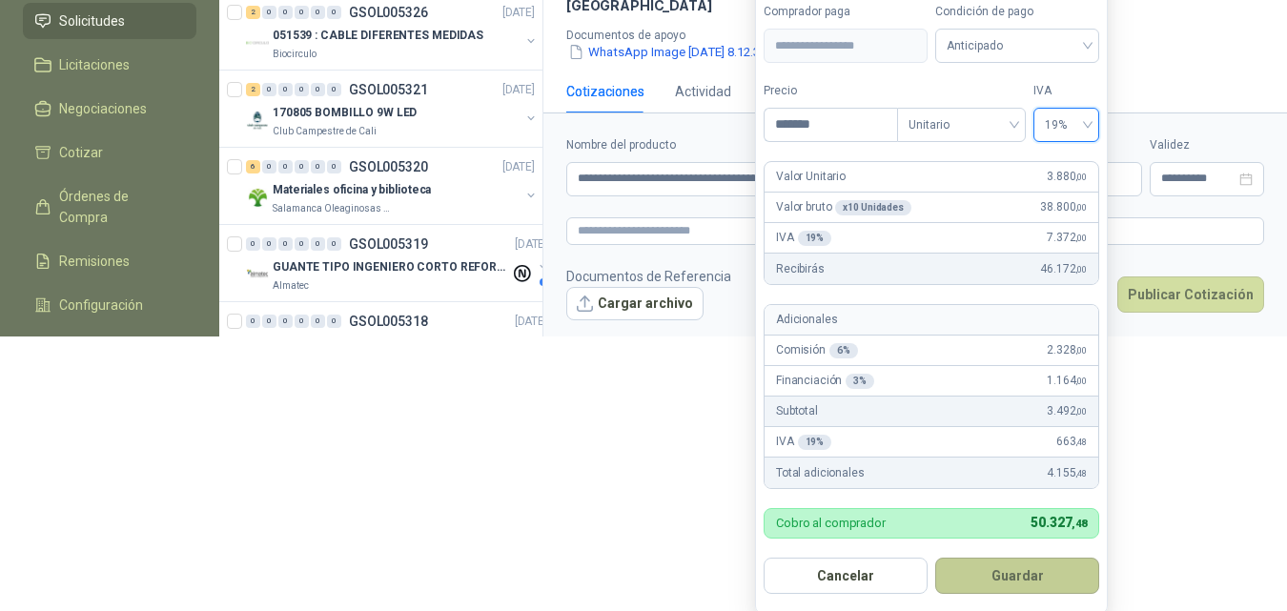
click at [1027, 566] on button "Guardar" at bounding box center [1017, 576] width 164 height 36
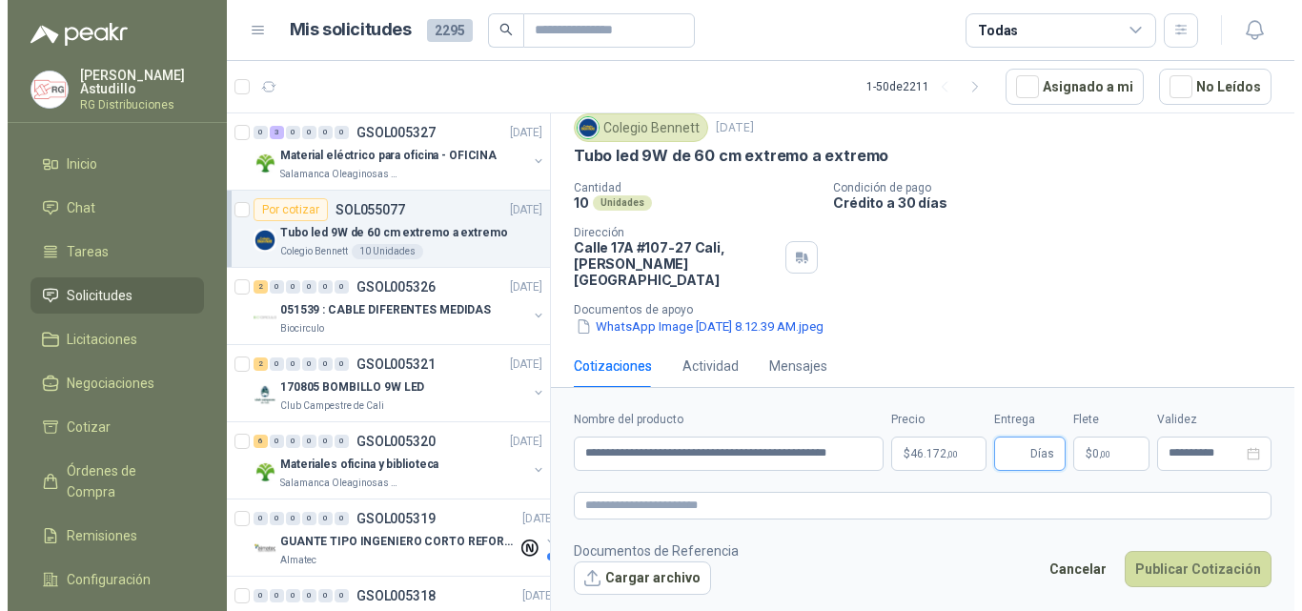
scroll to position [0, 0]
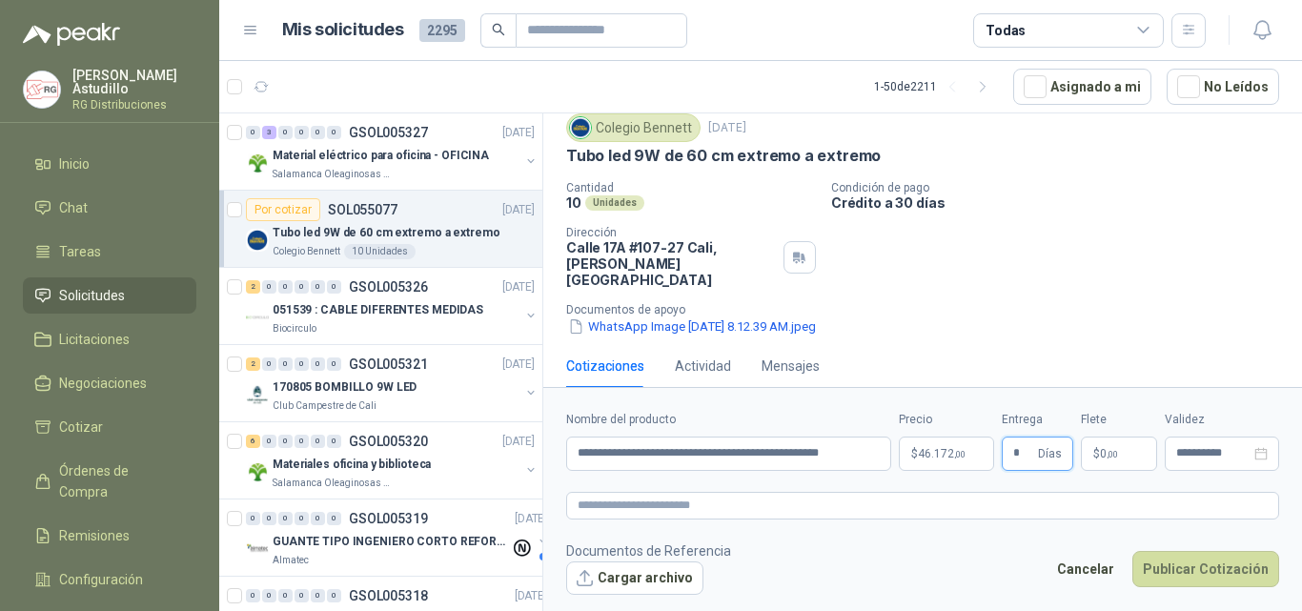
type input "*"
drag, startPoint x: 1078, startPoint y: 118, endPoint x: 1089, endPoint y: 131, distance: 16.2
click at [1079, 120] on div "Colegio [PERSON_NAME] [DATE]" at bounding box center [922, 127] width 713 height 29
click at [1199, 456] on input "**********" at bounding box center [1213, 453] width 74 height 12
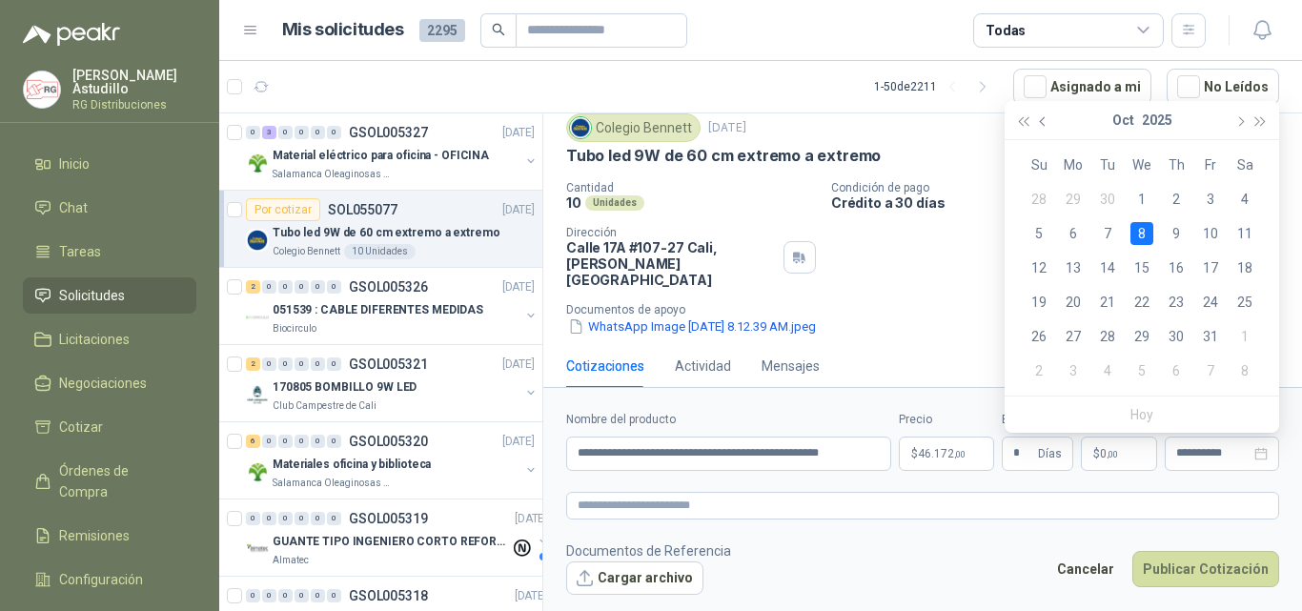
click at [1043, 127] on button "button" at bounding box center [1043, 120] width 21 height 38
type input "**********"
click at [1111, 262] on div "16" at bounding box center [1107, 267] width 23 height 23
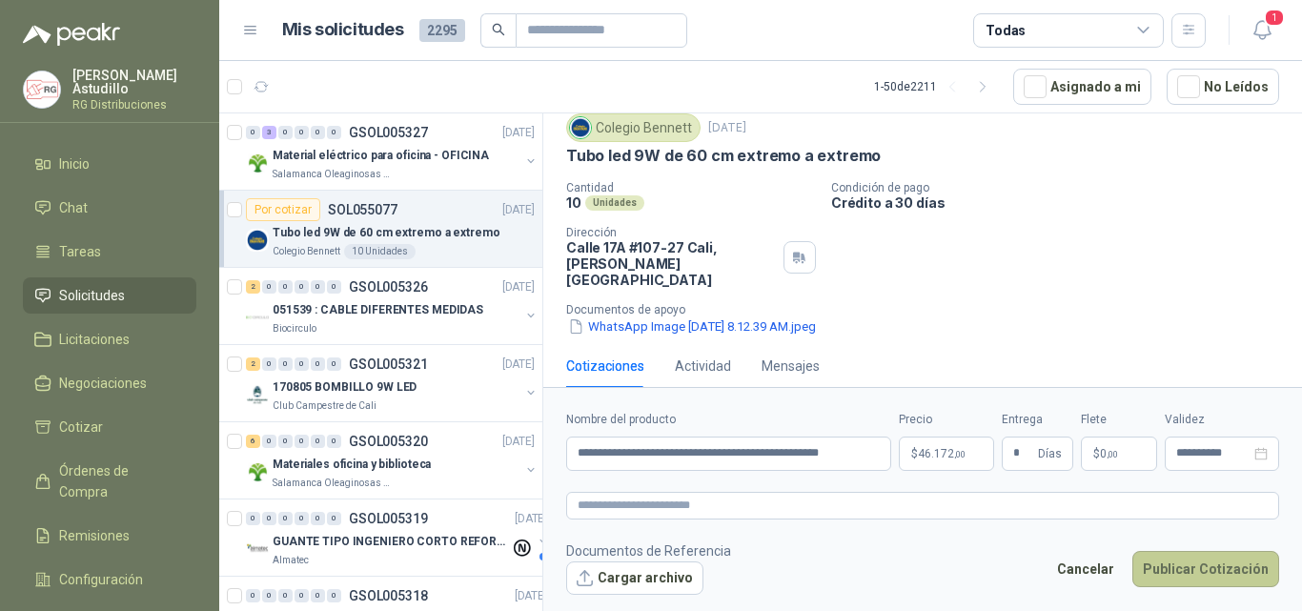
click at [1198, 573] on button "Publicar Cotización" at bounding box center [1205, 569] width 147 height 36
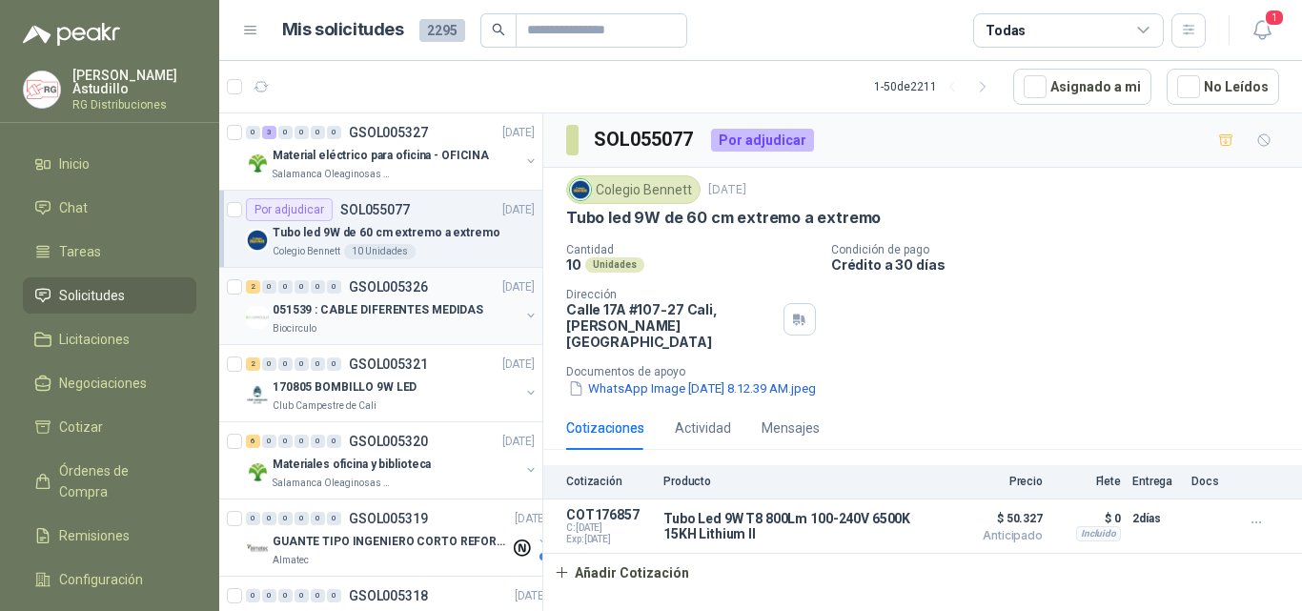
click at [414, 312] on p "051539 : CABLE DIFERENTES MEDIDAS" at bounding box center [378, 310] width 211 height 18
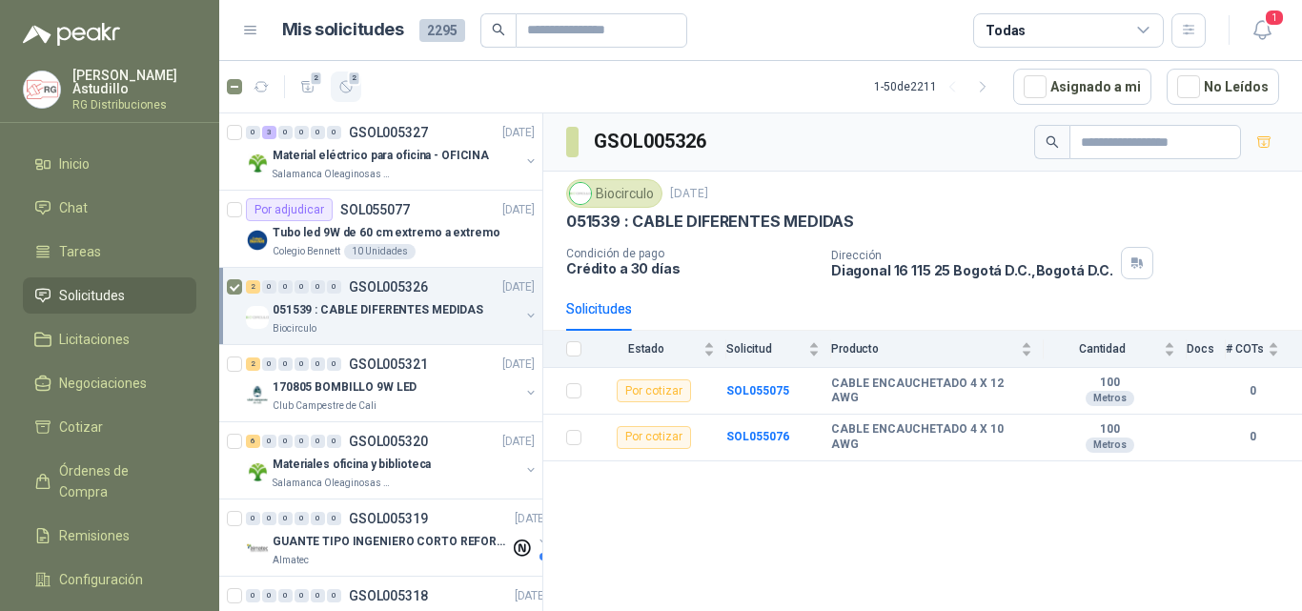
click at [344, 87] on icon "button" at bounding box center [346, 87] width 16 height 16
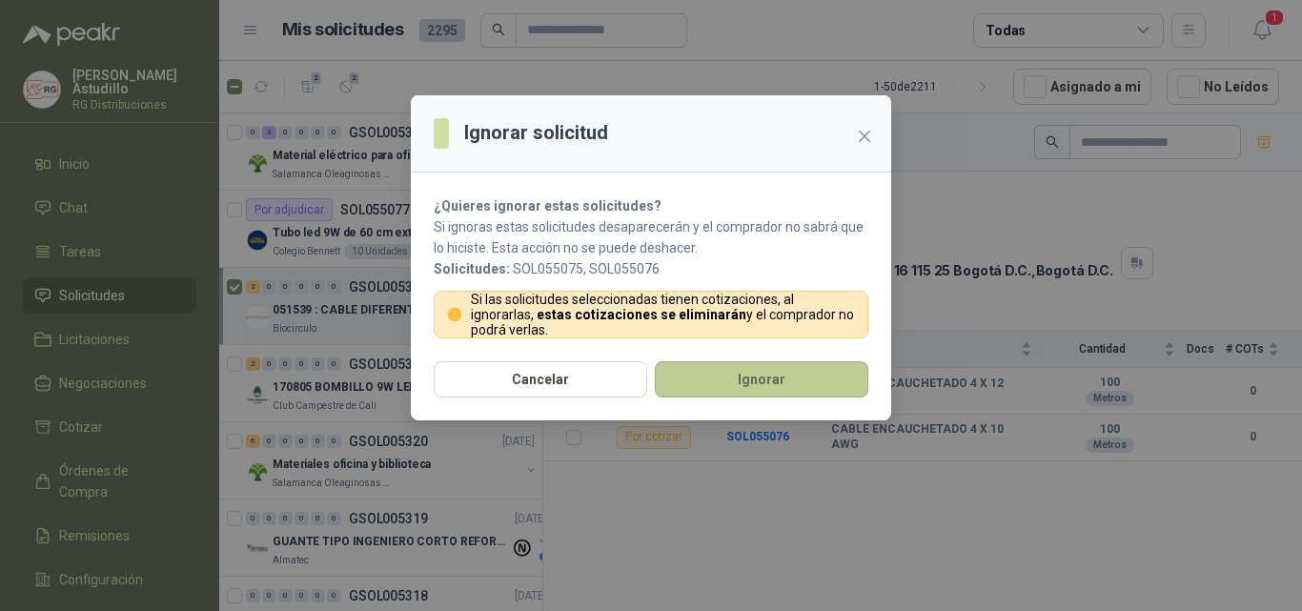
click at [725, 390] on button "Ignorar" at bounding box center [762, 379] width 214 height 36
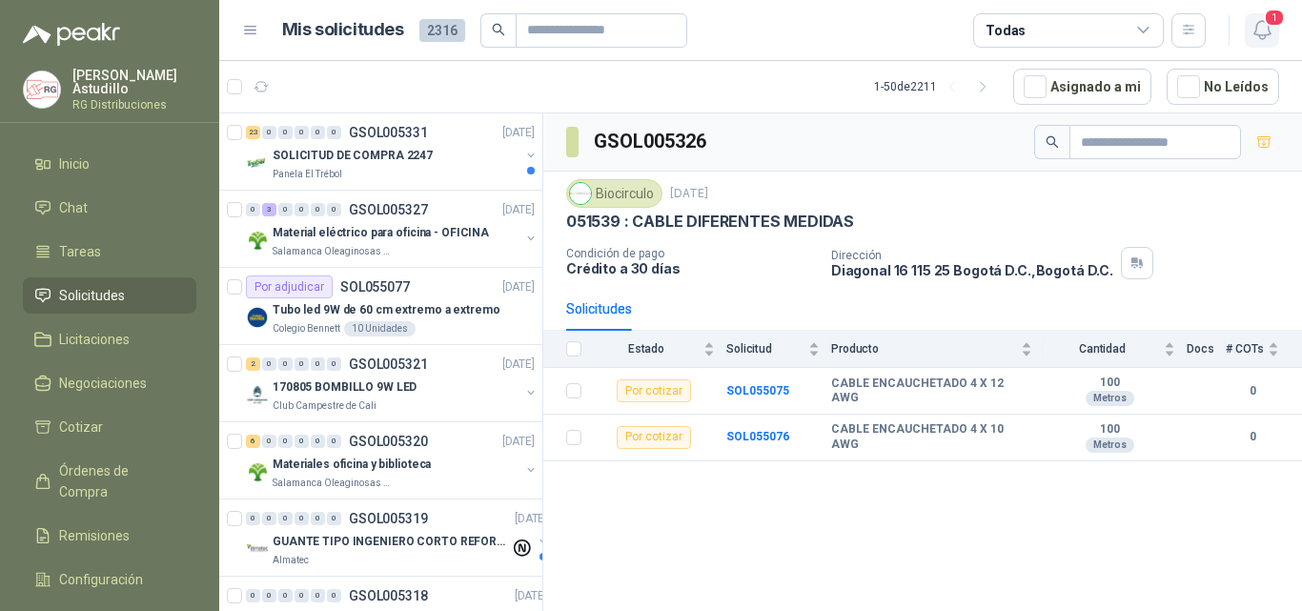
click at [1264, 30] on icon "button" at bounding box center [1263, 30] width 24 height 24
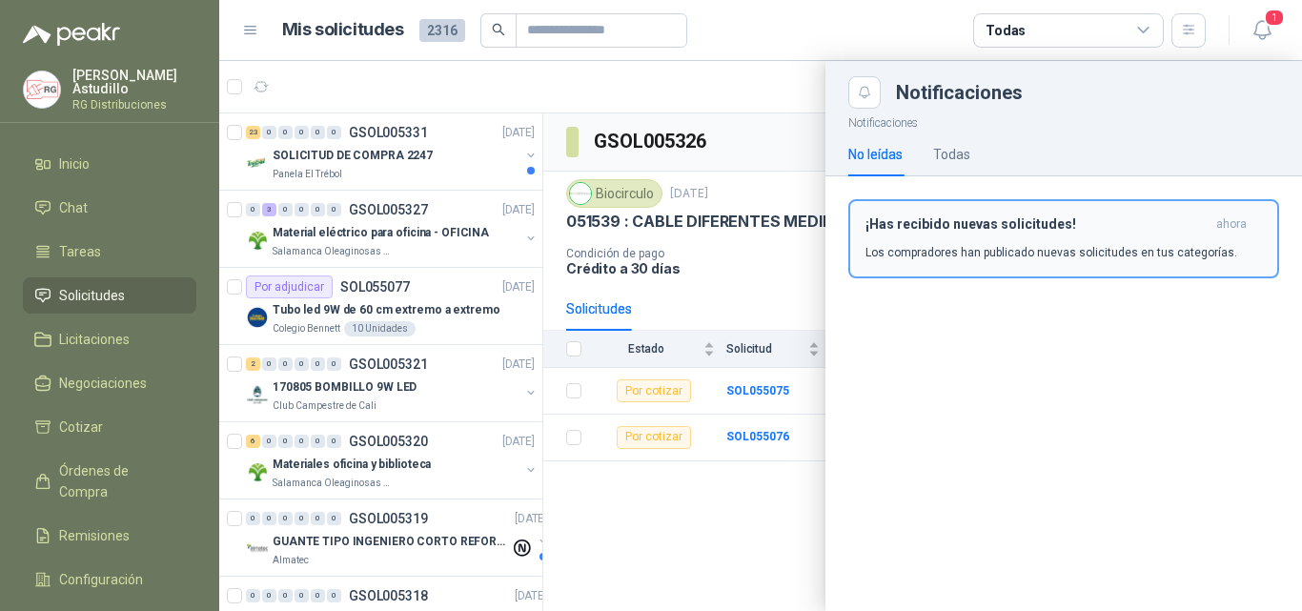
click at [1051, 254] on p "Los compradores han publicado nuevas solicitudes en tus categorías." at bounding box center [1052, 252] width 372 height 17
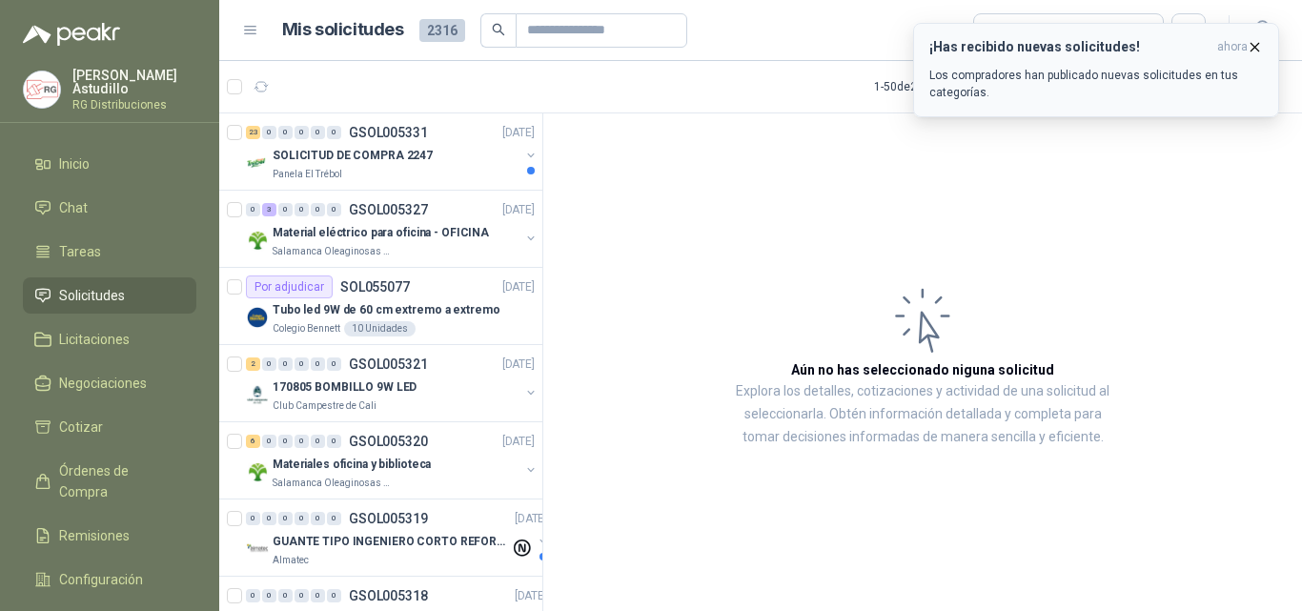
click at [1256, 46] on icon "button" at bounding box center [1256, 47] width 8 height 8
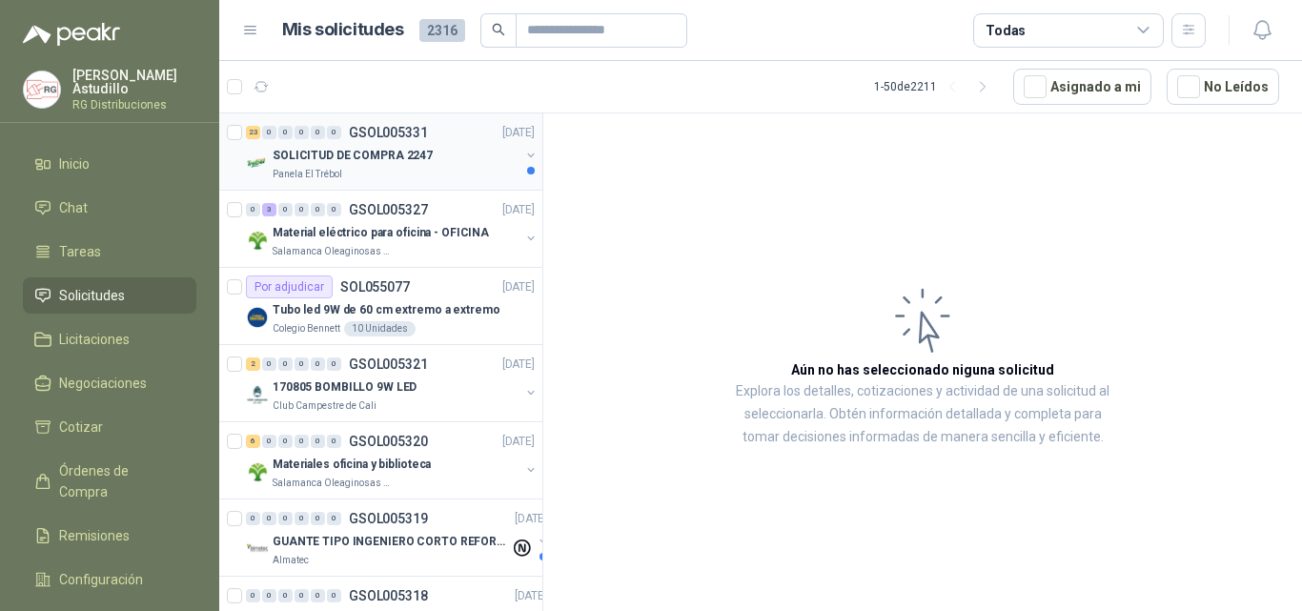
click at [428, 175] on div "Panela El Trébol" at bounding box center [396, 174] width 247 height 15
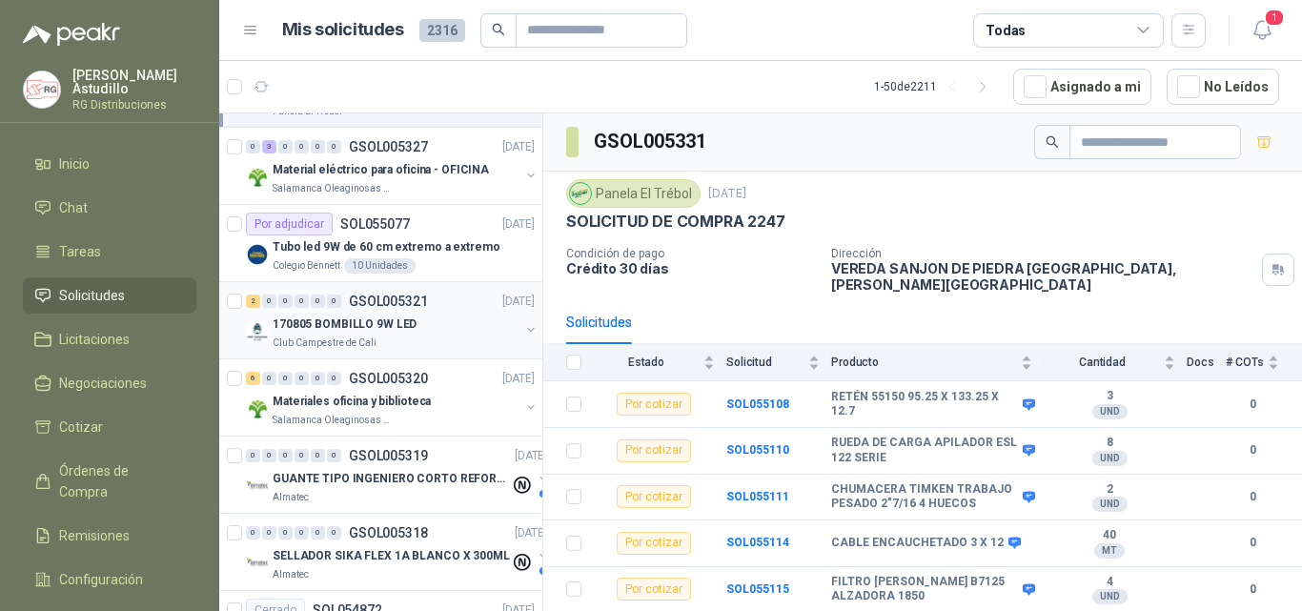
scroll to position [95, 0]
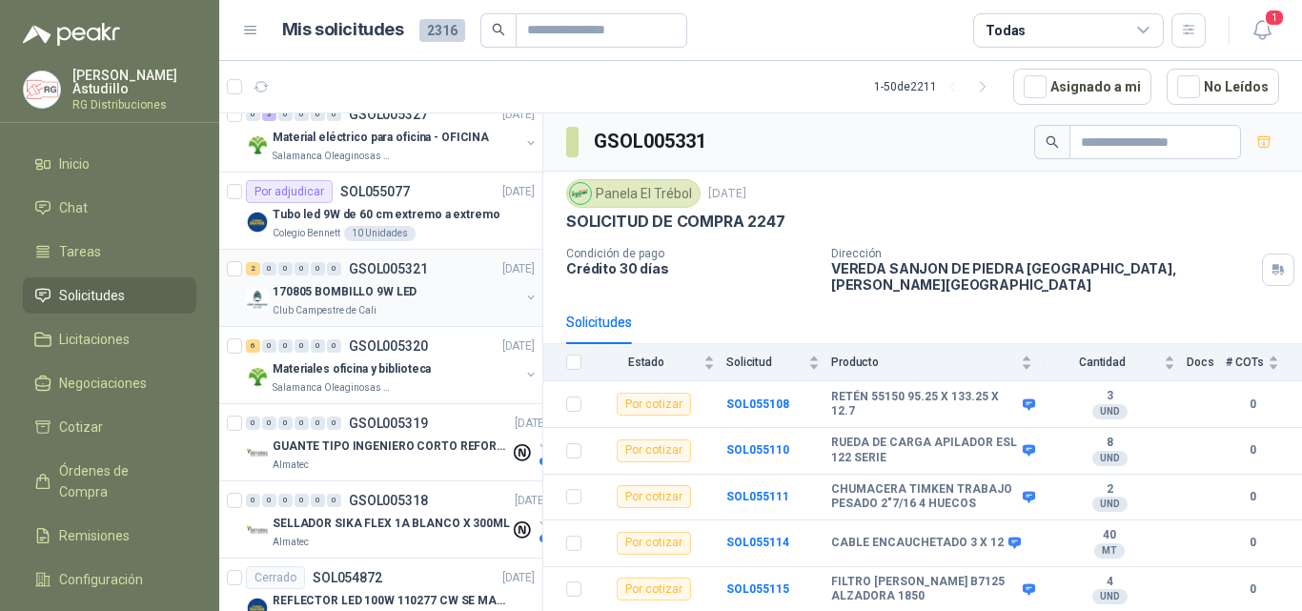
click at [430, 280] on div "170805 BOMBILLO 9W LED" at bounding box center [396, 291] width 247 height 23
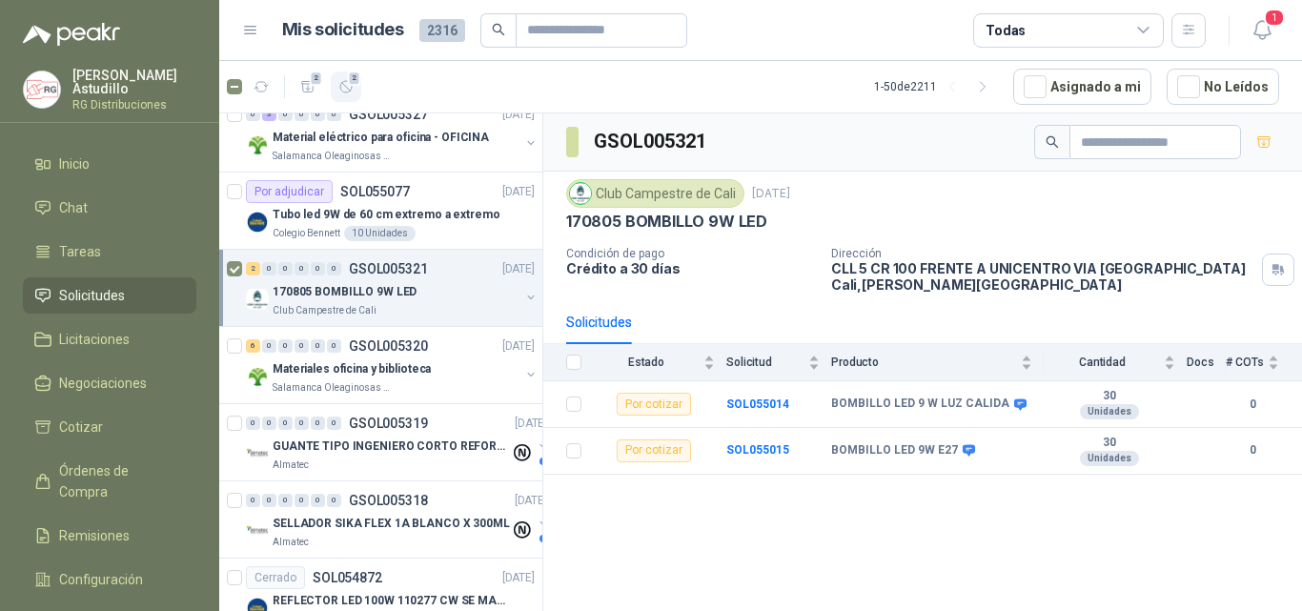
click at [347, 84] on icon "button" at bounding box center [346, 87] width 16 height 16
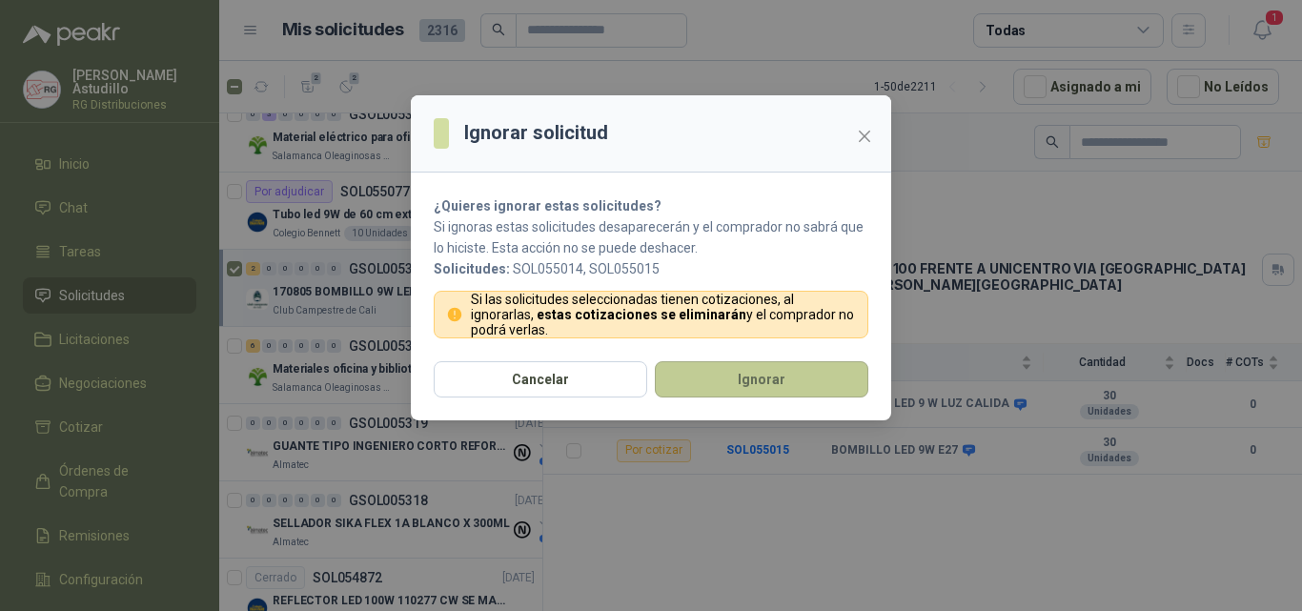
click at [724, 379] on button "Ignorar" at bounding box center [762, 379] width 214 height 36
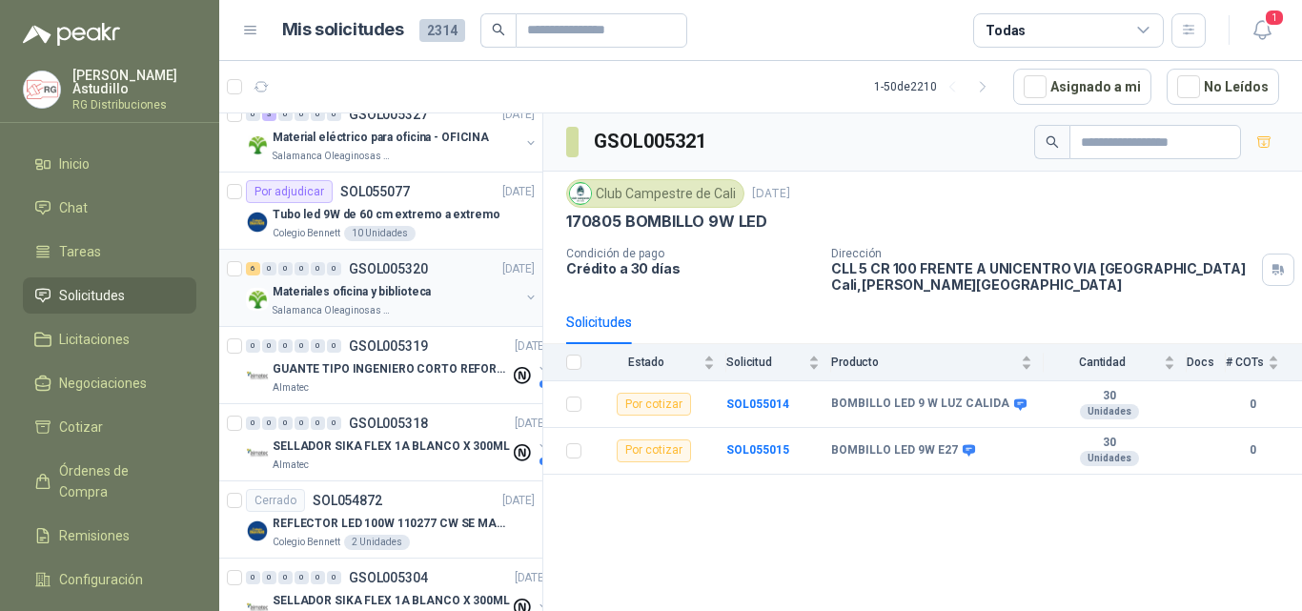
click at [394, 293] on p "Materiales oficina y biblioteca" at bounding box center [352, 292] width 158 height 18
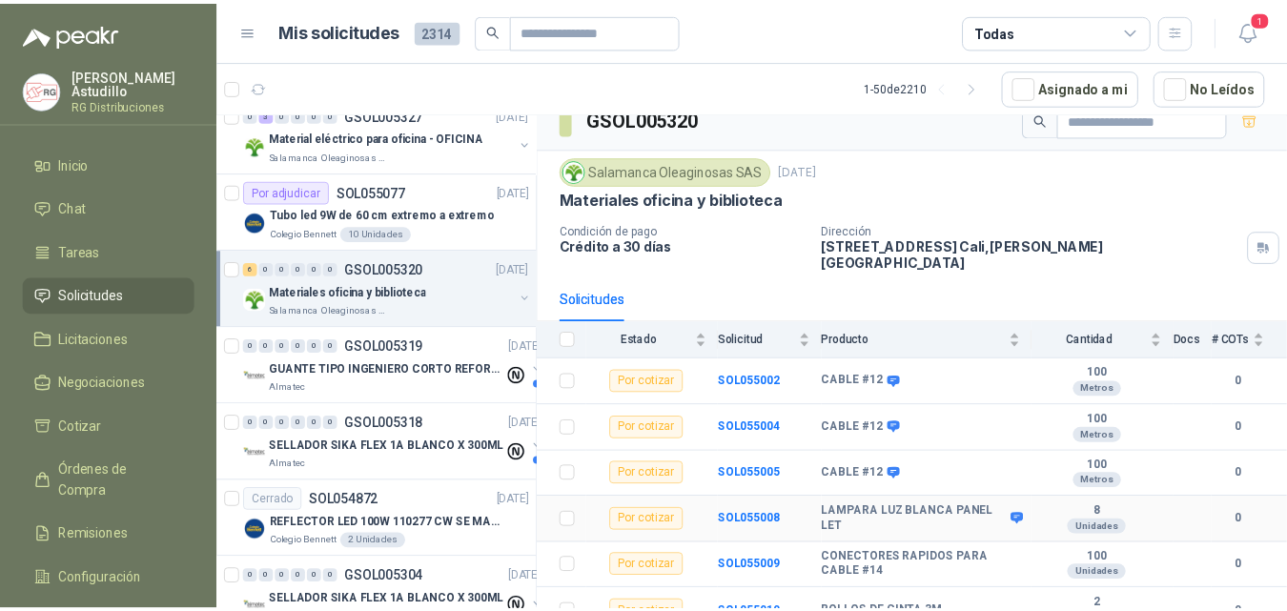
scroll to position [29, 0]
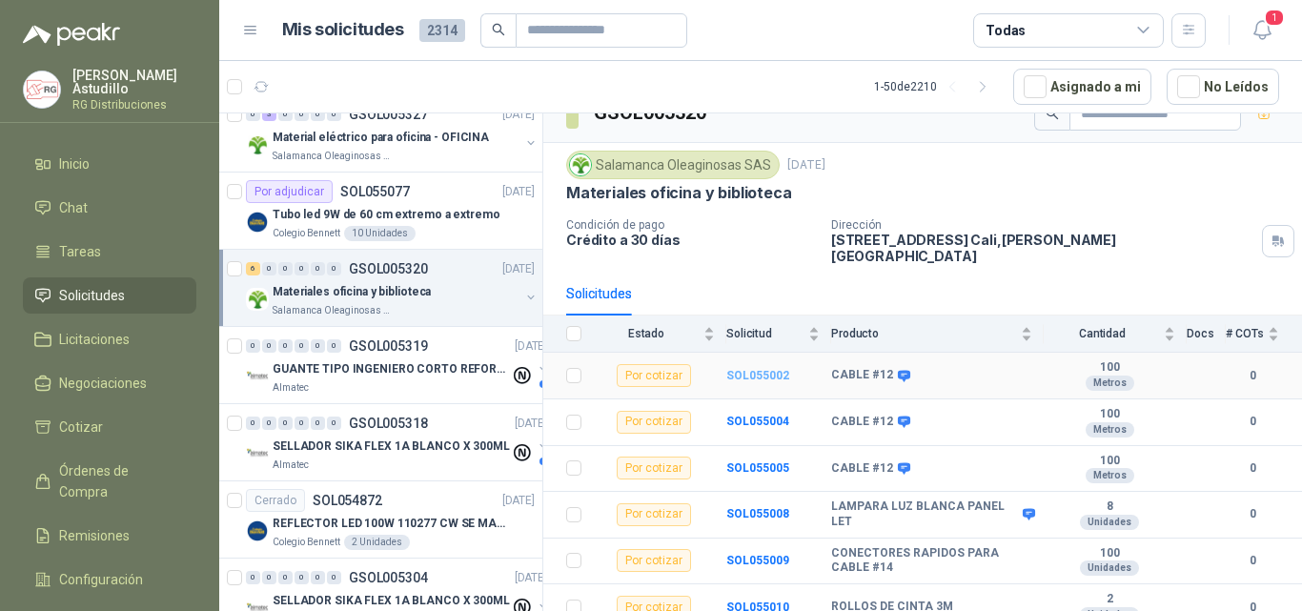
click at [755, 369] on b "SOL055002" at bounding box center [757, 375] width 63 height 13
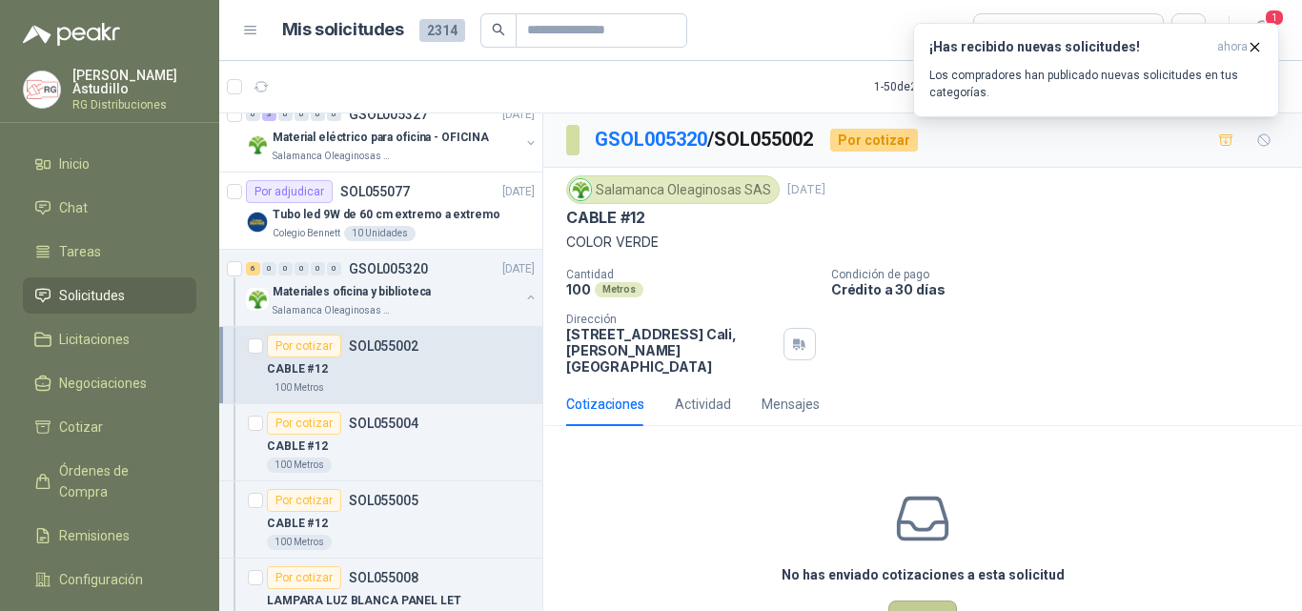
click at [921, 601] on button "Cotizar" at bounding box center [922, 619] width 69 height 36
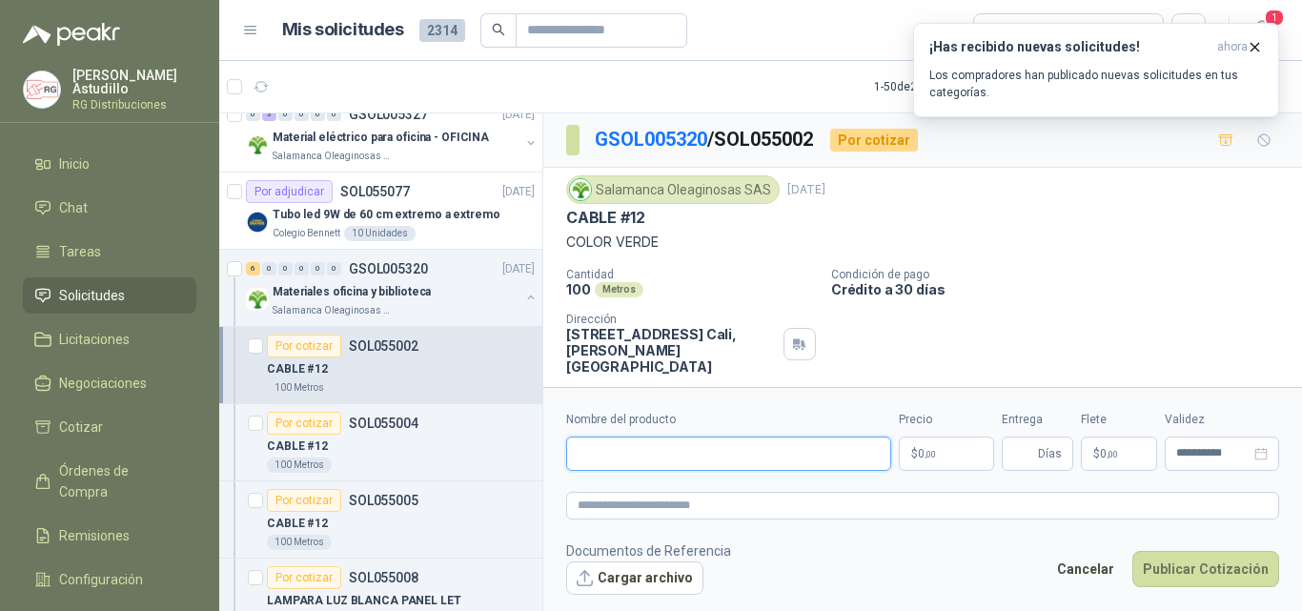
click at [692, 455] on input "Nombre del producto" at bounding box center [728, 454] width 325 height 34
paste input "**********"
type input "**********"
click at [933, 462] on body "[PERSON_NAME] RG Distribuciones Inicio Chat Tareas Solicitudes Licitaciones Neg…" at bounding box center [651, 305] width 1302 height 611
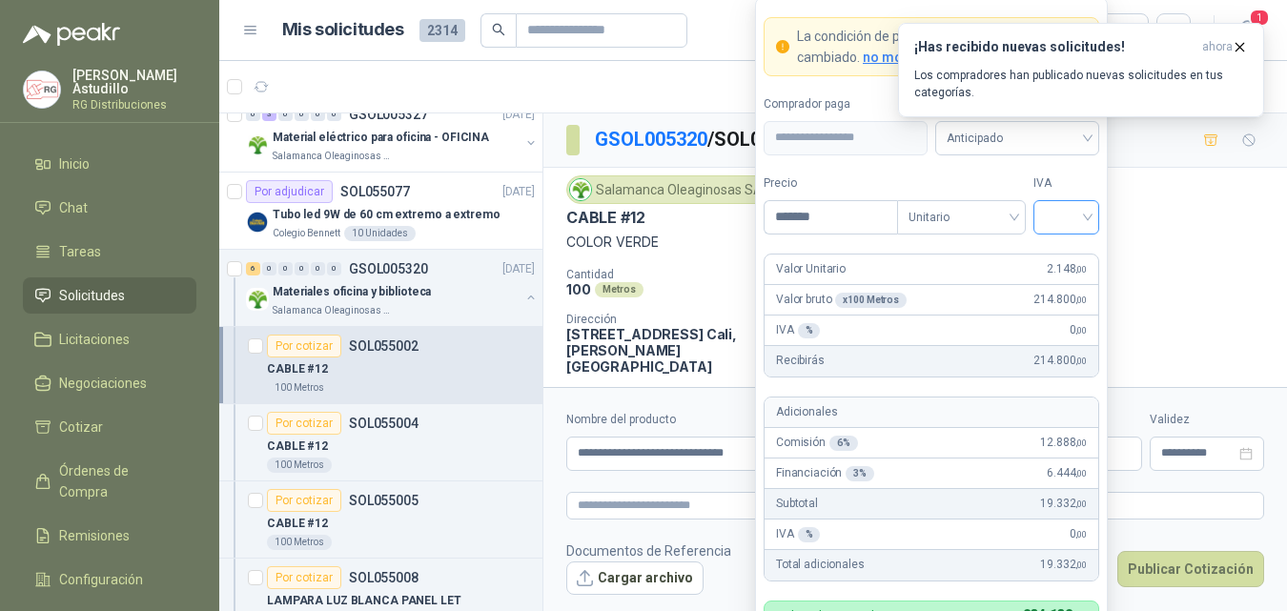
type input "*******"
click at [1066, 211] on input "search" at bounding box center [1066, 215] width 43 height 29
click at [1064, 261] on div "19%" at bounding box center [1066, 256] width 35 height 21
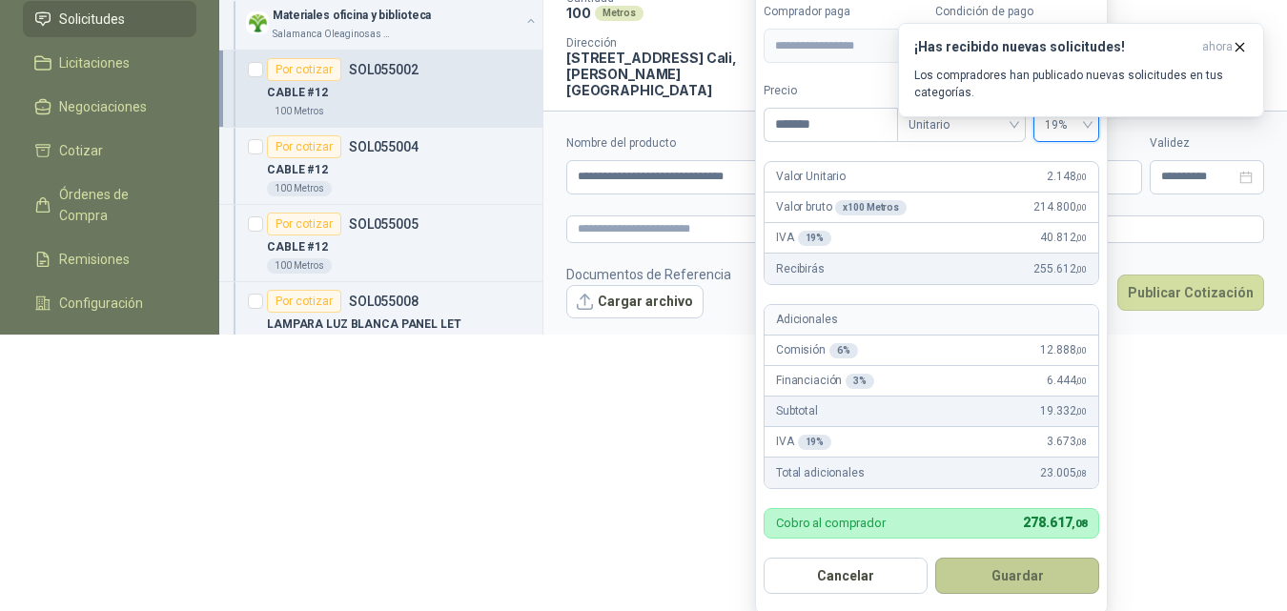
click at [1037, 576] on button "Guardar" at bounding box center [1017, 576] width 164 height 36
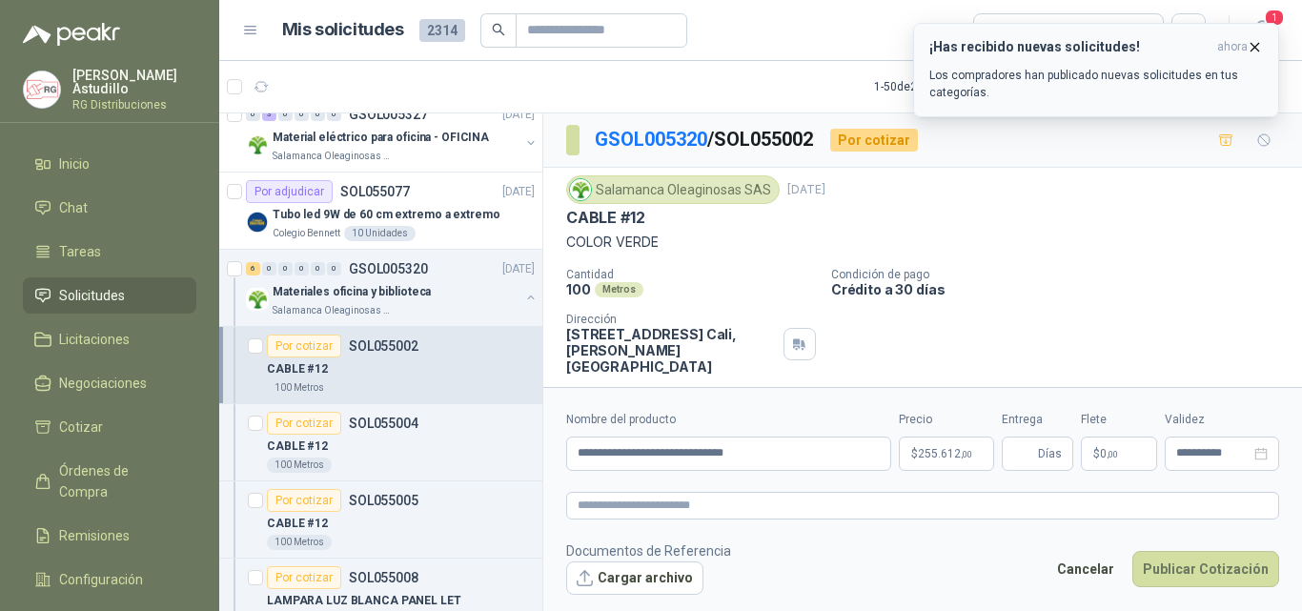
click at [1254, 47] on icon "button" at bounding box center [1255, 47] width 16 height 16
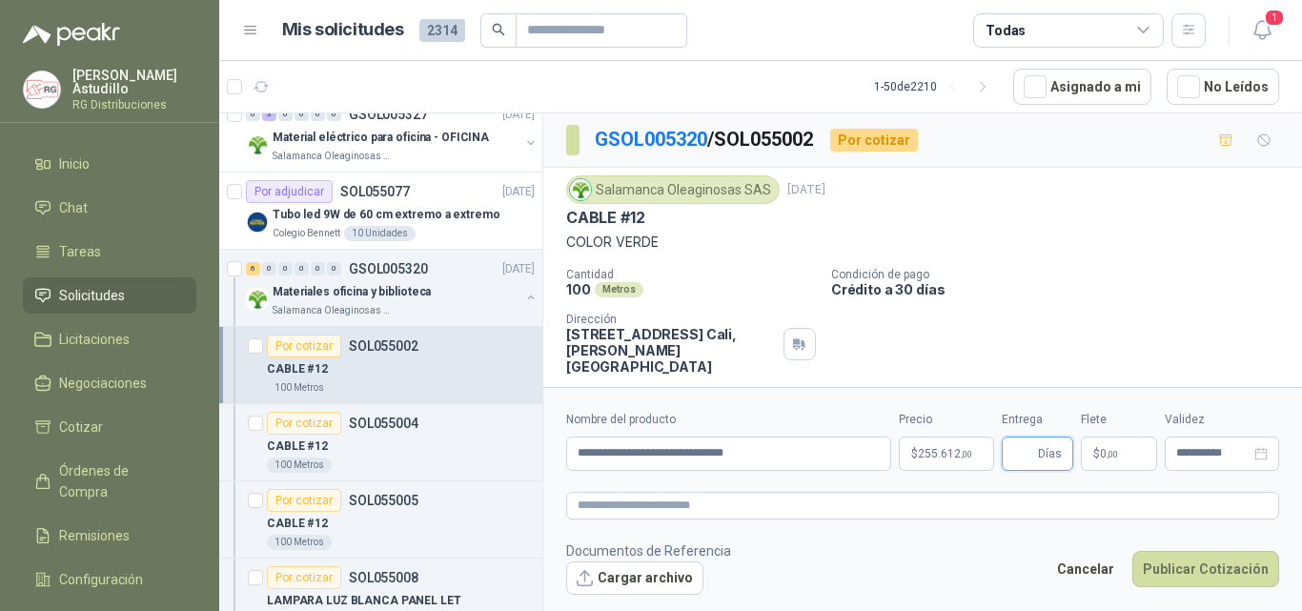
click at [1031, 451] on input "Entrega" at bounding box center [1023, 454] width 21 height 32
type input "*"
click at [1107, 315] on div "Cantidad 100 Metros Condición de pago Crédito a 30 días Dirección [STREET_ADDRE…" at bounding box center [922, 321] width 713 height 107
click at [1225, 455] on input "**********" at bounding box center [1213, 453] width 74 height 12
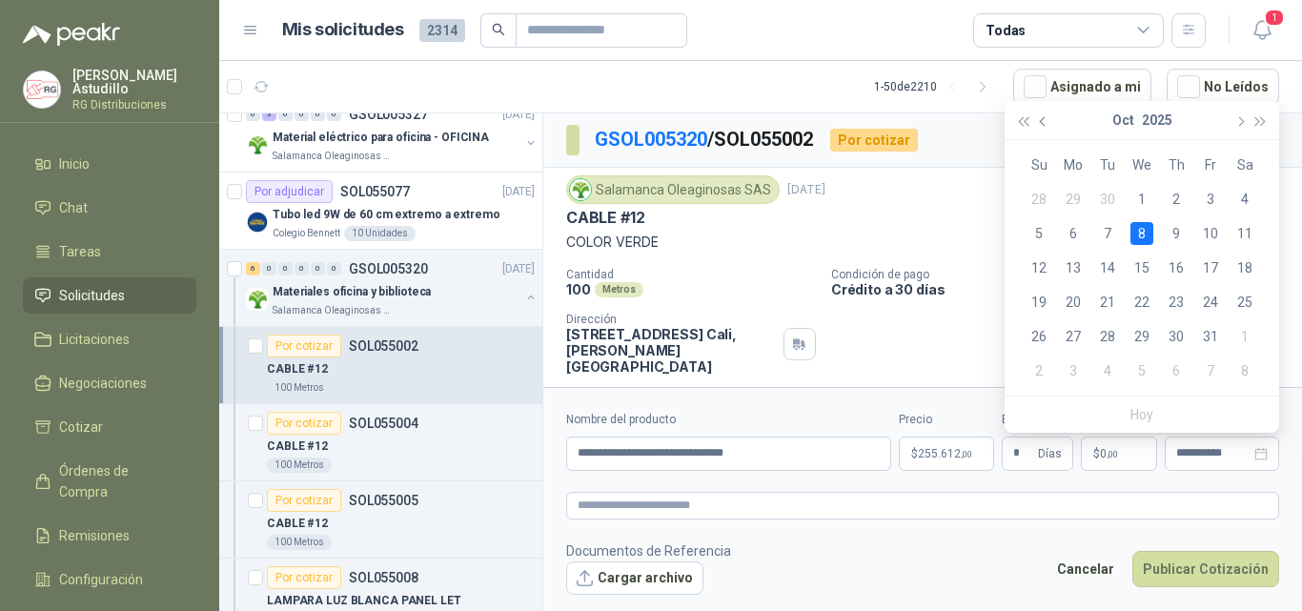
click at [1036, 121] on button "button" at bounding box center [1043, 120] width 21 height 38
type input "**********"
click at [1115, 267] on div "16" at bounding box center [1107, 267] width 23 height 23
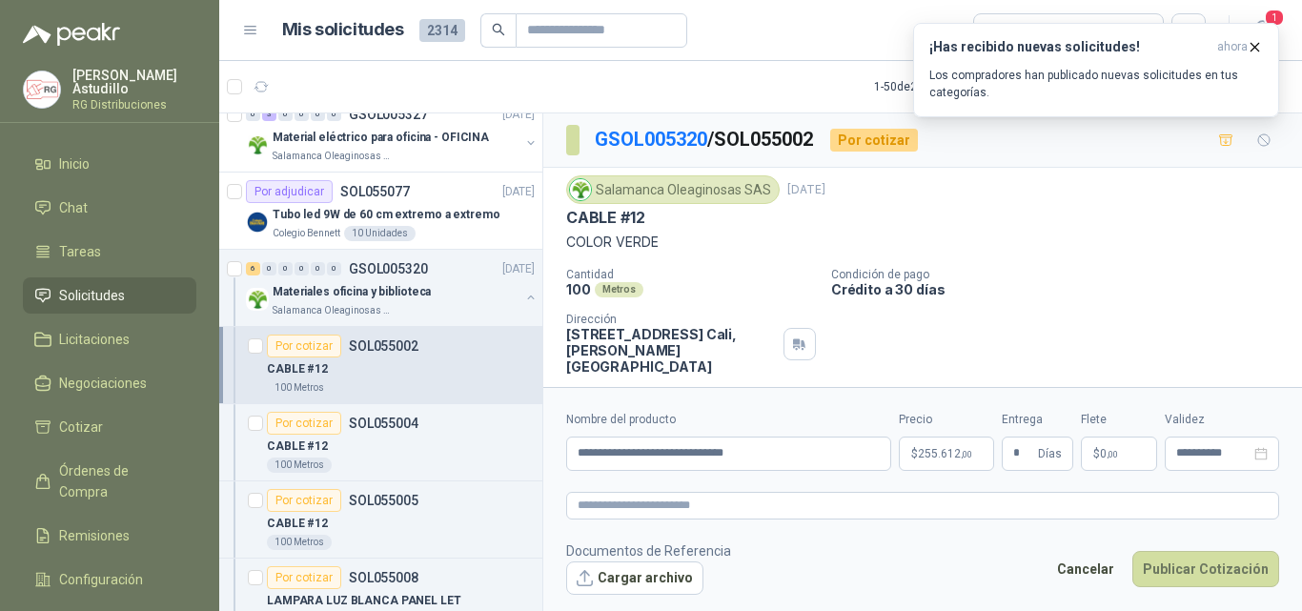
scroll to position [38, 0]
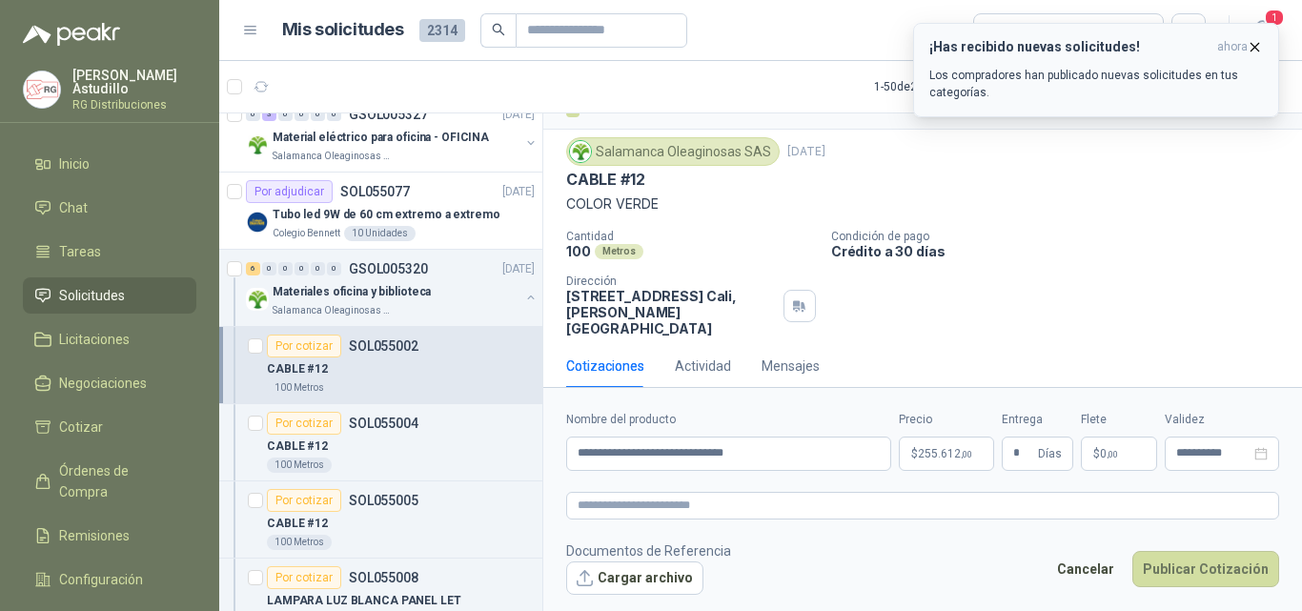
click at [1255, 46] on icon "button" at bounding box center [1255, 47] width 16 height 16
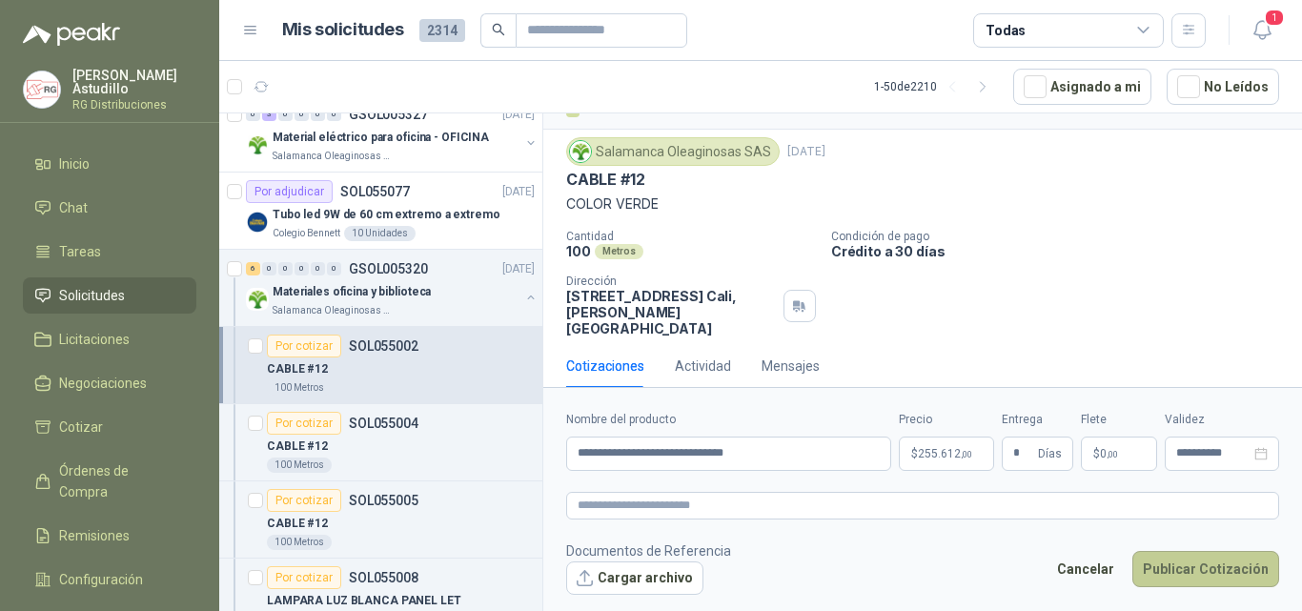
click at [1208, 569] on button "Publicar Cotización" at bounding box center [1205, 569] width 147 height 36
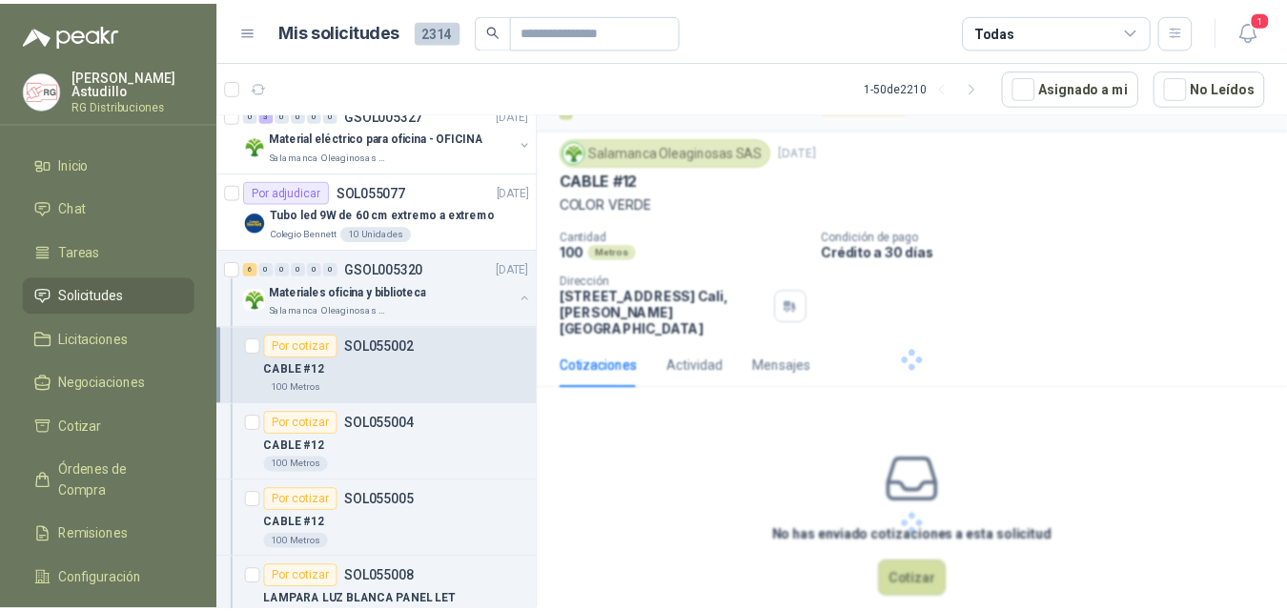
scroll to position [0, 0]
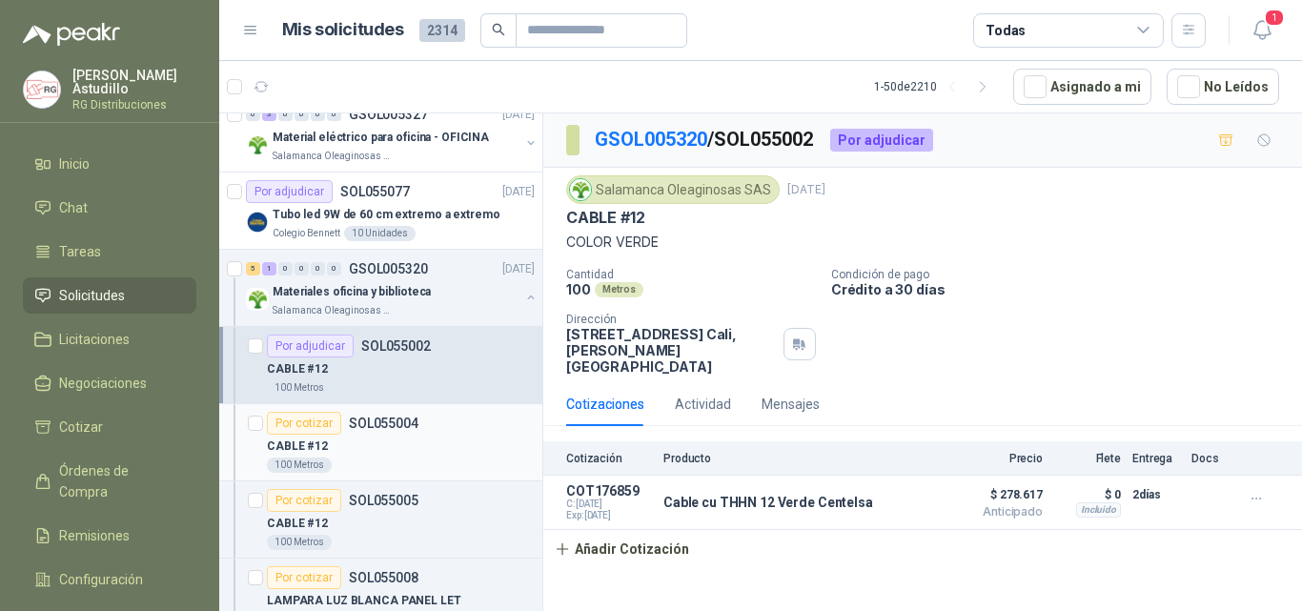
click at [386, 452] on div "CABLE #12" at bounding box center [401, 446] width 268 height 23
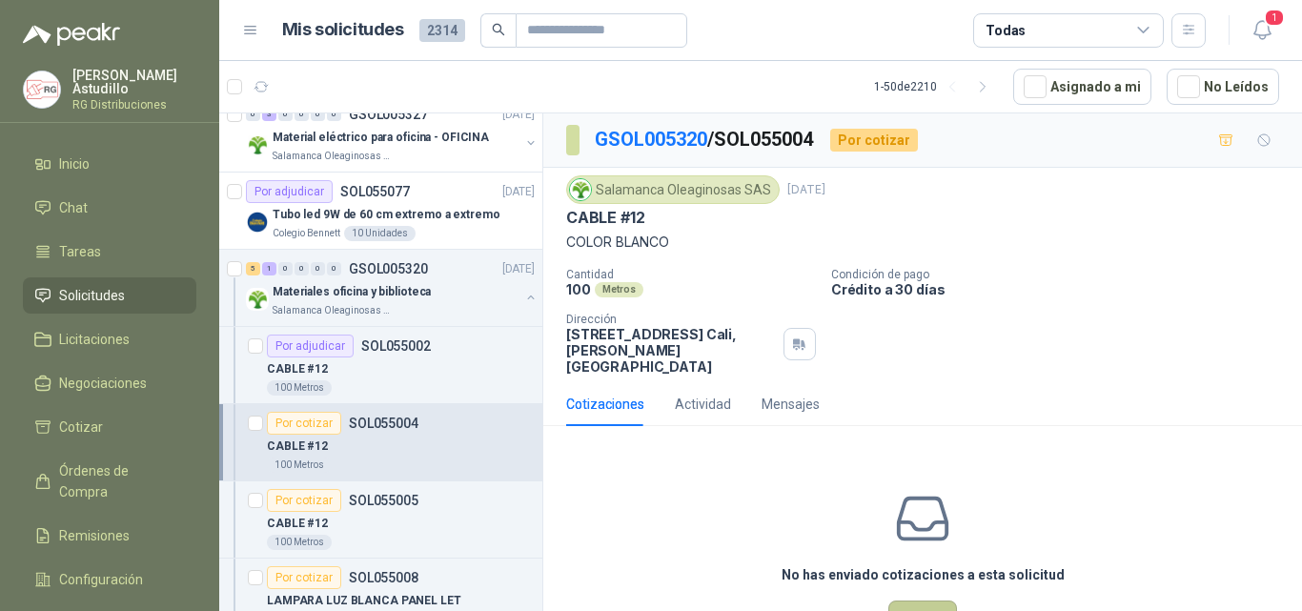
click at [914, 601] on button "Cotizar" at bounding box center [922, 619] width 69 height 36
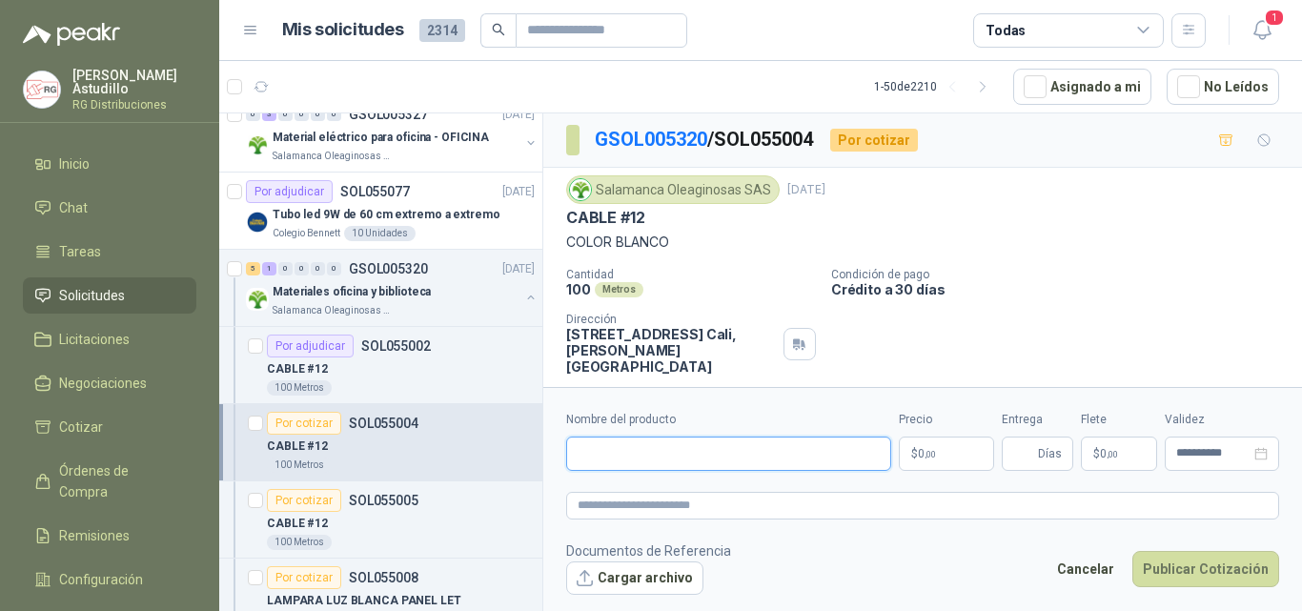
click at [673, 455] on input "Nombre del producto" at bounding box center [728, 454] width 325 height 34
paste input "**********"
type input "**********"
click at [943, 460] on body "[PERSON_NAME] RG Distribuciones Inicio Chat Tareas Solicitudes Licitaciones Neg…" at bounding box center [651, 305] width 1302 height 611
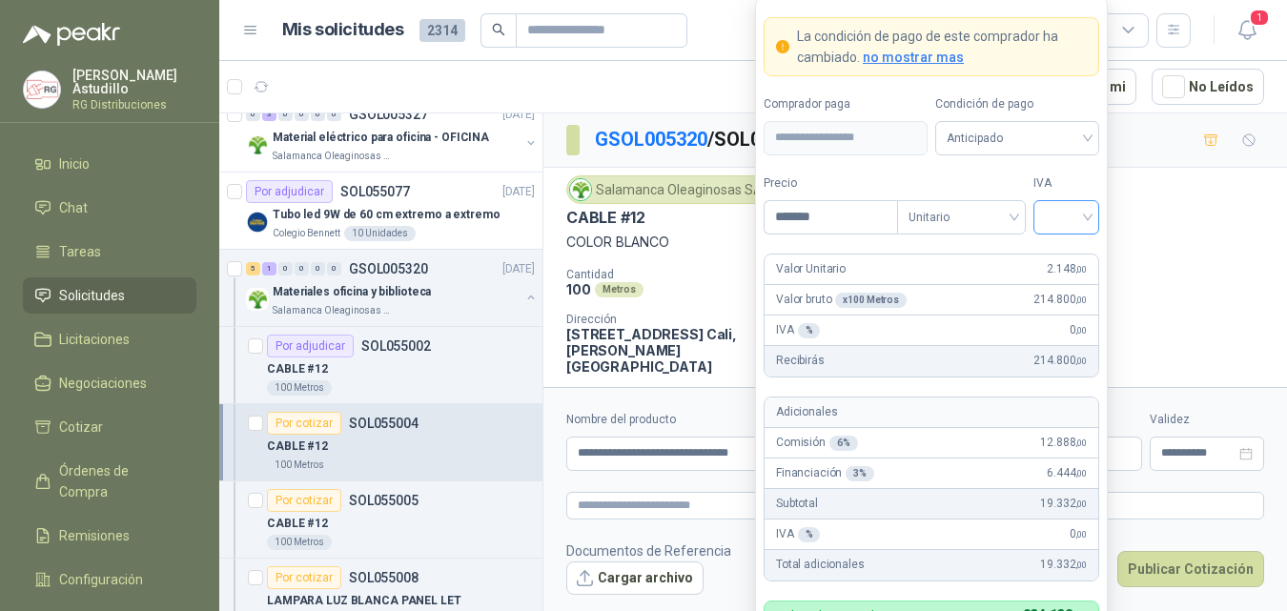
type input "*******"
click at [1059, 211] on input "search" at bounding box center [1066, 215] width 43 height 29
click at [1065, 256] on div "19%" at bounding box center [1066, 256] width 35 height 21
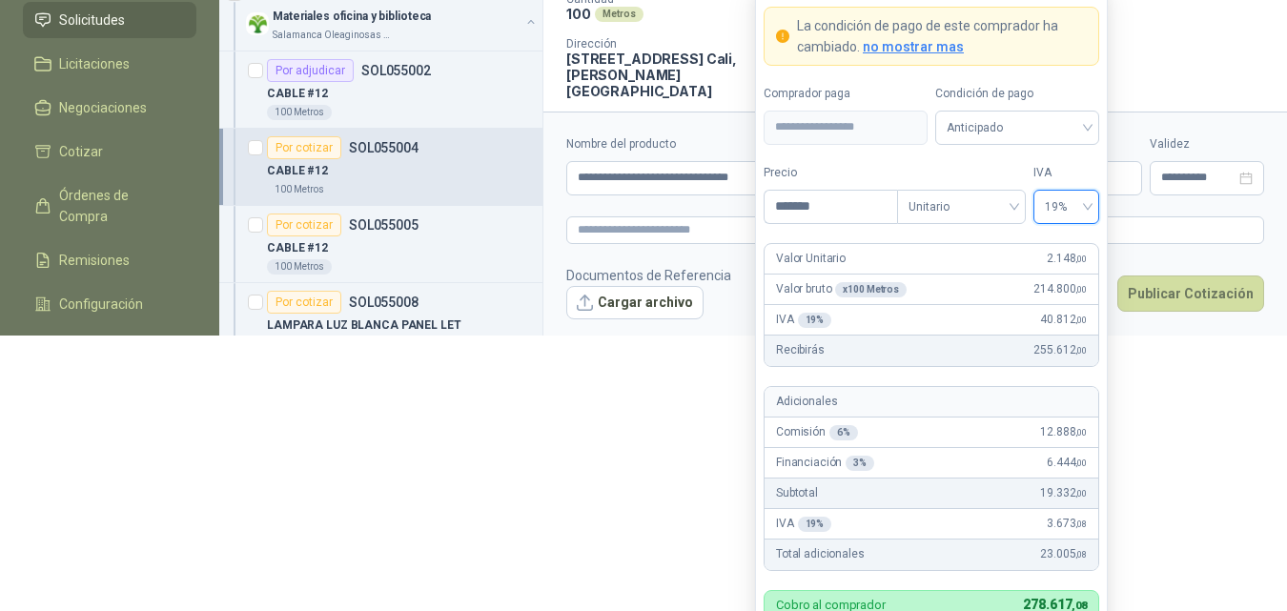
scroll to position [279, 0]
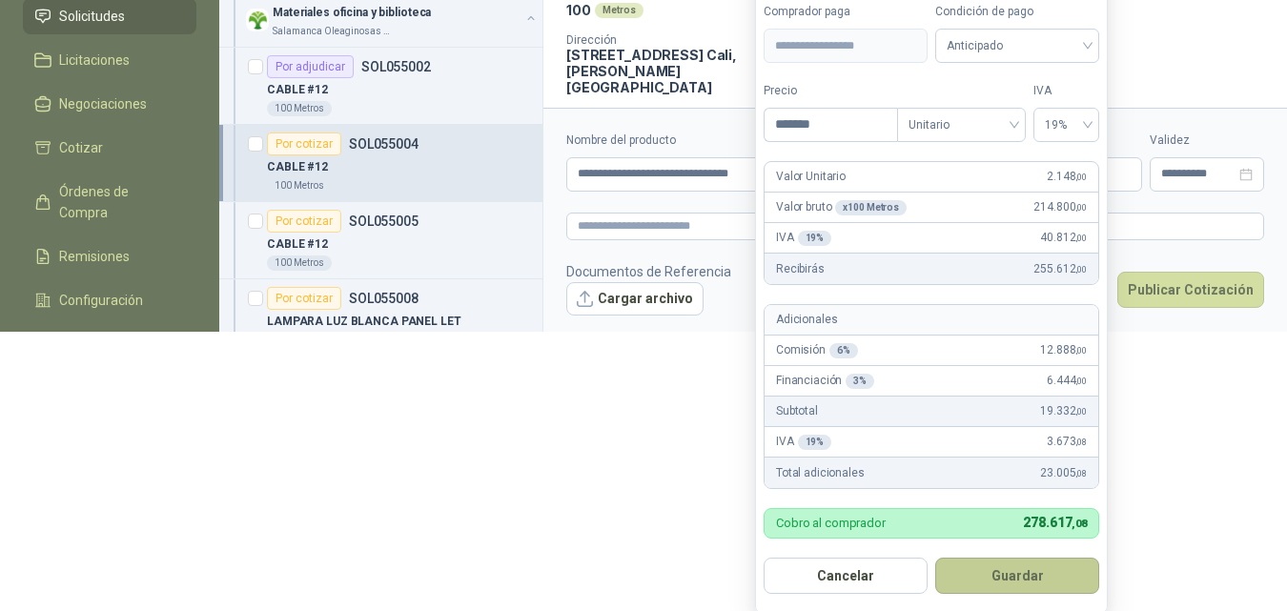
click at [1031, 584] on button "Guardar" at bounding box center [1017, 576] width 164 height 36
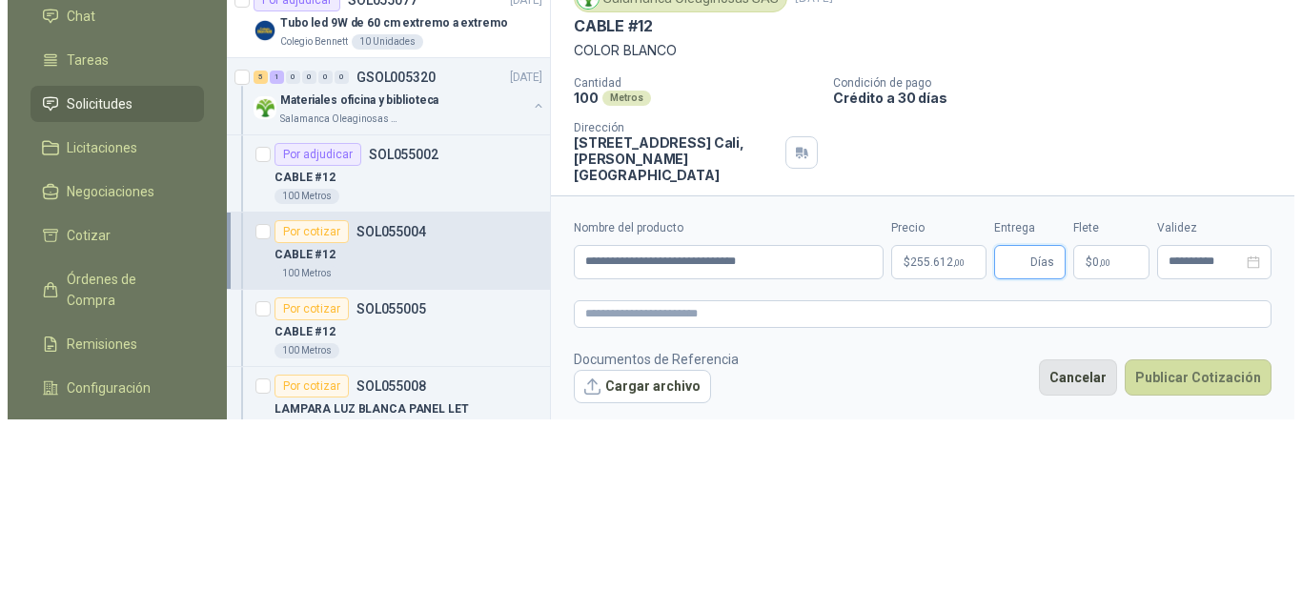
scroll to position [0, 0]
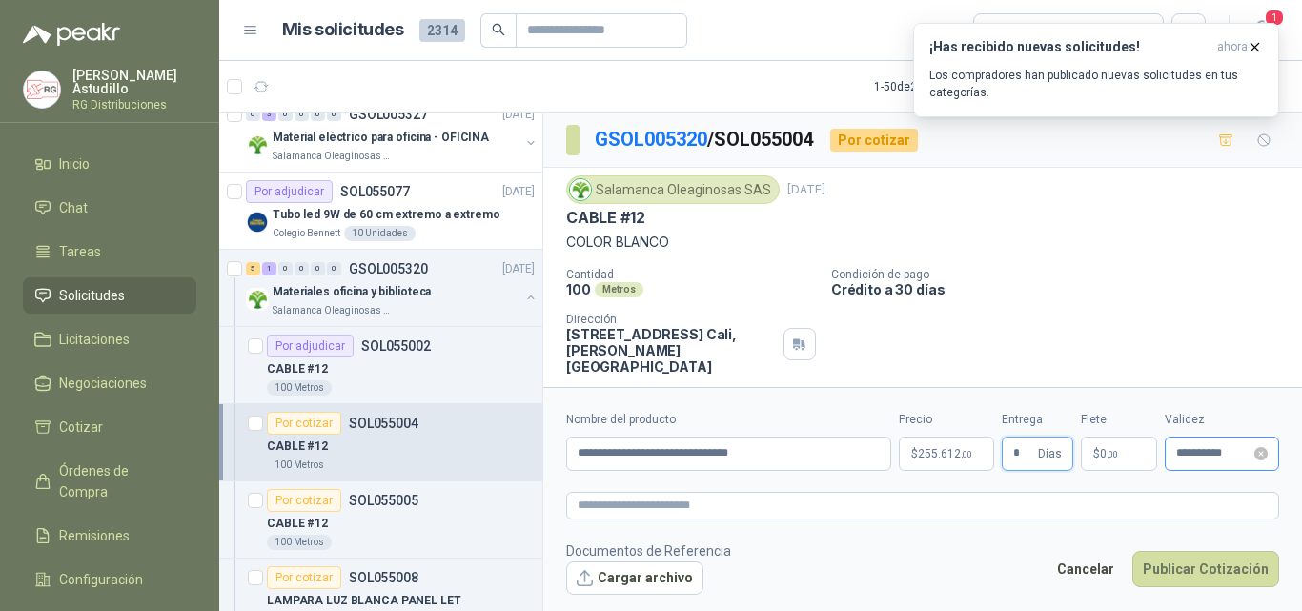
type input "*"
click at [1214, 458] on input "**********" at bounding box center [1213, 453] width 74 height 12
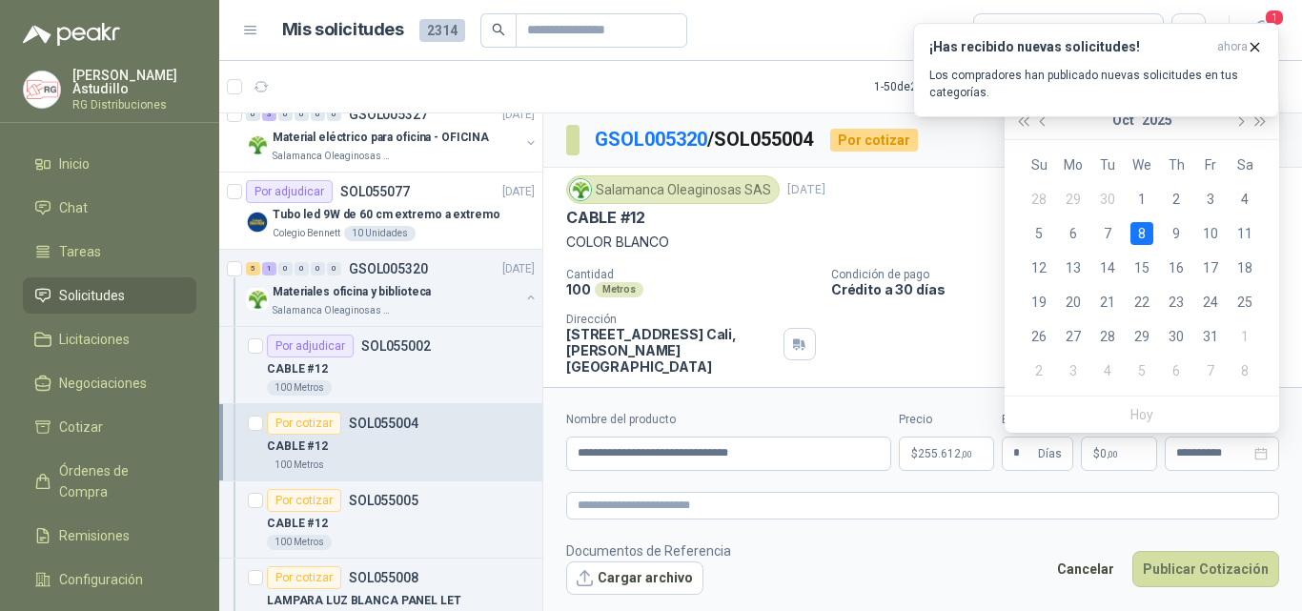
click at [1041, 117] on div "¡Has recibido nuevas solicitudes! ahora Los compradores han publicado nuevas so…" at bounding box center [1096, 70] width 366 height 94
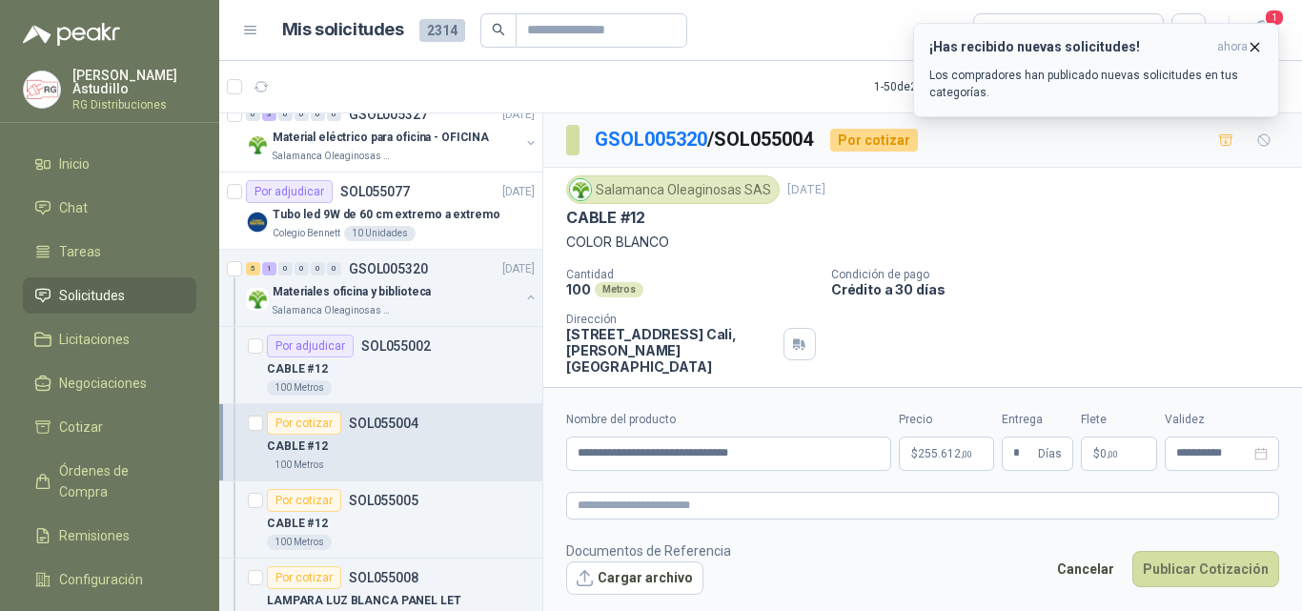
click at [1257, 47] on icon "button" at bounding box center [1255, 47] width 16 height 16
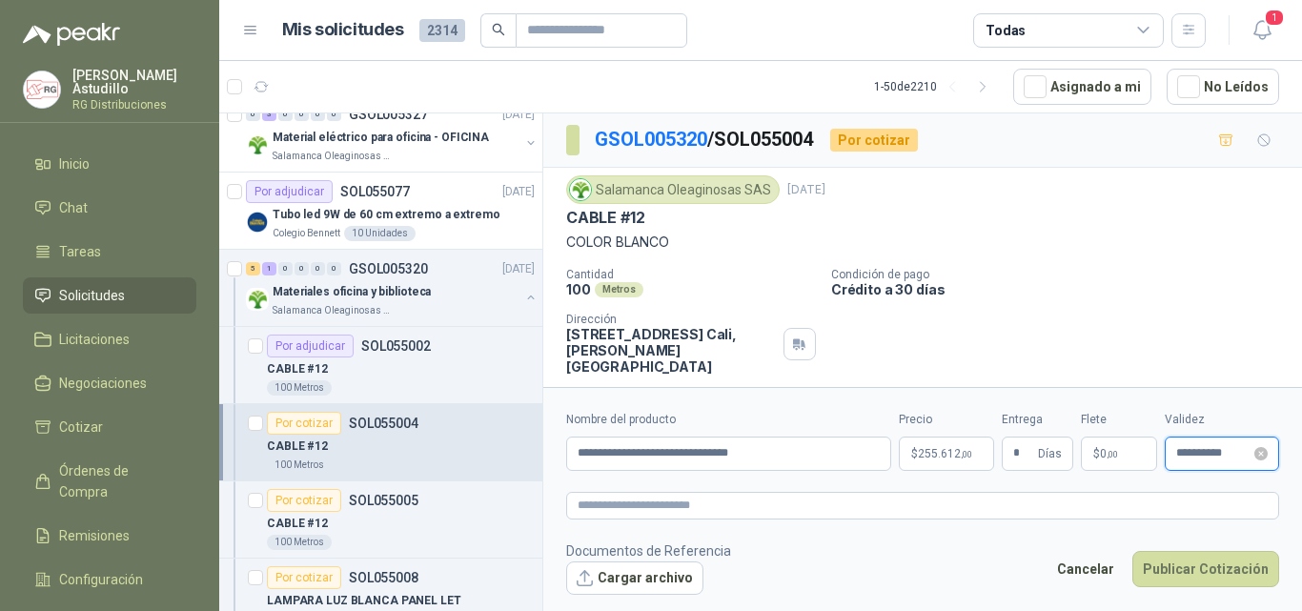
click at [1203, 457] on input "**********" at bounding box center [1213, 453] width 74 height 12
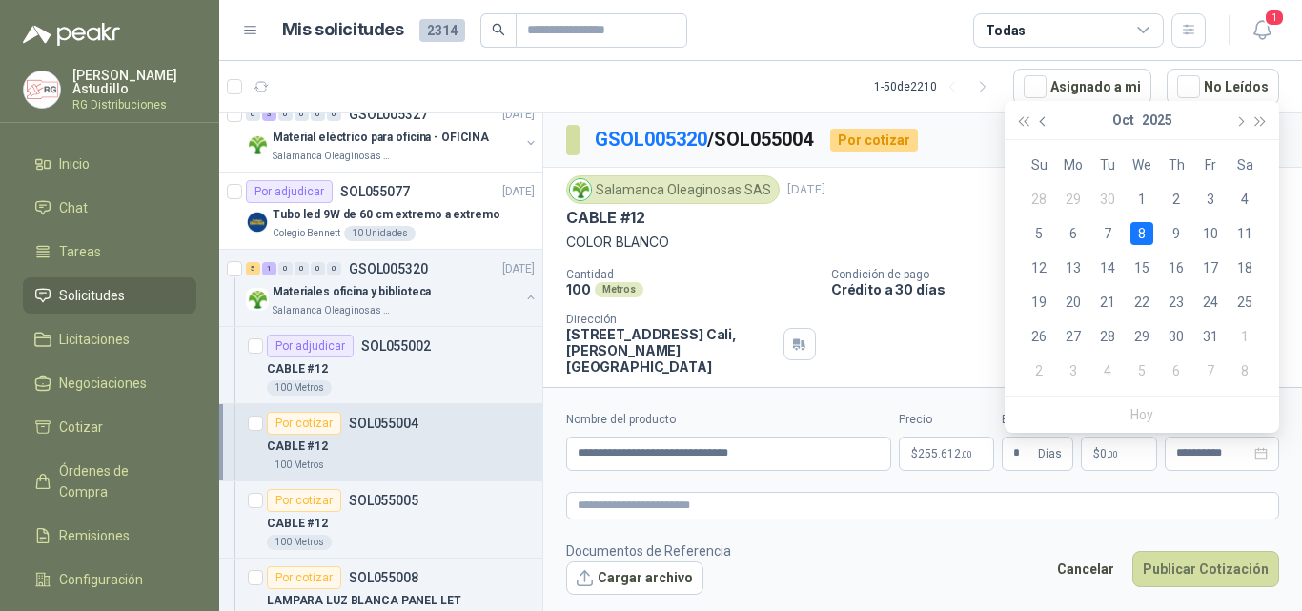
click at [1044, 120] on span "button" at bounding box center [1045, 121] width 10 height 10
type input "**********"
click at [1108, 267] on div "16" at bounding box center [1107, 267] width 23 height 23
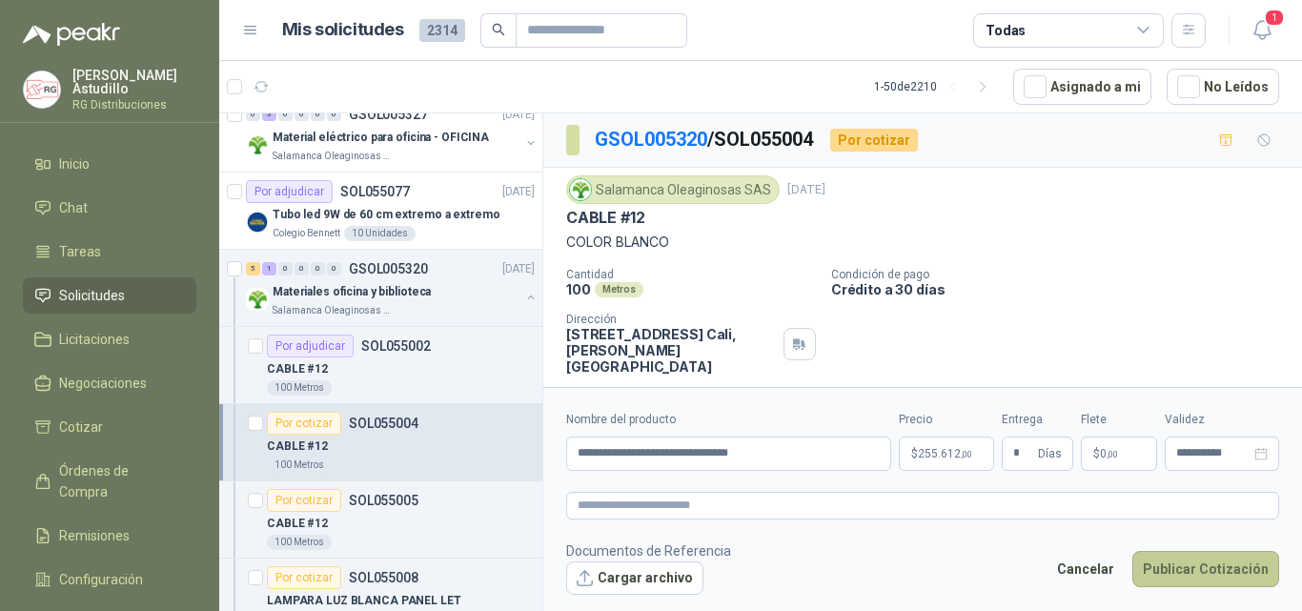
click at [1203, 560] on button "Publicar Cotización" at bounding box center [1205, 569] width 147 height 36
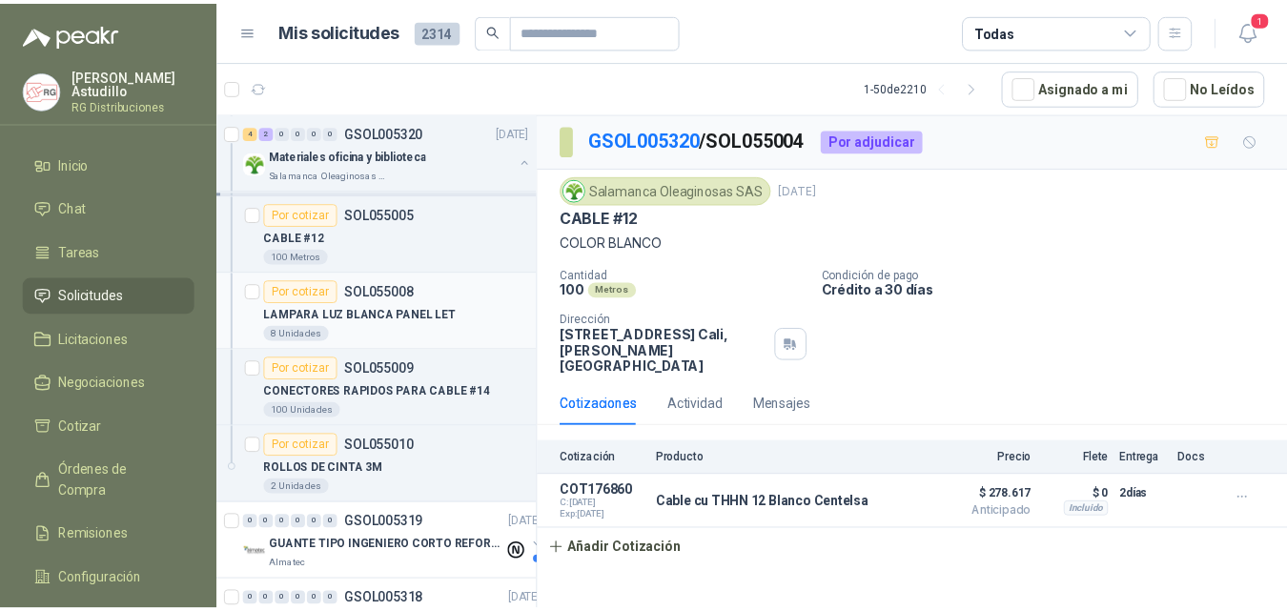
scroll to position [286, 0]
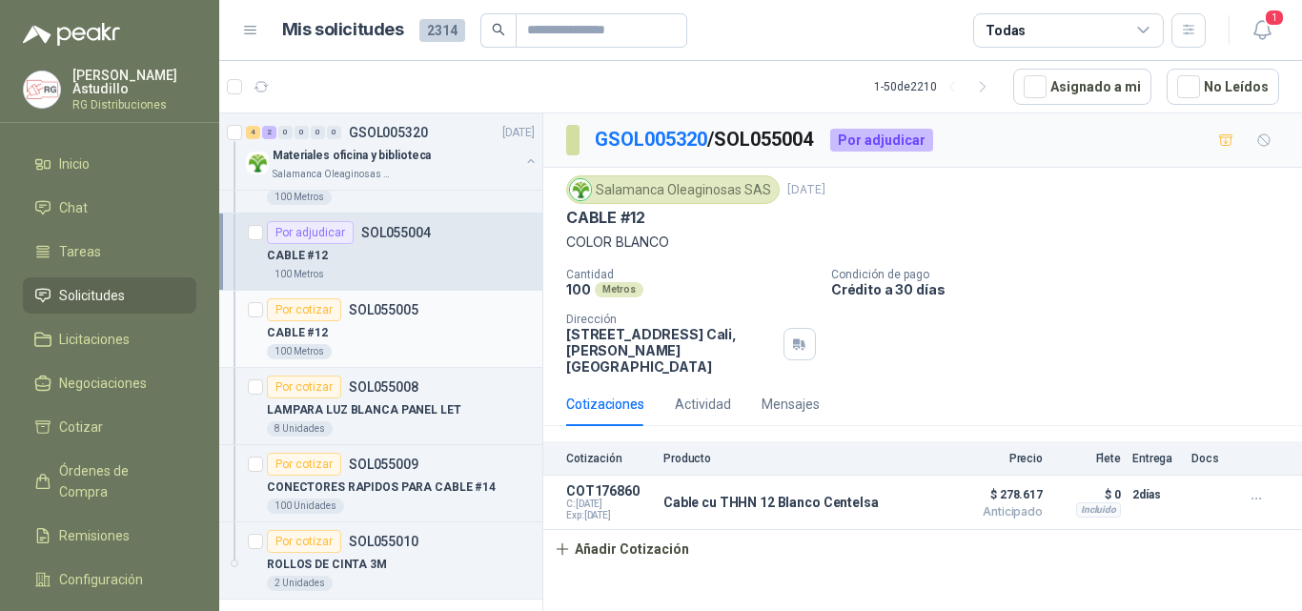
click at [424, 340] on div "CABLE #12" at bounding box center [401, 332] width 268 height 23
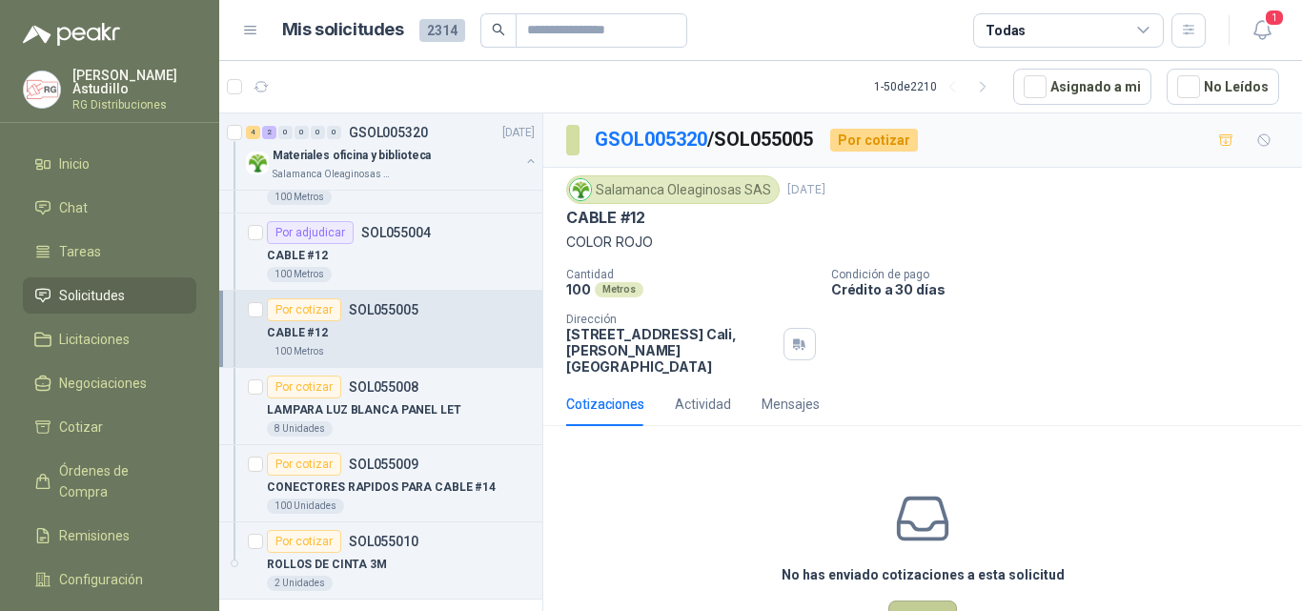
click at [894, 601] on button "Cotizar" at bounding box center [922, 619] width 69 height 36
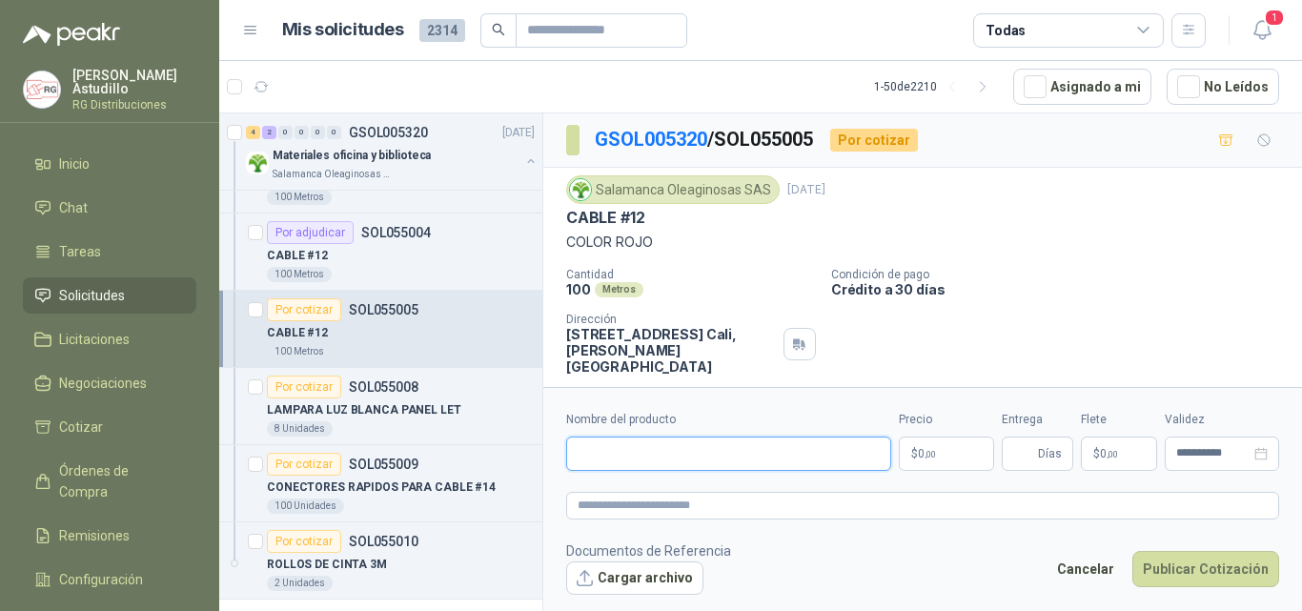
click at [724, 458] on input "Nombre del producto" at bounding box center [728, 454] width 325 height 34
paste input "**********"
type input "**********"
click at [924, 459] on body "[PERSON_NAME] RG Distribuciones Inicio Chat Tareas Solicitudes Licitaciones Neg…" at bounding box center [651, 305] width 1302 height 611
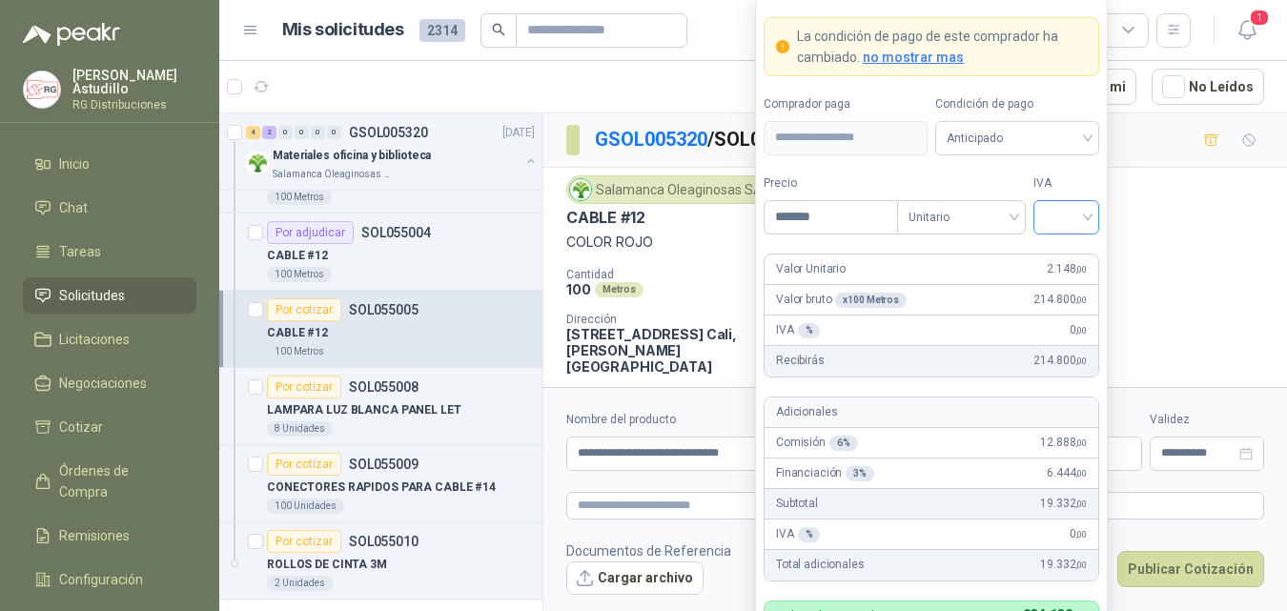
type input "*******"
click at [1058, 221] on input "search" at bounding box center [1066, 215] width 43 height 29
click at [1065, 253] on div "19%" at bounding box center [1066, 256] width 35 height 21
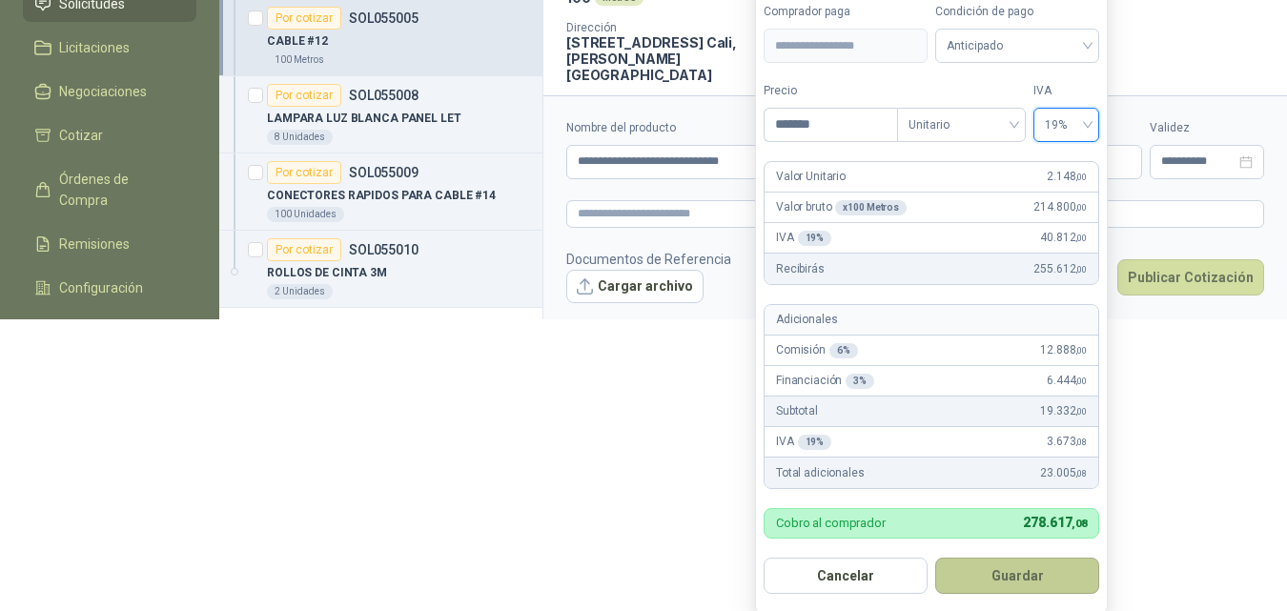
click at [1033, 571] on button "Guardar" at bounding box center [1017, 576] width 164 height 36
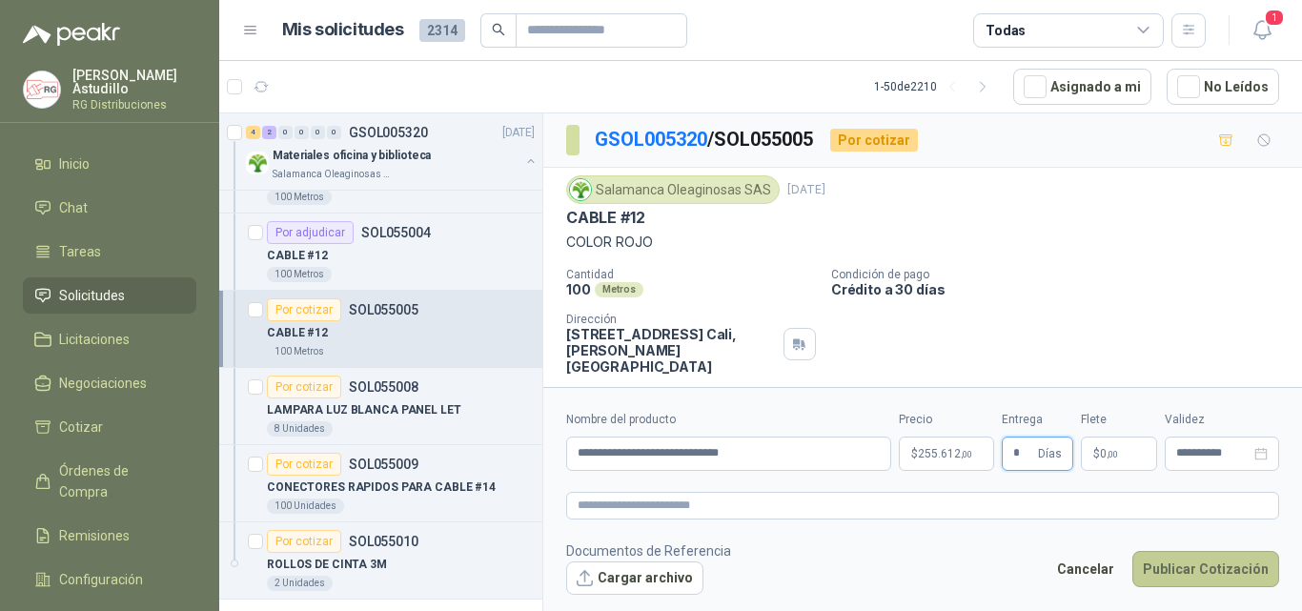
type input "*"
click at [1198, 567] on button "Publicar Cotización" at bounding box center [1205, 569] width 147 height 36
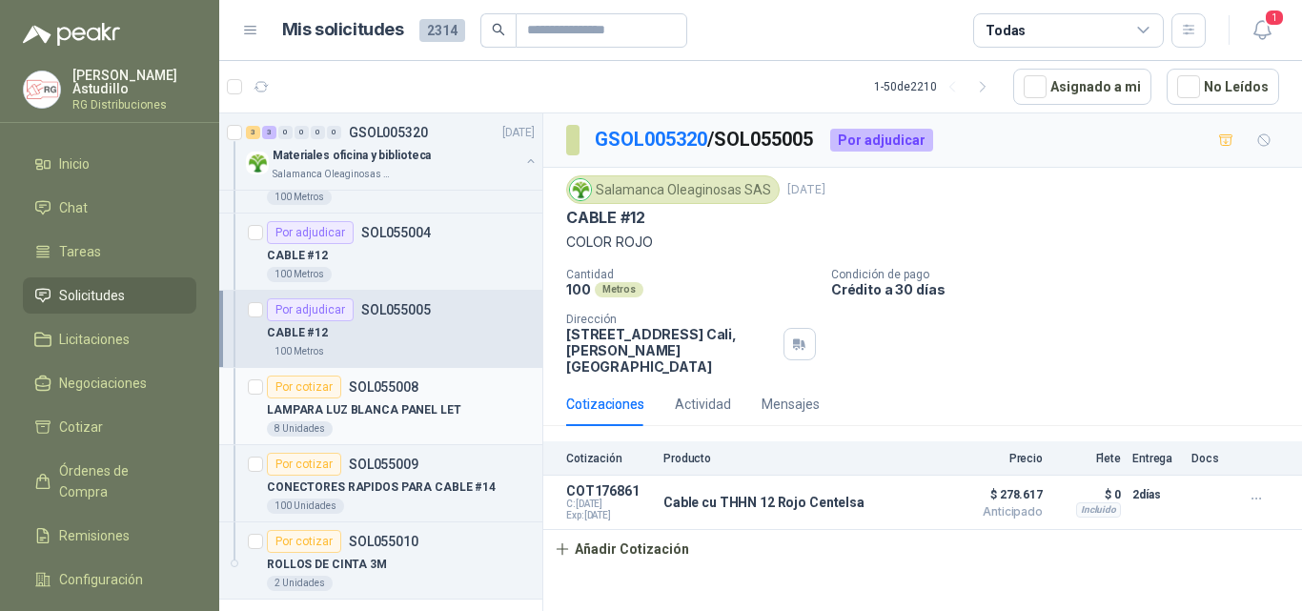
click at [416, 417] on p "LAMPARA LUZ BLANCA PANEL LET" at bounding box center [364, 410] width 194 height 18
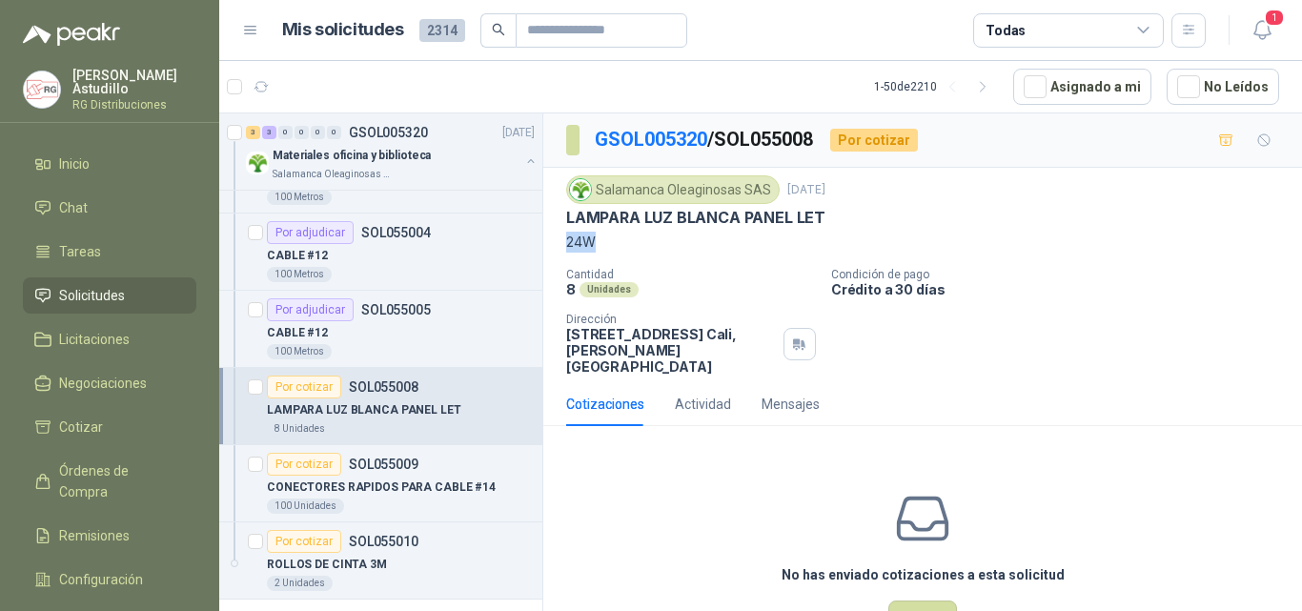
drag, startPoint x: 564, startPoint y: 240, endPoint x: 632, endPoint y: 251, distance: 68.5
click at [625, 249] on div "Salamanca Oleaginosas SAS [DATE] LAMPARA LUZ BLANCA PANEL LET 24W Cantidad 8 Un…" at bounding box center [922, 275] width 759 height 214
click at [787, 295] on div "8 Unidades" at bounding box center [691, 289] width 250 height 16
click at [452, 491] on p "CONECTORES RAPIDOS PARA CABLE #14" at bounding box center [381, 488] width 229 height 18
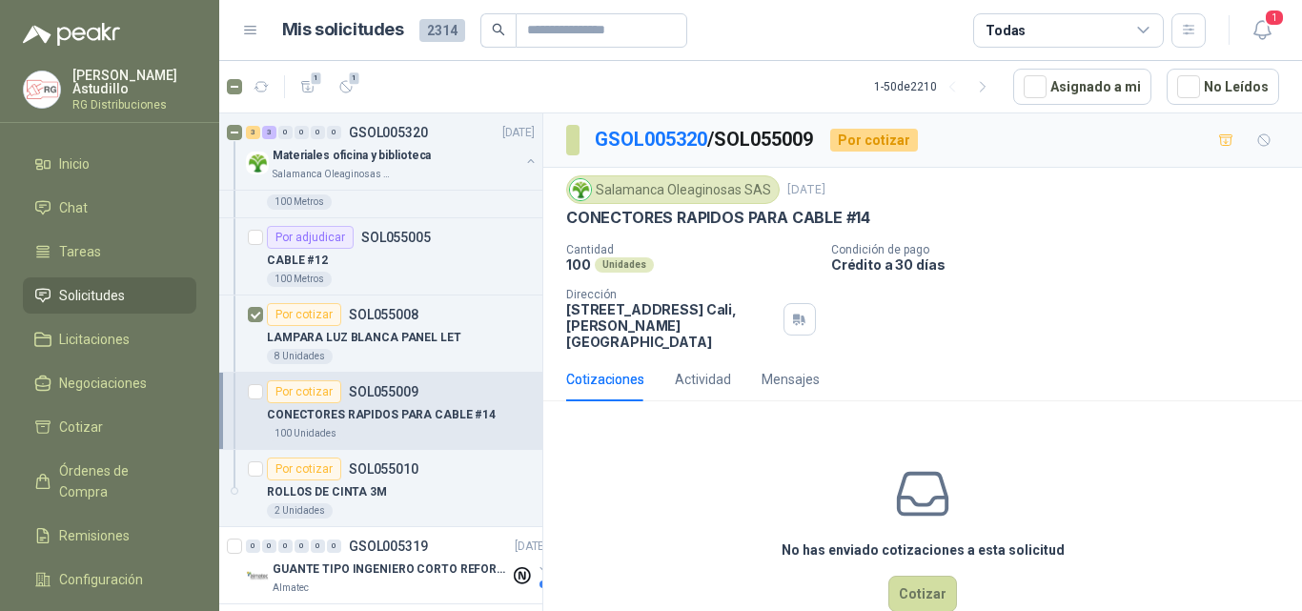
scroll to position [381, 0]
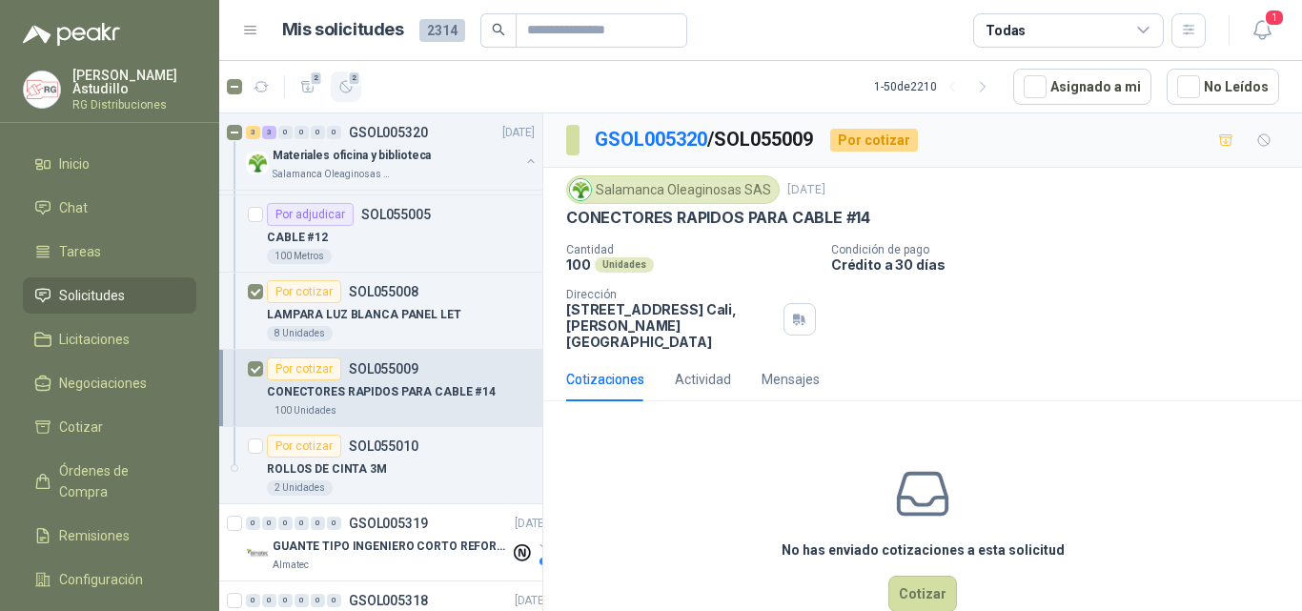
click at [354, 87] on icon "button" at bounding box center [346, 87] width 16 height 16
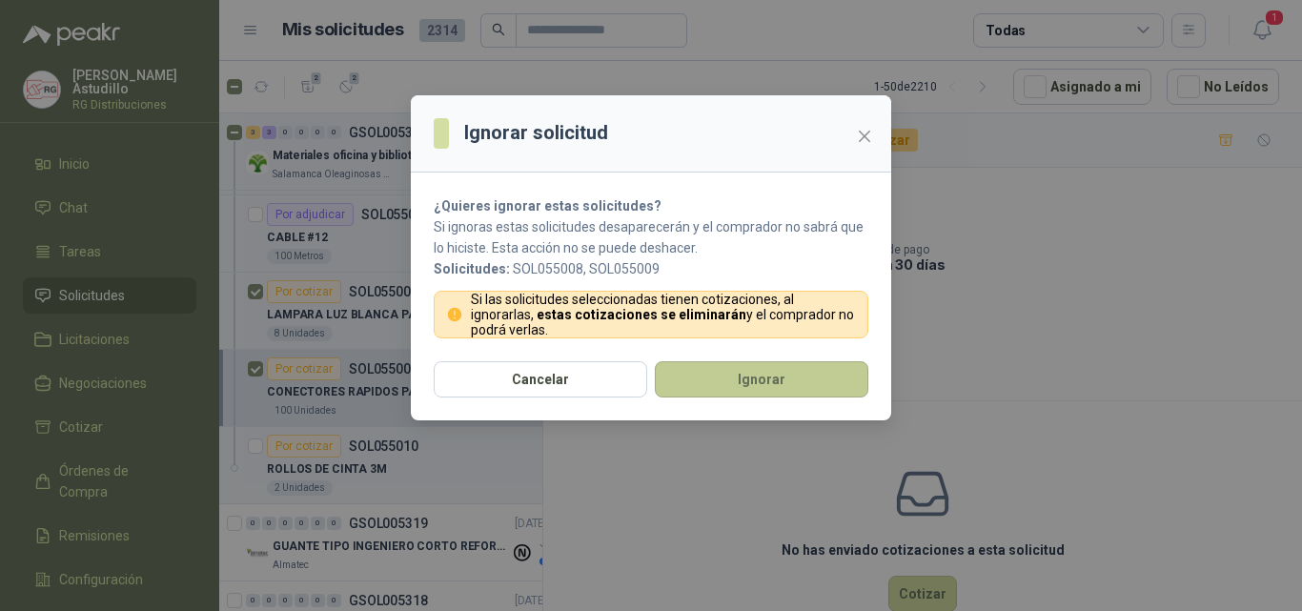
click at [749, 390] on button "Ignorar" at bounding box center [762, 379] width 214 height 36
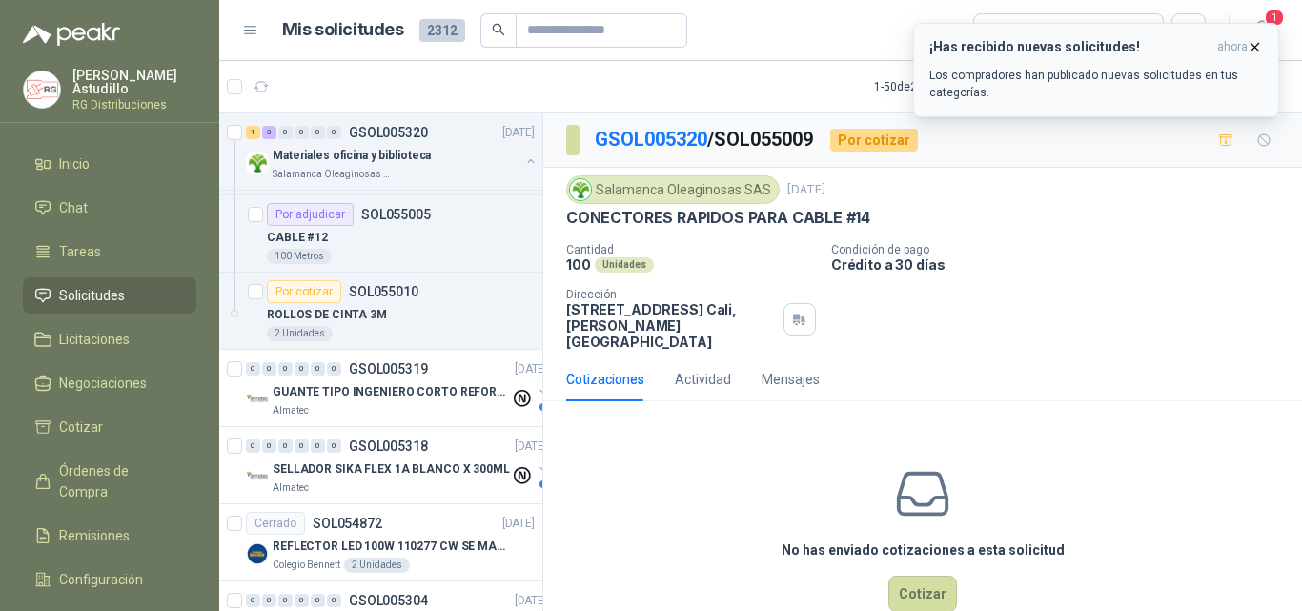
click at [1255, 45] on icon "button" at bounding box center [1255, 47] width 16 height 16
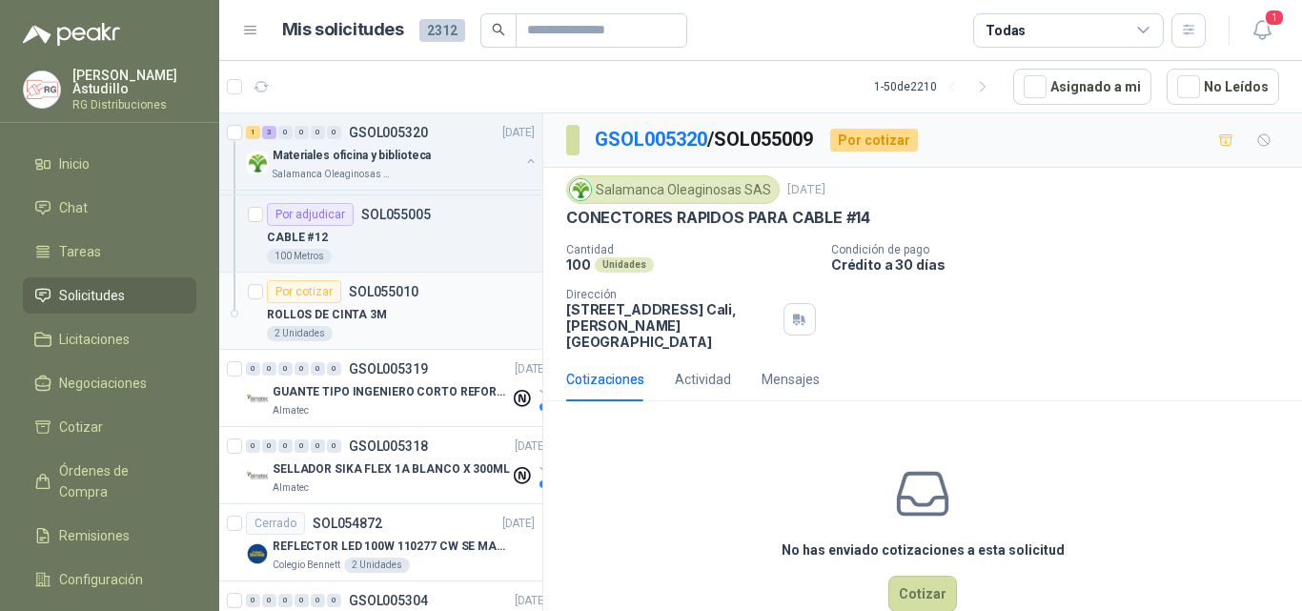
click at [413, 325] on div "ROLLOS DE CINTA 3M" at bounding box center [401, 314] width 268 height 23
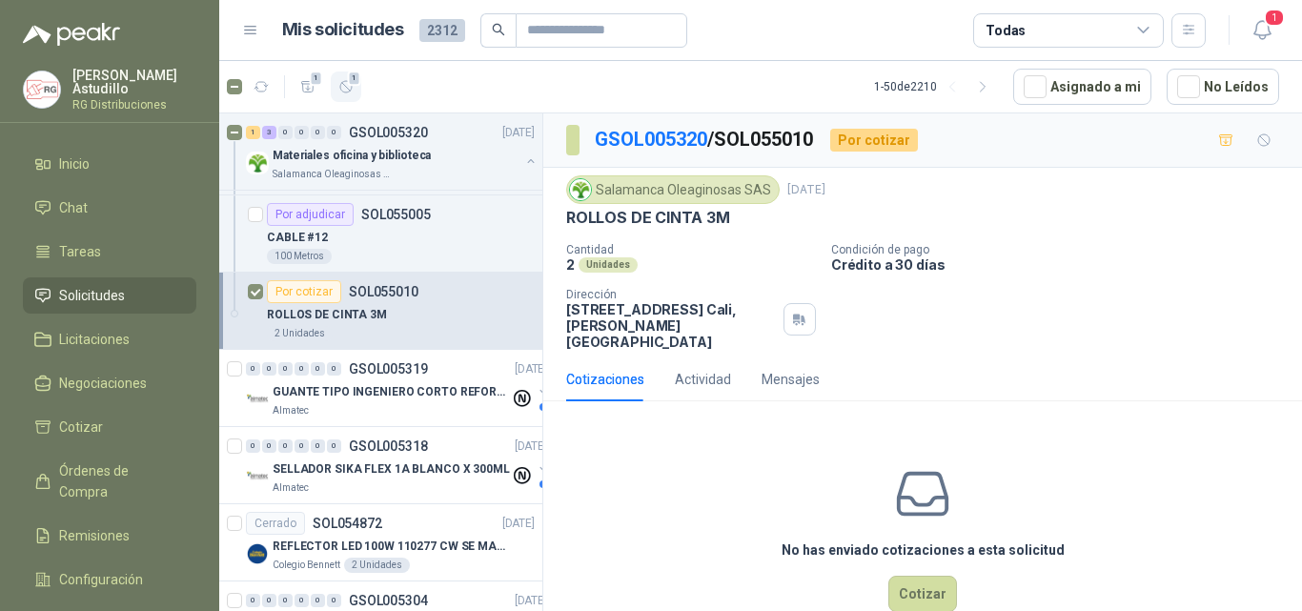
click at [358, 84] on span "1" at bounding box center [354, 78] width 13 height 15
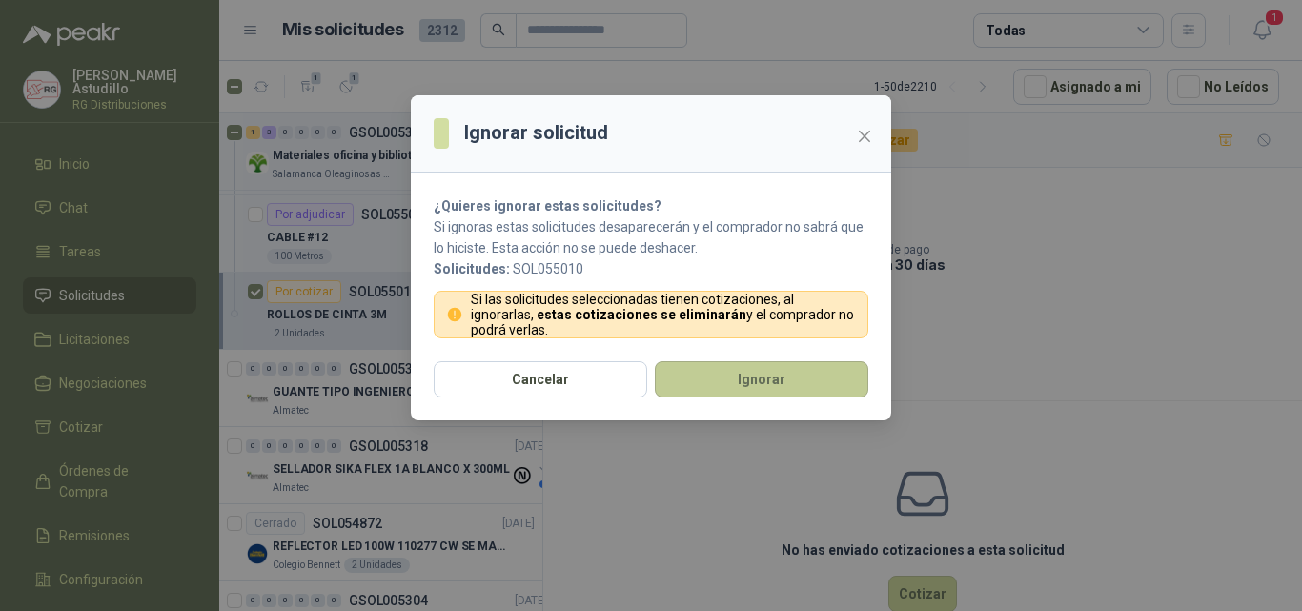
click at [769, 388] on button "Ignorar" at bounding box center [762, 379] width 214 height 36
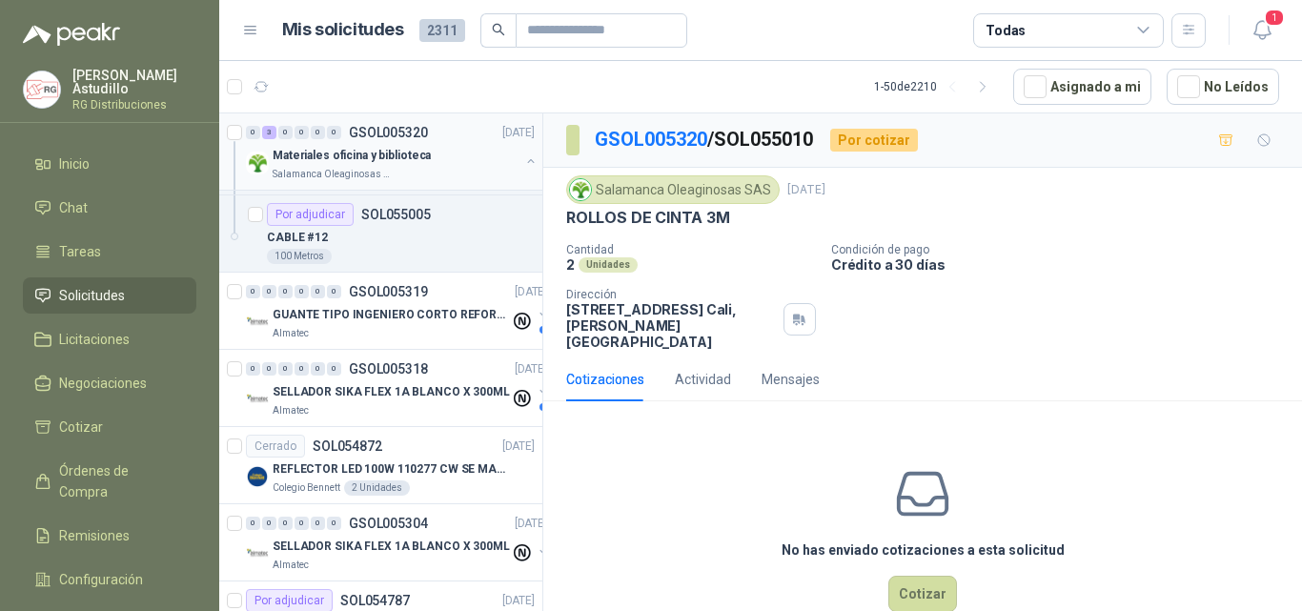
click at [523, 160] on button "button" at bounding box center [530, 160] width 15 height 15
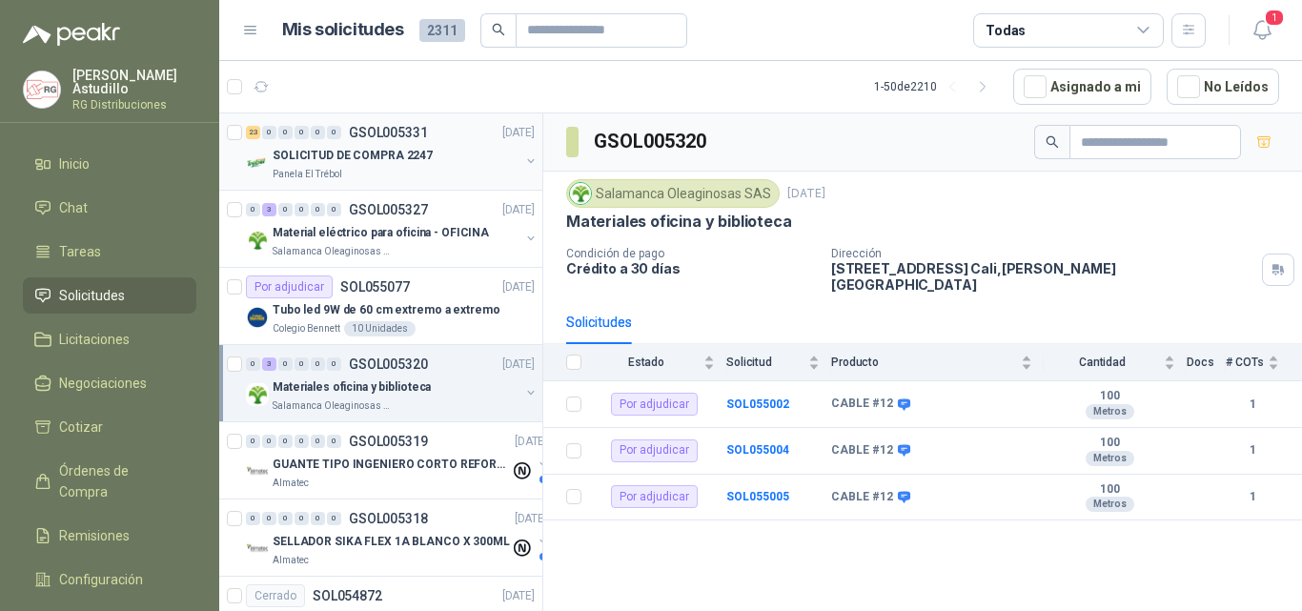
click at [381, 154] on p "SOLICITUD DE COMPRA 2247" at bounding box center [353, 156] width 160 height 18
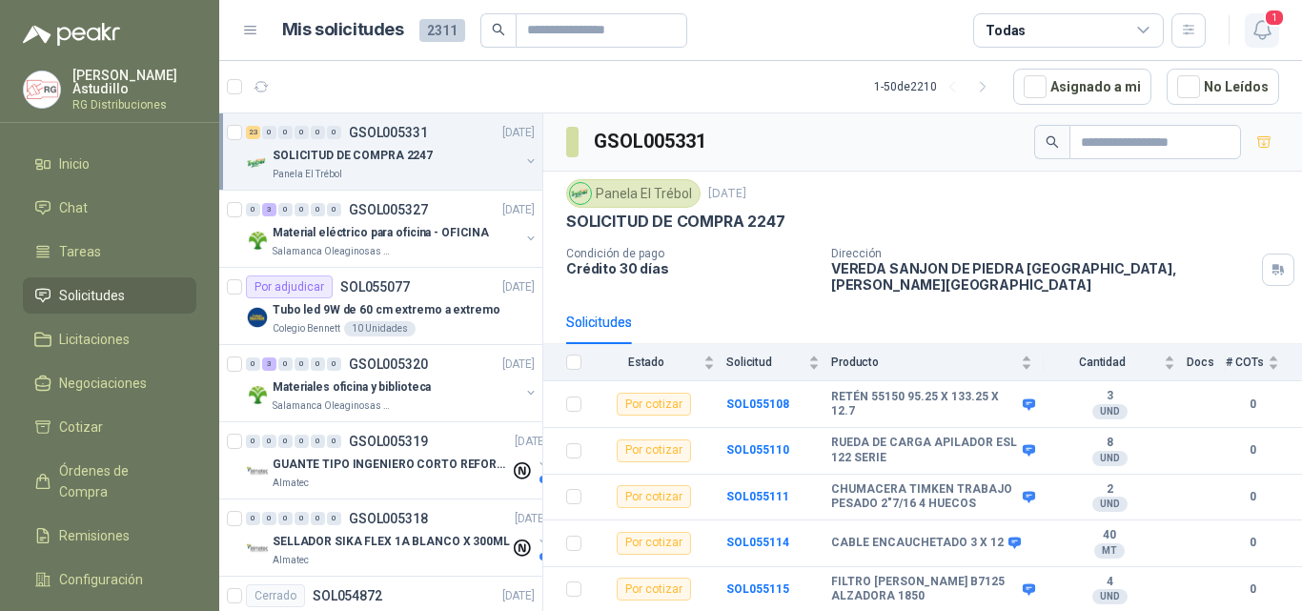
click at [1277, 23] on span "1" at bounding box center [1274, 18] width 21 height 18
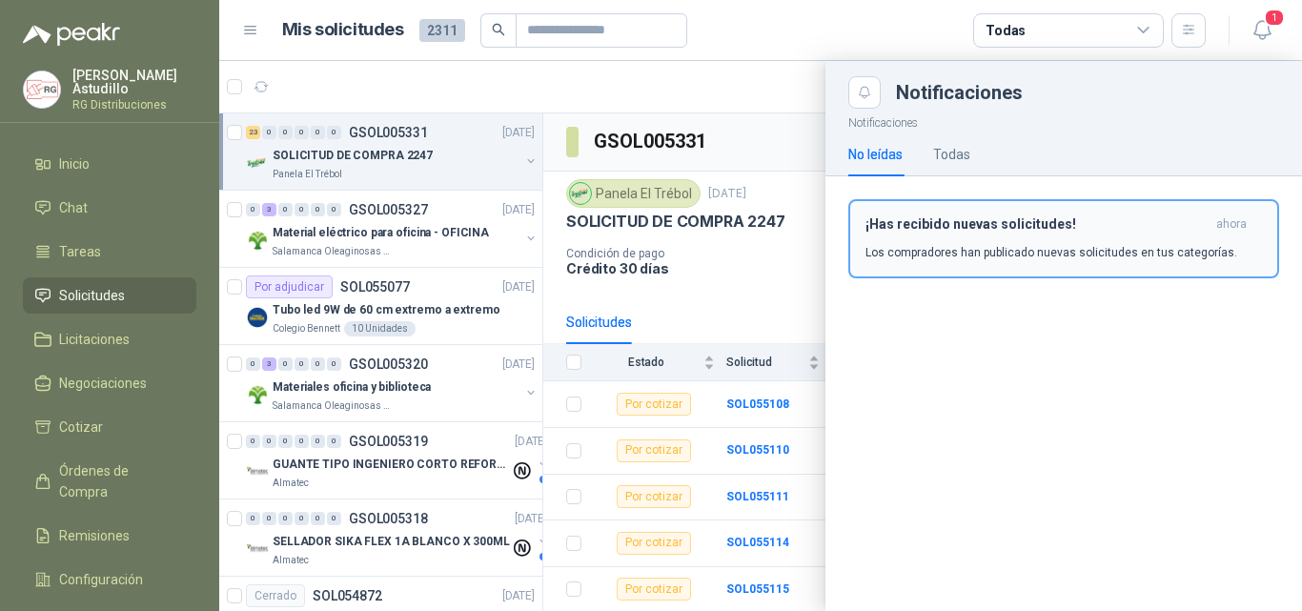
click at [1046, 234] on div "¡Has recibido nuevas solicitudes! ahora Los compradores han publicado nuevas so…" at bounding box center [1064, 238] width 397 height 45
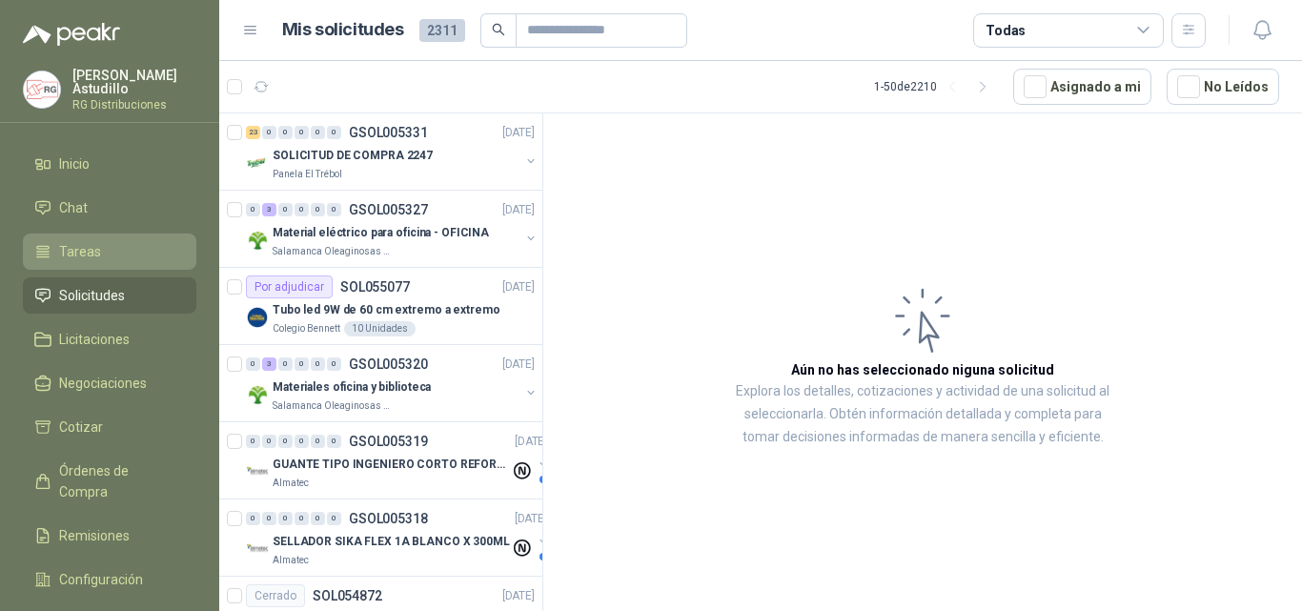
click at [87, 242] on span "Tareas" at bounding box center [80, 251] width 42 height 21
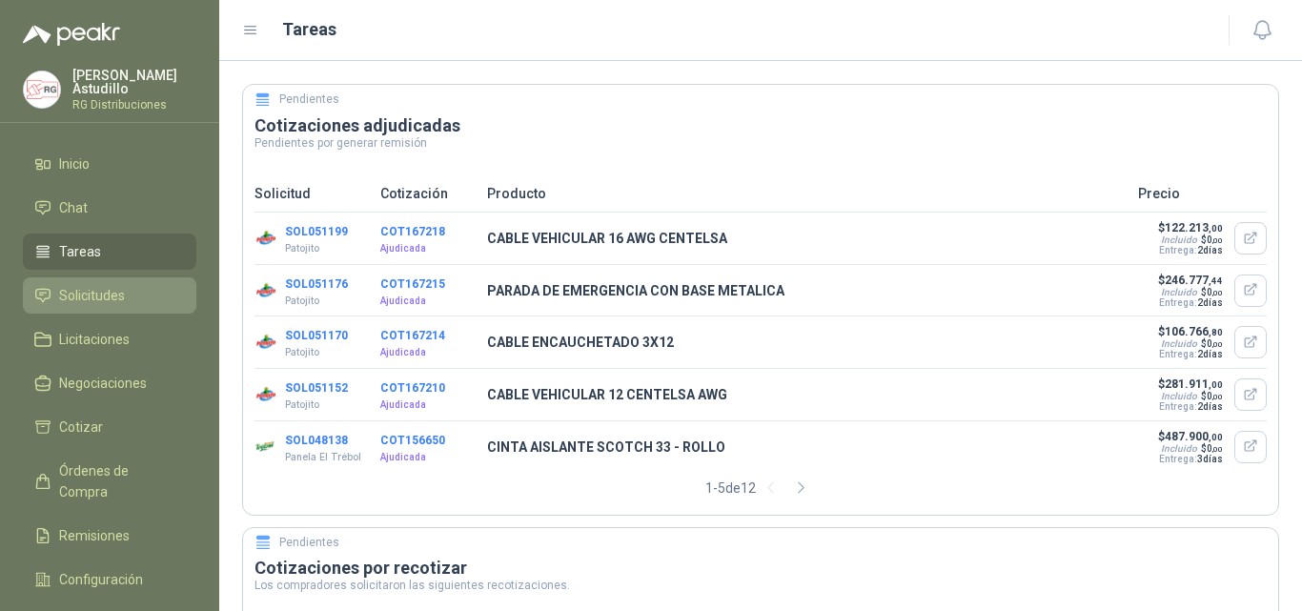
click at [89, 278] on link "Solicitudes" at bounding box center [109, 295] width 173 height 36
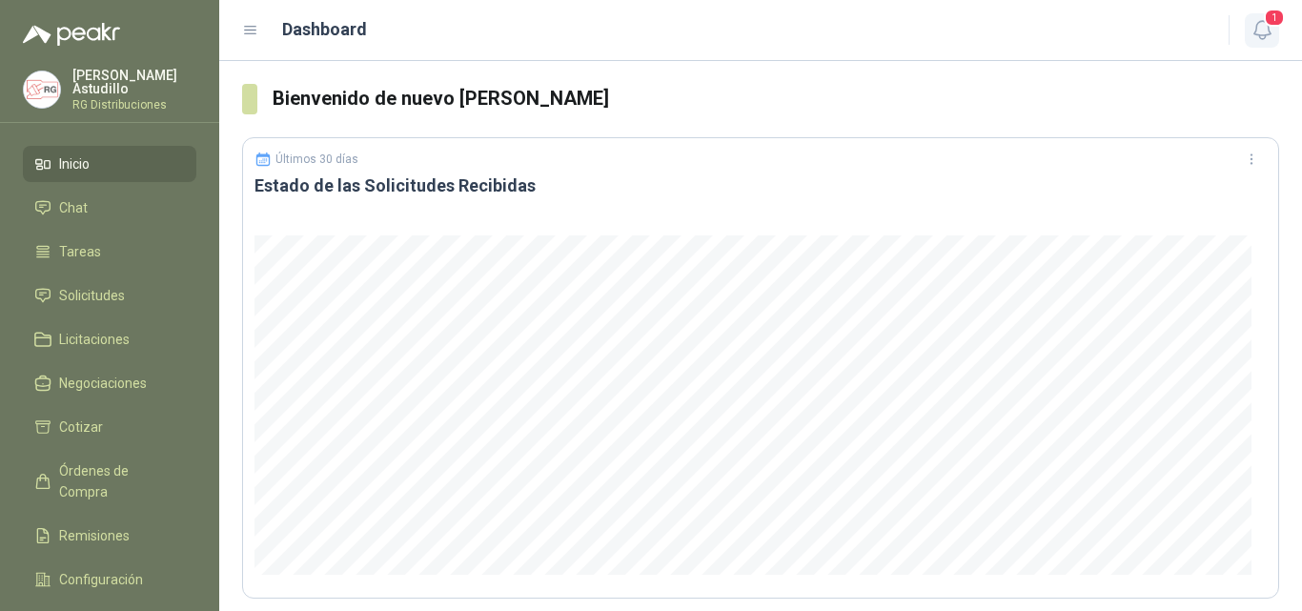
click at [1270, 27] on span "1" at bounding box center [1274, 18] width 21 height 18
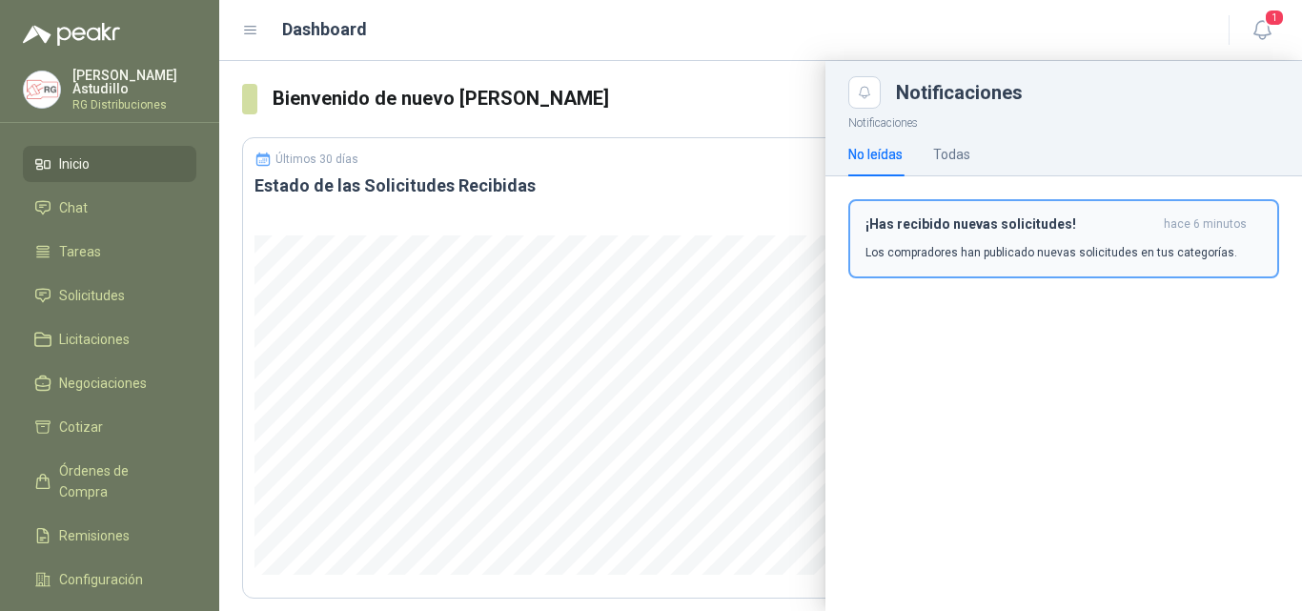
click at [1070, 240] on div "¡Has recibido nuevas solicitudes! hace 6 minutos Los compradores han publicado …" at bounding box center [1064, 238] width 397 height 45
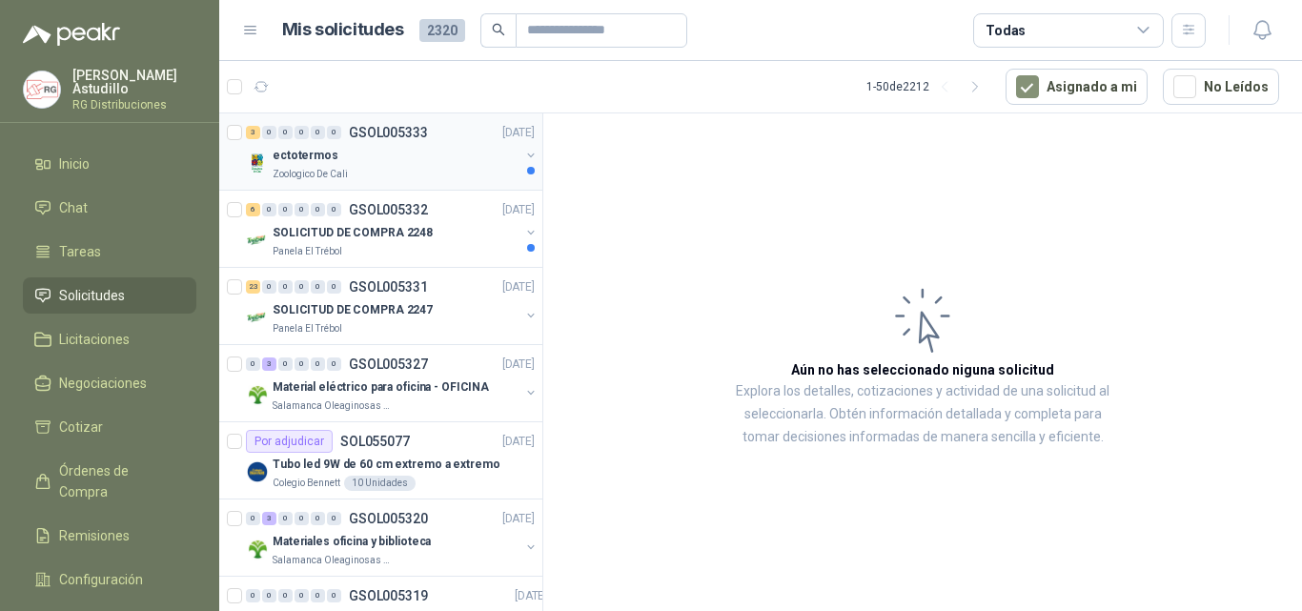
click at [382, 164] on div "ectotermos" at bounding box center [396, 155] width 247 height 23
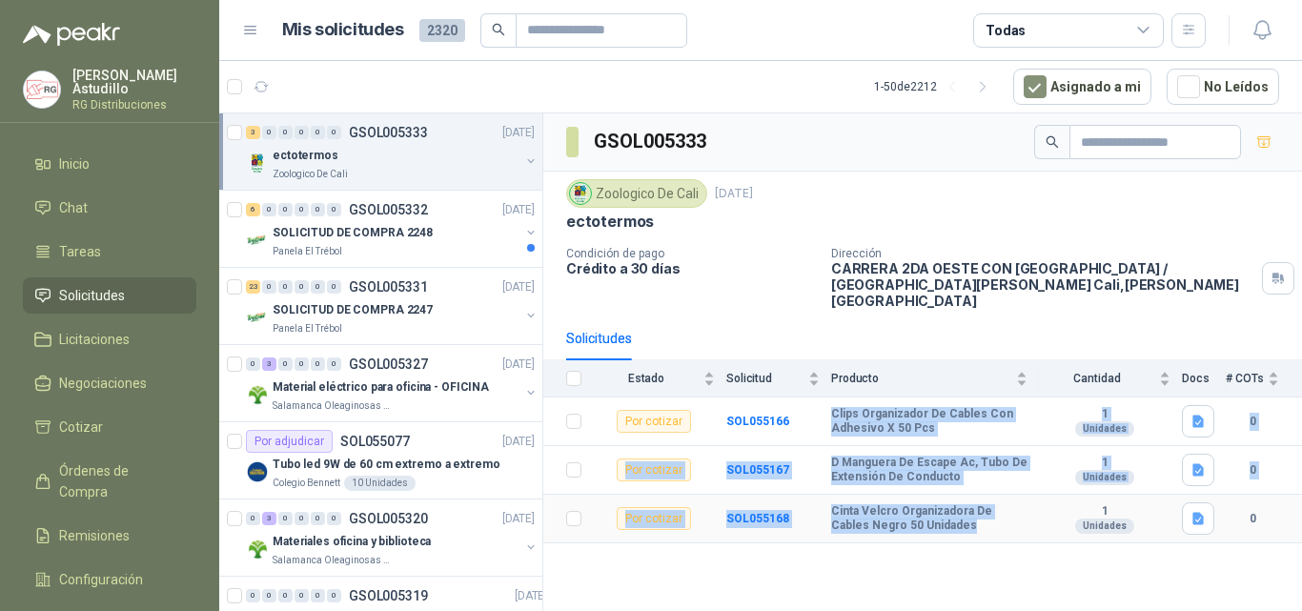
drag, startPoint x: 827, startPoint y: 394, endPoint x: 959, endPoint y: 522, distance: 184.0
click at [945, 520] on tbody "Por cotizar SOL055166 Clips Organizador De Cables Con Adhesivo X 50 Pcs 1 Unida…" at bounding box center [922, 471] width 759 height 146
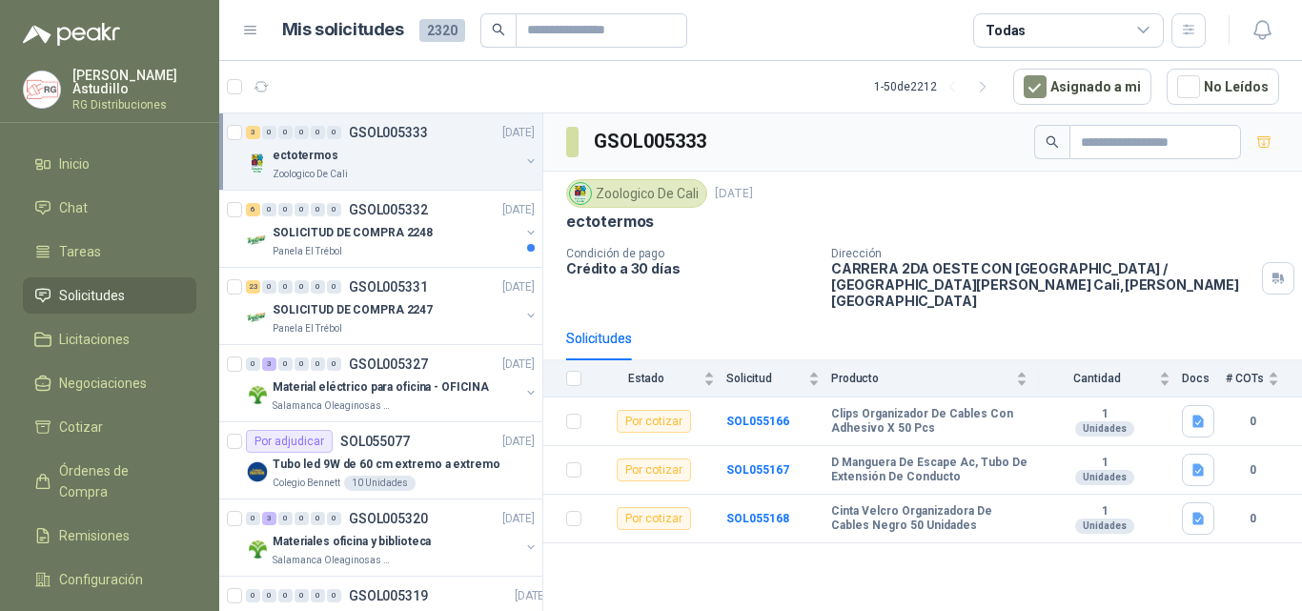
drag, startPoint x: 1005, startPoint y: 553, endPoint x: 989, endPoint y: 534, distance: 24.4
click at [1005, 550] on div "GSOL005333 Zoologico De Cali 8 sept, 2025 ectotermos Condición de pago Crédito …" at bounding box center [922, 365] width 759 height 504
drag, startPoint x: 831, startPoint y: 396, endPoint x: 875, endPoint y: 438, distance: 61.3
click at [875, 438] on tbody "Por cotizar SOL055166 Clips Organizador De Cables Con Adhesivo X 50 Pcs 1 Unida…" at bounding box center [922, 471] width 759 height 146
click at [894, 578] on div "GSOL005333 Zoologico De Cali 8 sept, 2025 ectotermos Condición de pago Crédito …" at bounding box center [922, 365] width 759 height 504
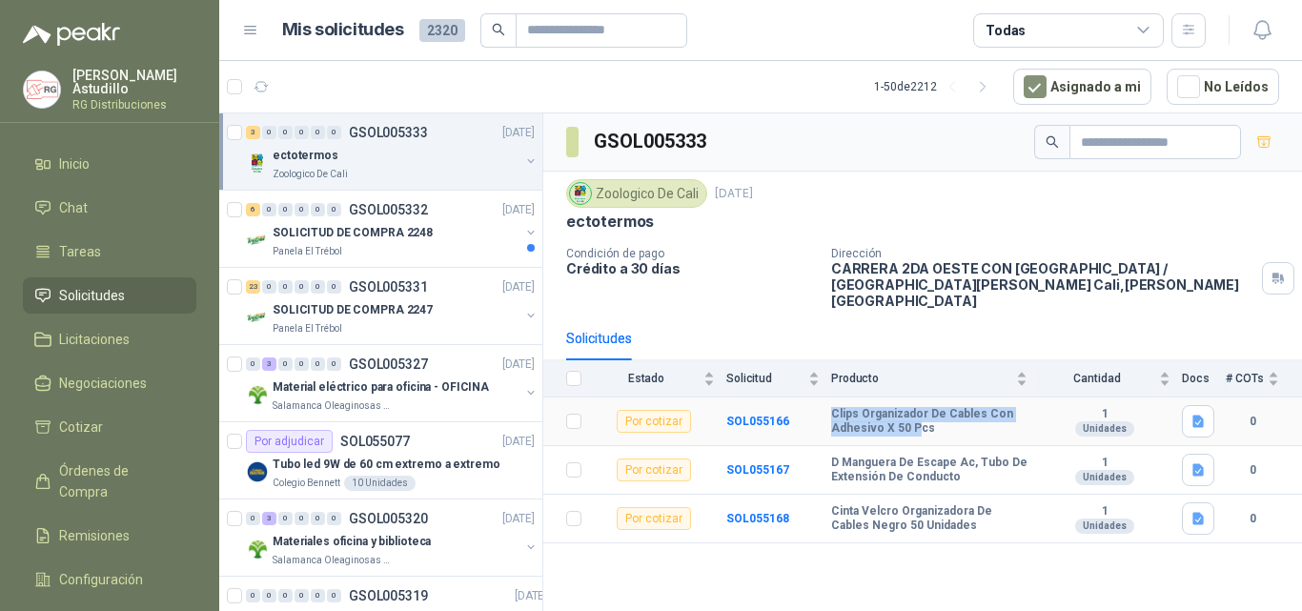
drag, startPoint x: 831, startPoint y: 397, endPoint x: 936, endPoint y: 409, distance: 105.6
click at [930, 410] on b "Clips Organizador De Cables Con Adhesivo X 50 Pcs" at bounding box center [929, 422] width 196 height 30
click at [949, 408] on b "Clips Organizador De Cables Con Adhesivo X 50 Pcs" at bounding box center [929, 422] width 196 height 30
drag, startPoint x: 851, startPoint y: 400, endPoint x: 973, endPoint y: 417, distance: 123.1
click at [935, 411] on tr "Por cotizar SOL055166 Clips Organizador De Cables Con Adhesivo X 50 Pcs 1 Unida…" at bounding box center [922, 422] width 759 height 49
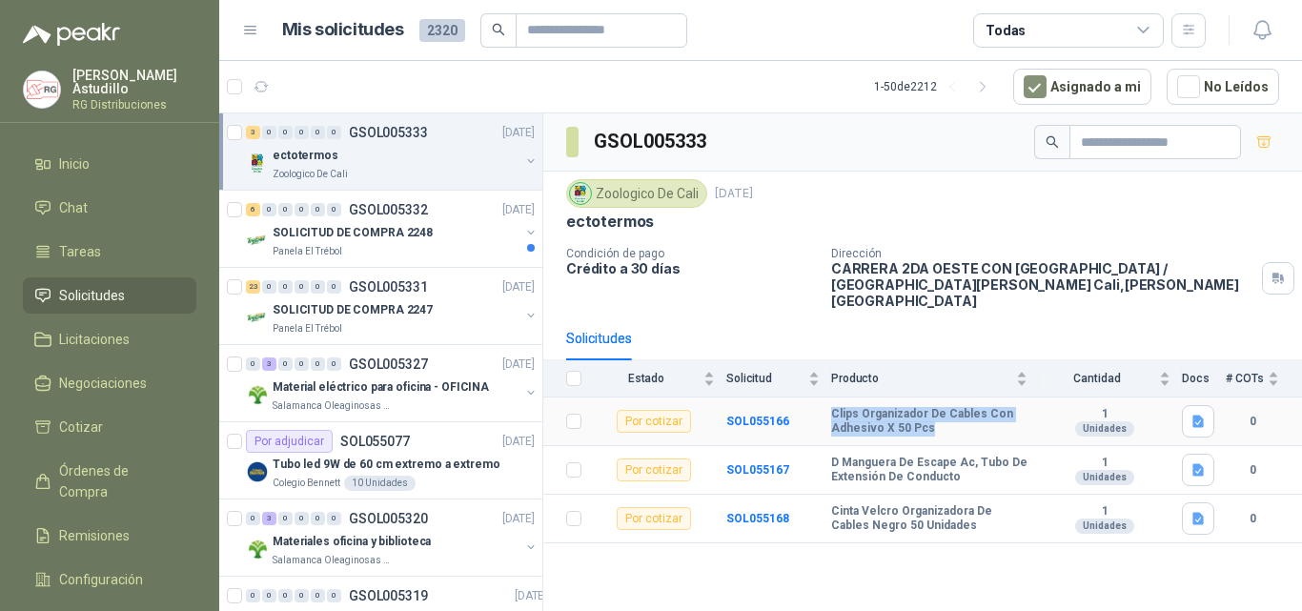
click at [973, 417] on b "Clips Organizador De Cables Con Adhesivo X 50 Pcs" at bounding box center [929, 422] width 196 height 30
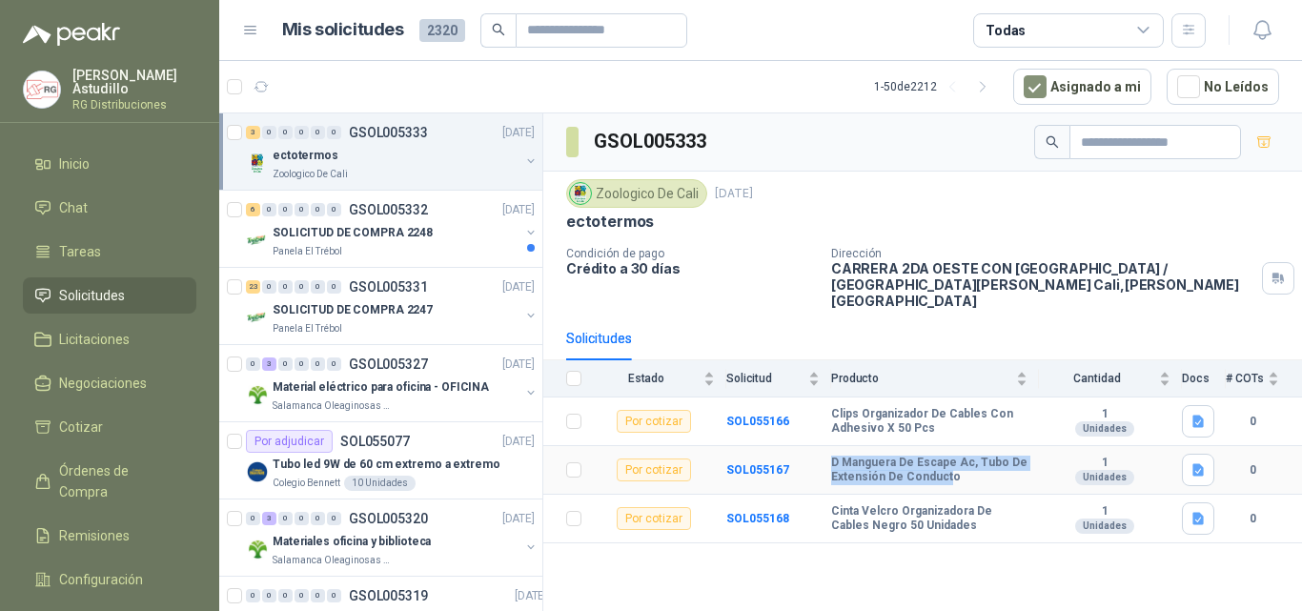
drag, startPoint x: 870, startPoint y: 457, endPoint x: 946, endPoint y: 464, distance: 75.7
click at [946, 464] on tr "Por cotizar SOL055167 D Manguera De Escape Ac, Tubo De Extensión De Conducto 1 …" at bounding box center [922, 470] width 759 height 49
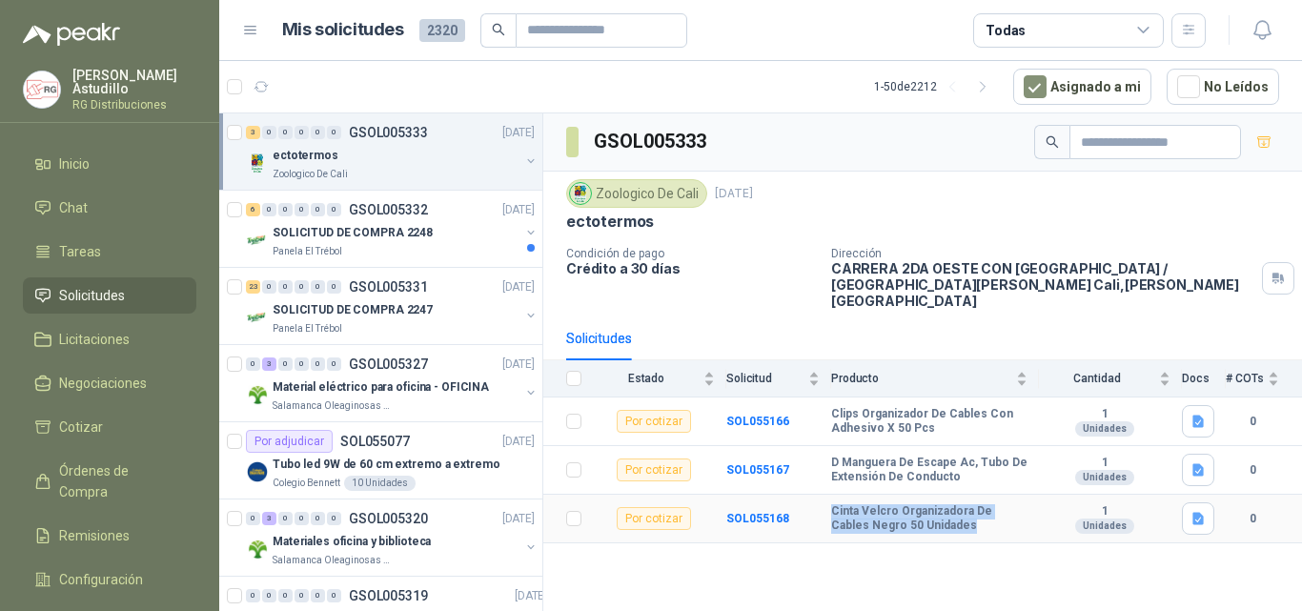
drag, startPoint x: 883, startPoint y: 504, endPoint x: 956, endPoint y: 521, distance: 75.4
click at [953, 520] on td "Cinta Velcro Organizadora De Cables Negro 50 Unidades" at bounding box center [935, 519] width 208 height 49
click at [968, 535] on div "GSOL005333 Zoologico De Cali 8 sept, 2025 ectotermos Condición de pago Crédito …" at bounding box center [922, 365] width 759 height 504
click at [415, 251] on div "Panela El Trébol" at bounding box center [396, 251] width 247 height 15
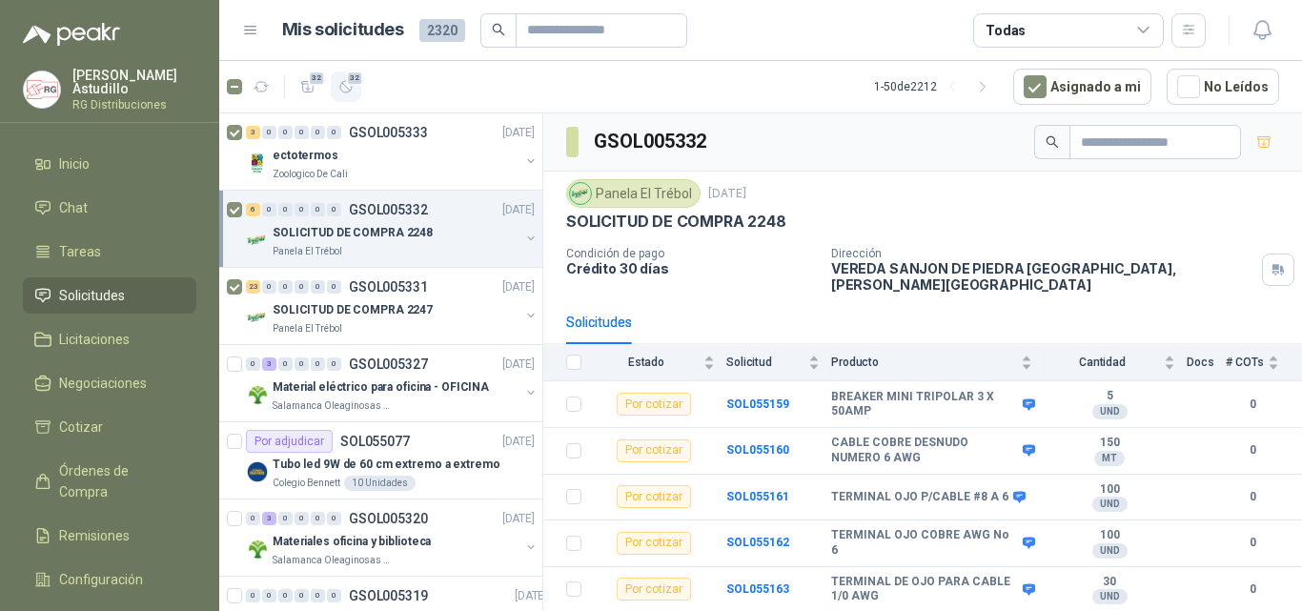
click at [352, 85] on span "32" at bounding box center [355, 78] width 18 height 15
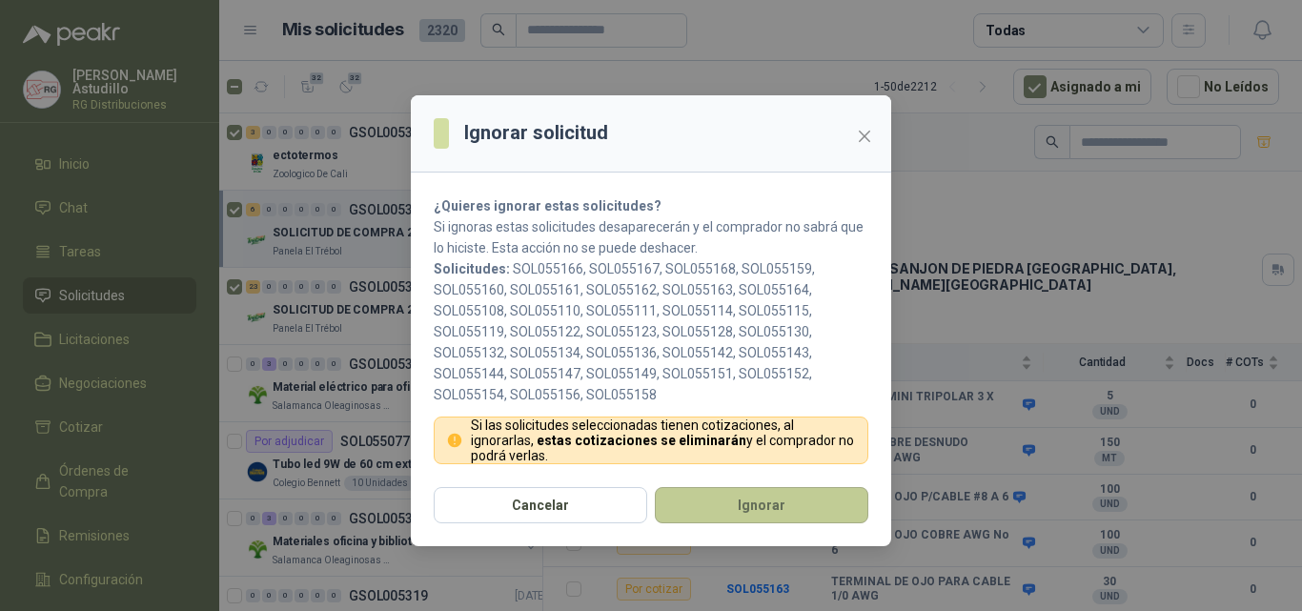
click at [745, 516] on button "Ignorar" at bounding box center [762, 505] width 214 height 36
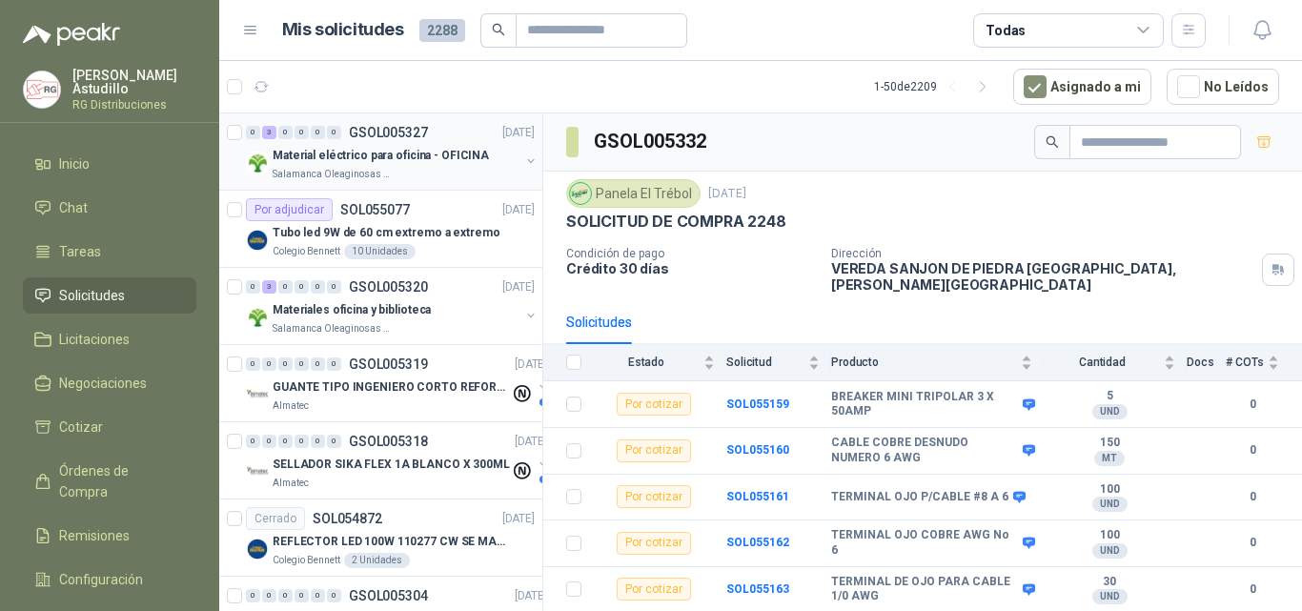
click at [398, 154] on p "Material eléctrico para oficina - OFICINA" at bounding box center [381, 156] width 216 height 18
